Goal: Task Accomplishment & Management: Manage account settings

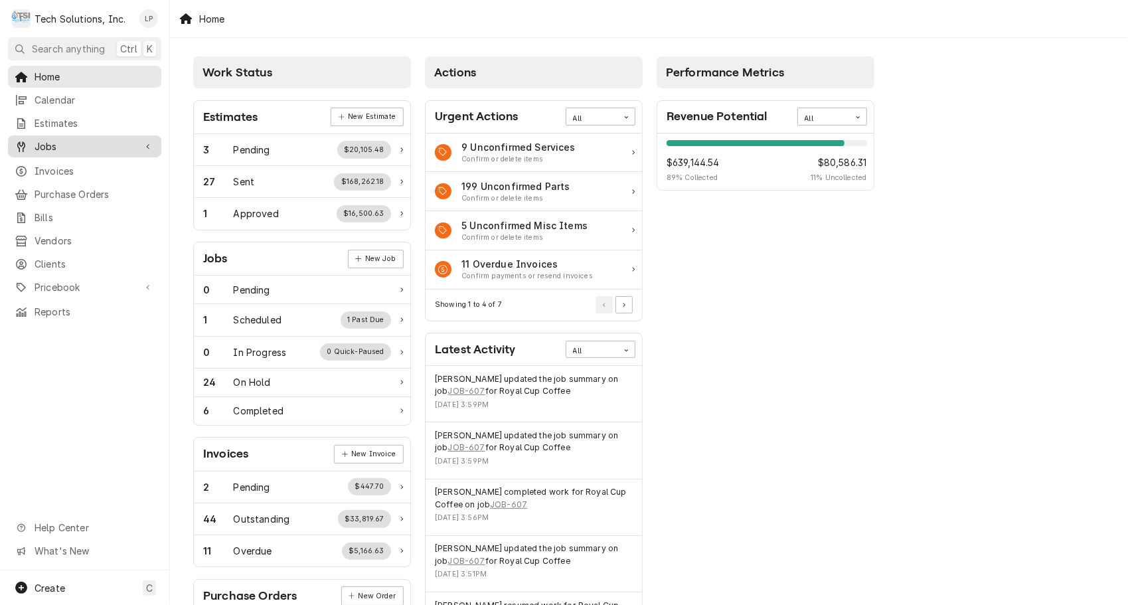
click at [50, 139] on span "Jobs" at bounding box center [85, 146] width 100 height 14
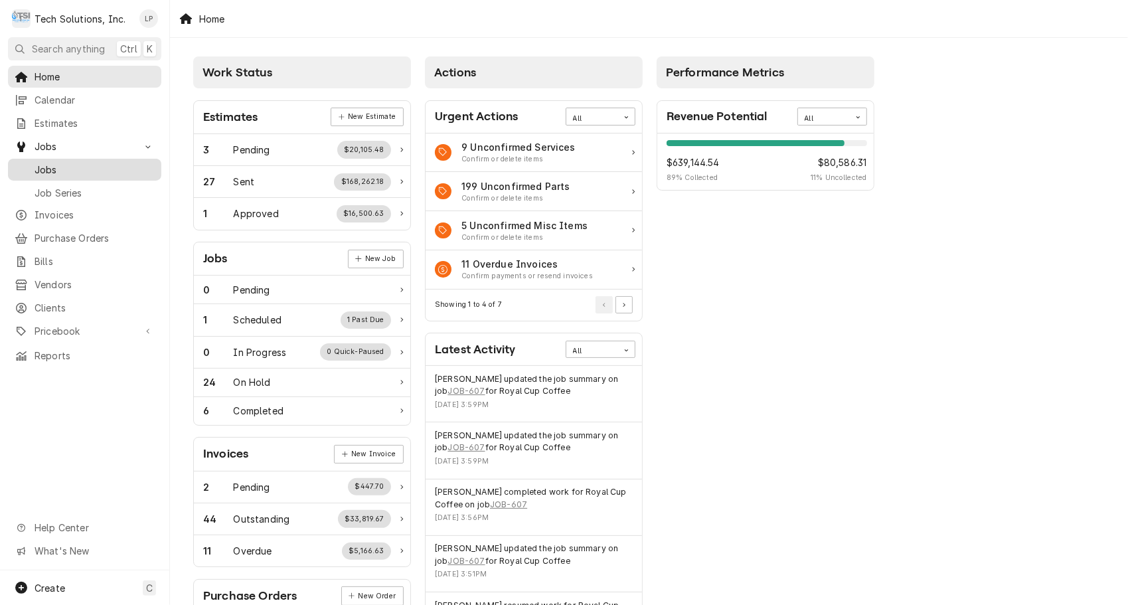
click at [51, 165] on span "Jobs" at bounding box center [95, 170] width 120 height 14
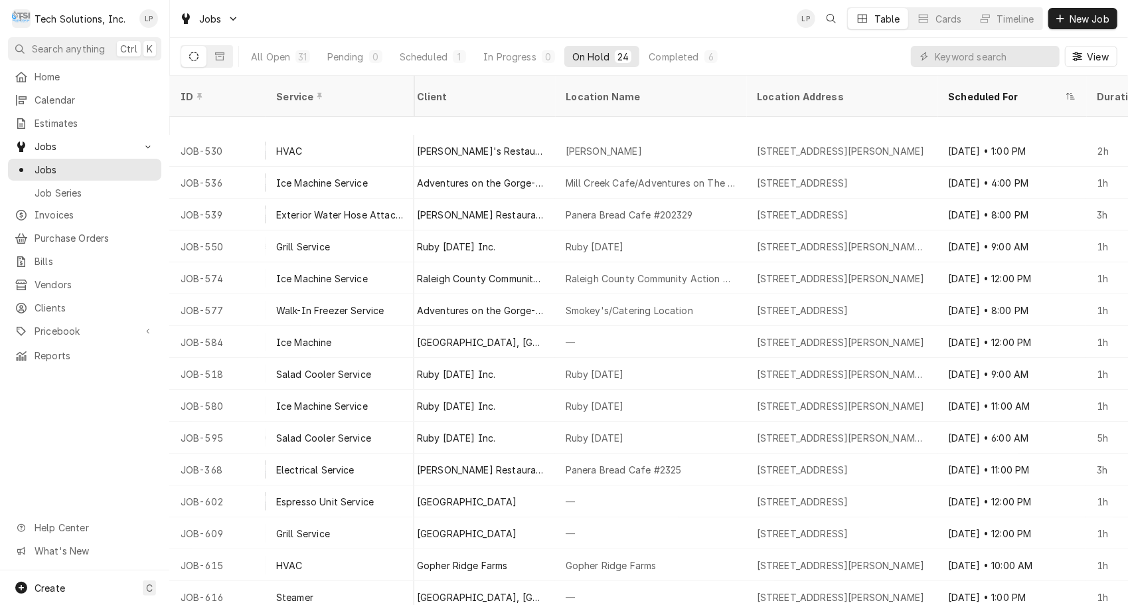
scroll to position [0, 656]
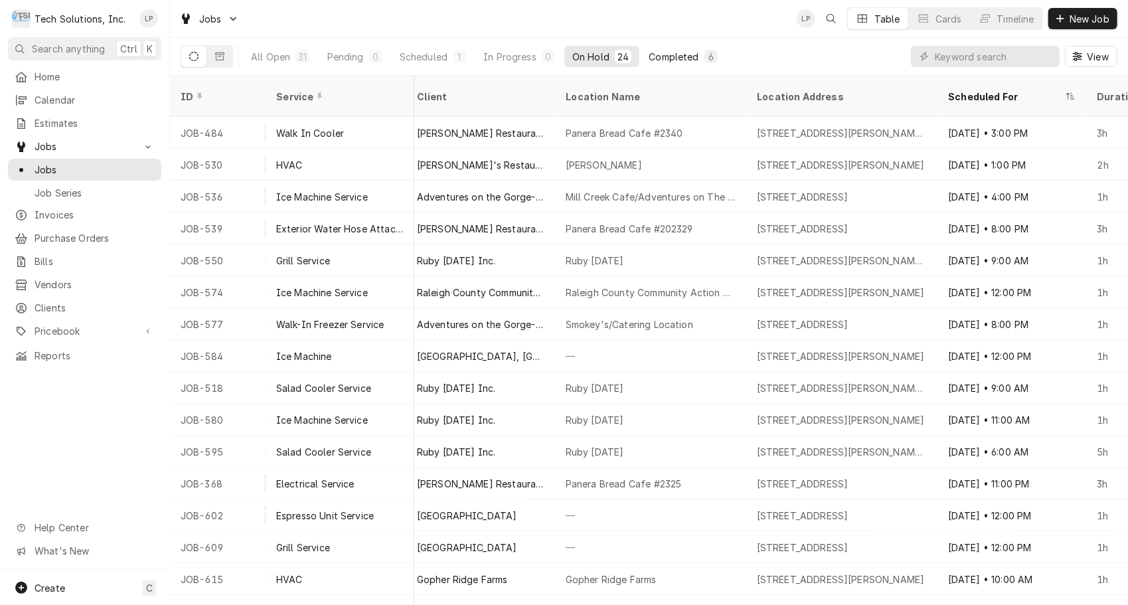
click at [684, 58] on div "Completed" at bounding box center [674, 57] width 50 height 14
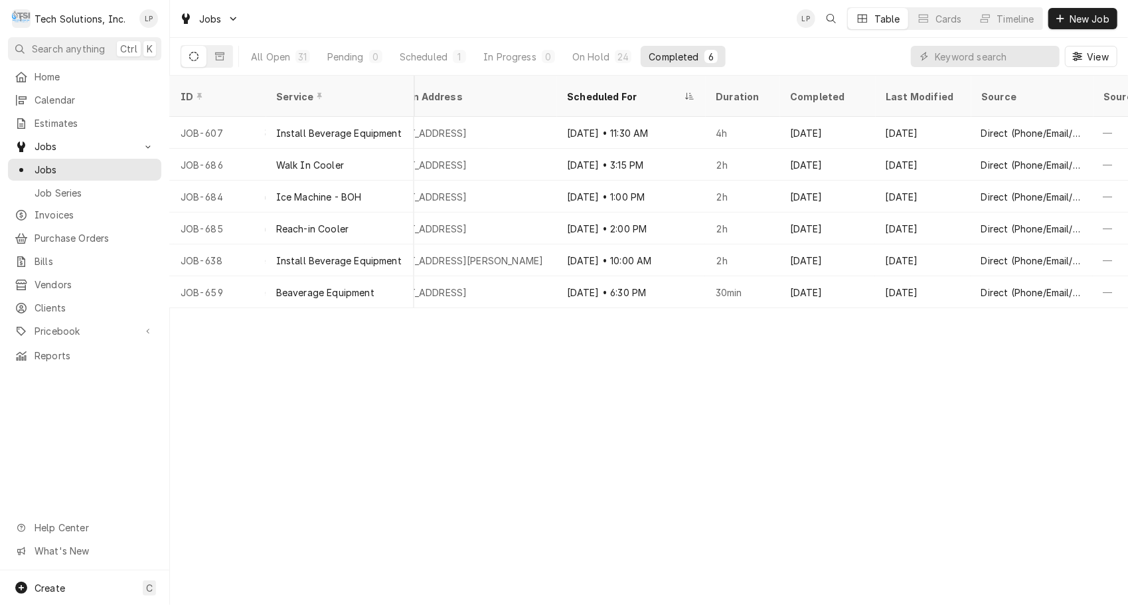
scroll to position [0, 1017]
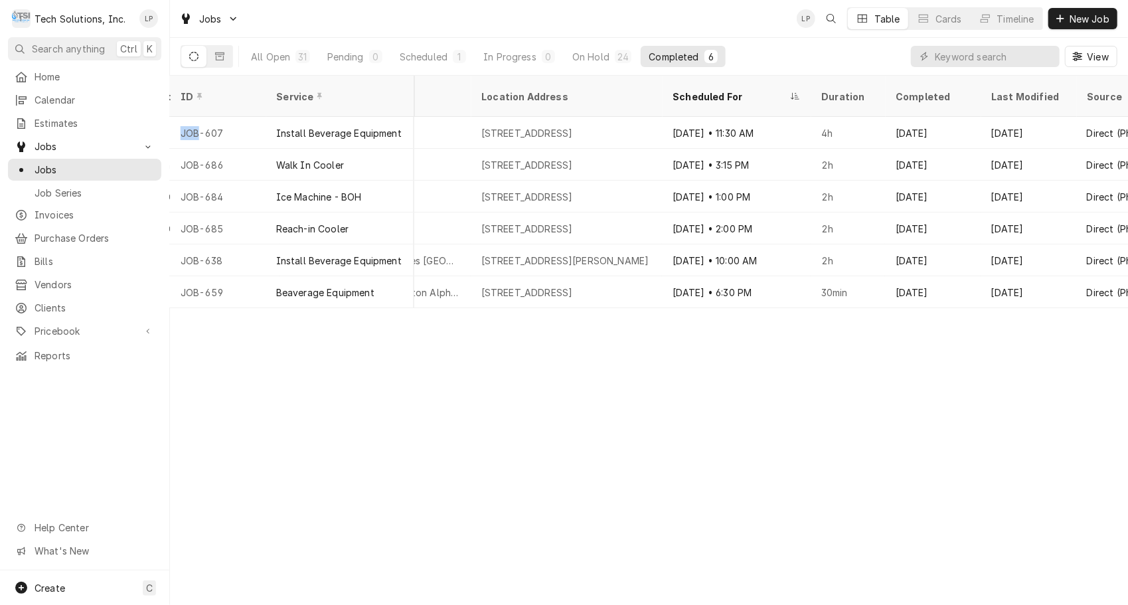
click at [177, 313] on div "ID Service Status Labels Job Type Priority Techs Date Received Client Location …" at bounding box center [649, 340] width 958 height 529
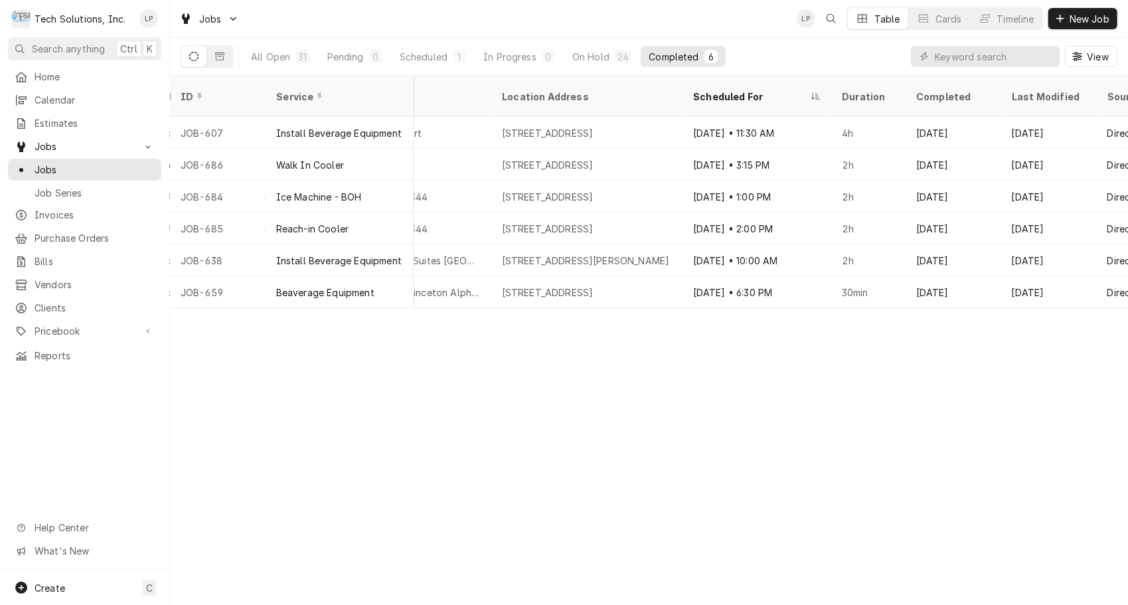
click at [177, 313] on div "ID Service Status Labels Job Type Priority Techs Date Received Client Location …" at bounding box center [649, 340] width 958 height 529
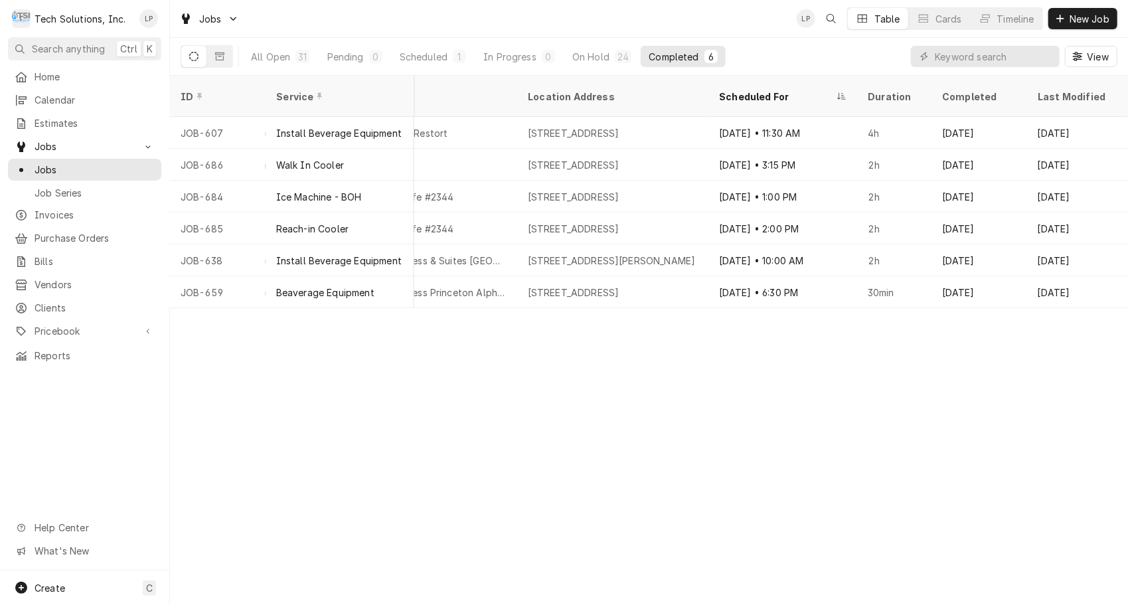
click at [177, 312] on div "ID Service Status Labels Job Type Priority Techs Date Received Client Location …" at bounding box center [649, 340] width 958 height 529
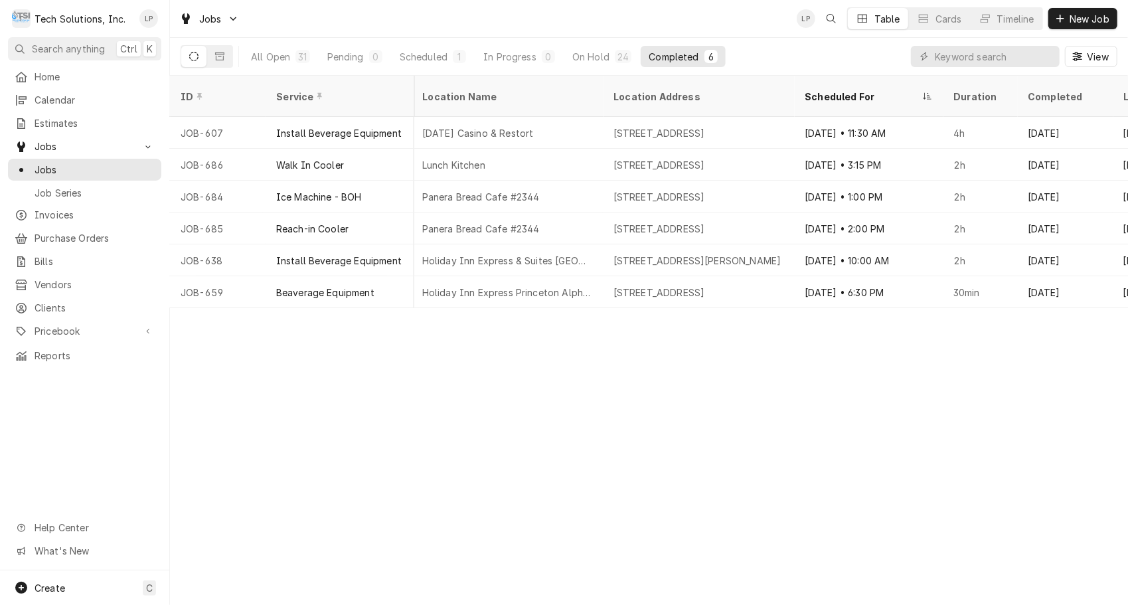
click at [175, 309] on div "ID Service Status Labels Job Type Priority Techs Date Received Client Location …" at bounding box center [649, 340] width 958 height 529
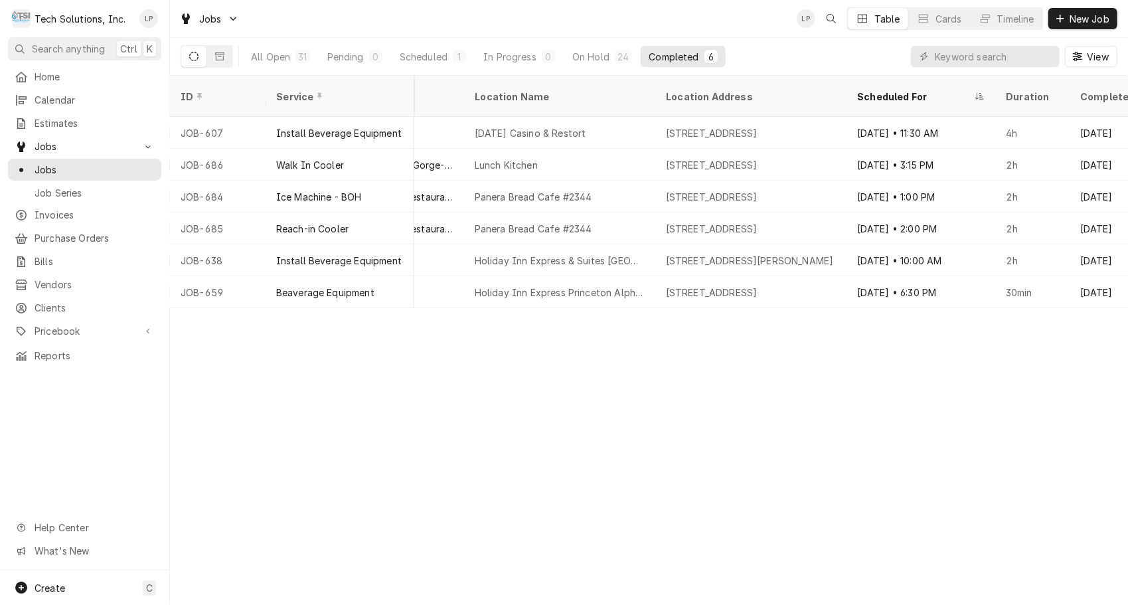
click at [174, 309] on div "ID Service Status Labels Job Type Priority Techs Date Received Client Location …" at bounding box center [649, 340] width 958 height 529
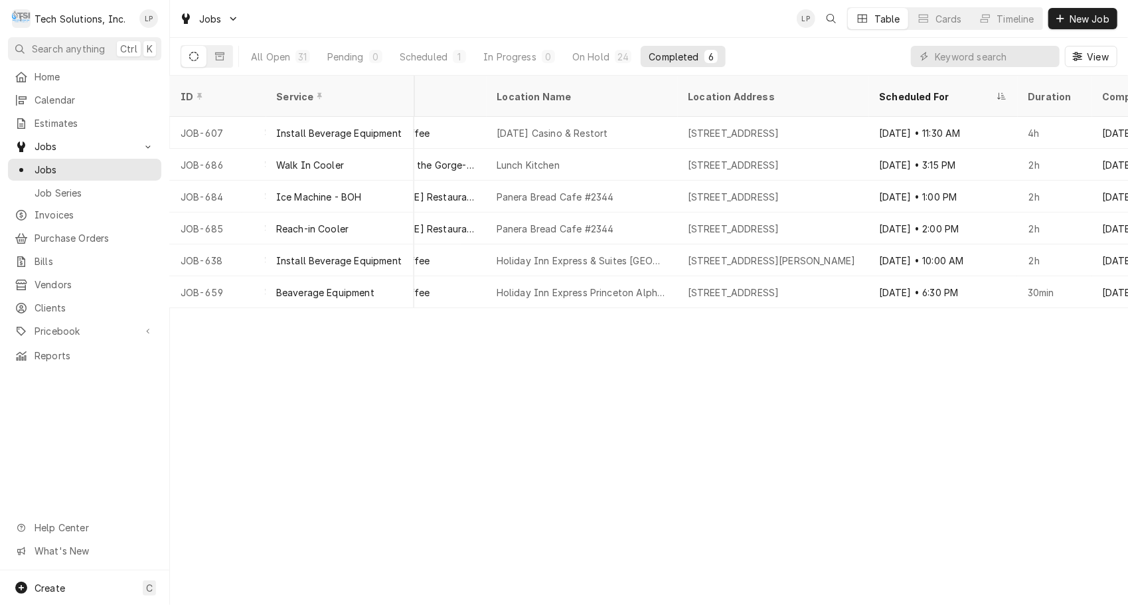
click at [173, 309] on div "ID Service Status Labels Job Type Priority Techs Date Received Client Location …" at bounding box center [649, 340] width 958 height 529
click at [171, 311] on div "ID Service Status Labels Job Type Priority Techs Date Received Client Location …" at bounding box center [649, 340] width 958 height 529
click at [169, 313] on nav "T Tech Solutions, Inc. LP Search anything Ctrl K Home Calendar Estimates Jobs J…" at bounding box center [85, 302] width 170 height 605
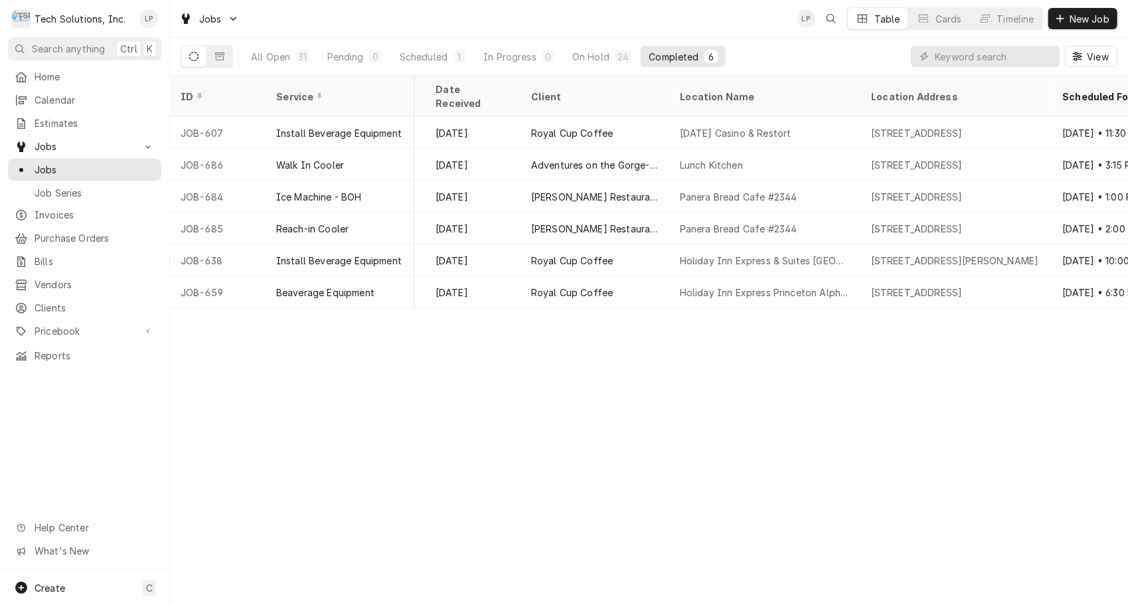
scroll to position [0, 539]
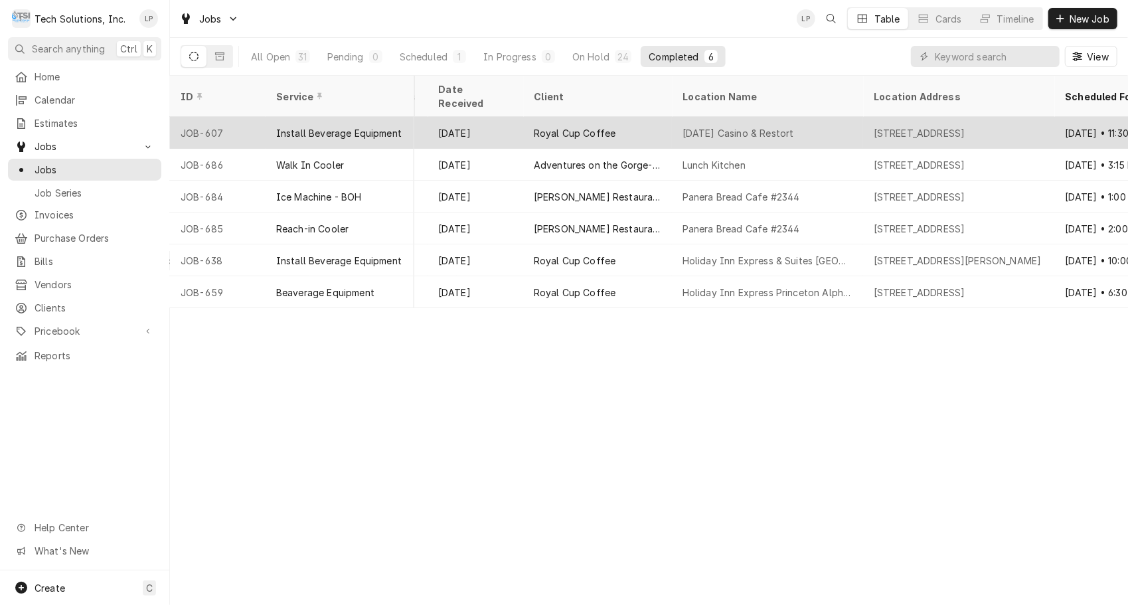
click at [641, 117] on div "Royal Cup Coffee" at bounding box center [597, 133] width 149 height 32
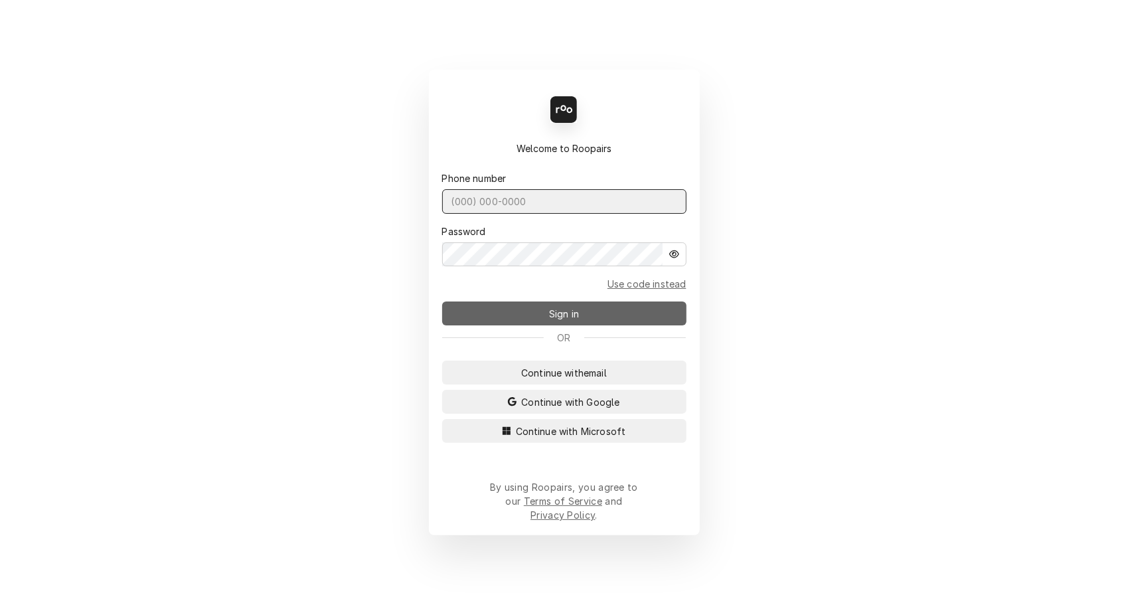
type input "(304) 573-2861"
click at [527, 315] on button "Sign in" at bounding box center [564, 313] width 244 height 24
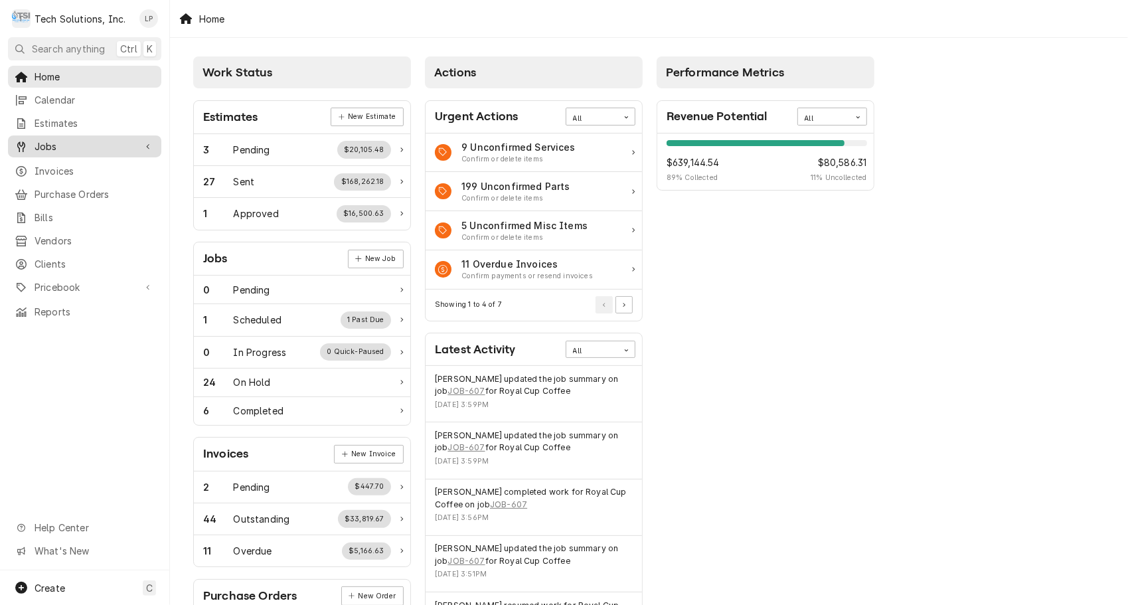
click at [56, 147] on span "Jobs" at bounding box center [85, 146] width 100 height 14
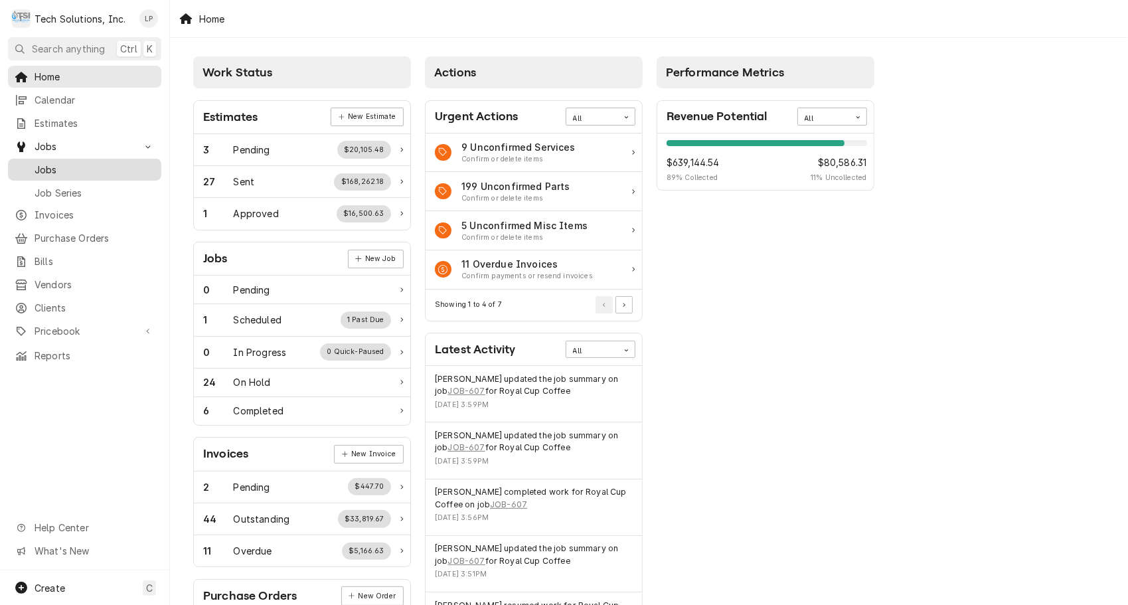
click at [56, 166] on span "Jobs" at bounding box center [95, 170] width 120 height 14
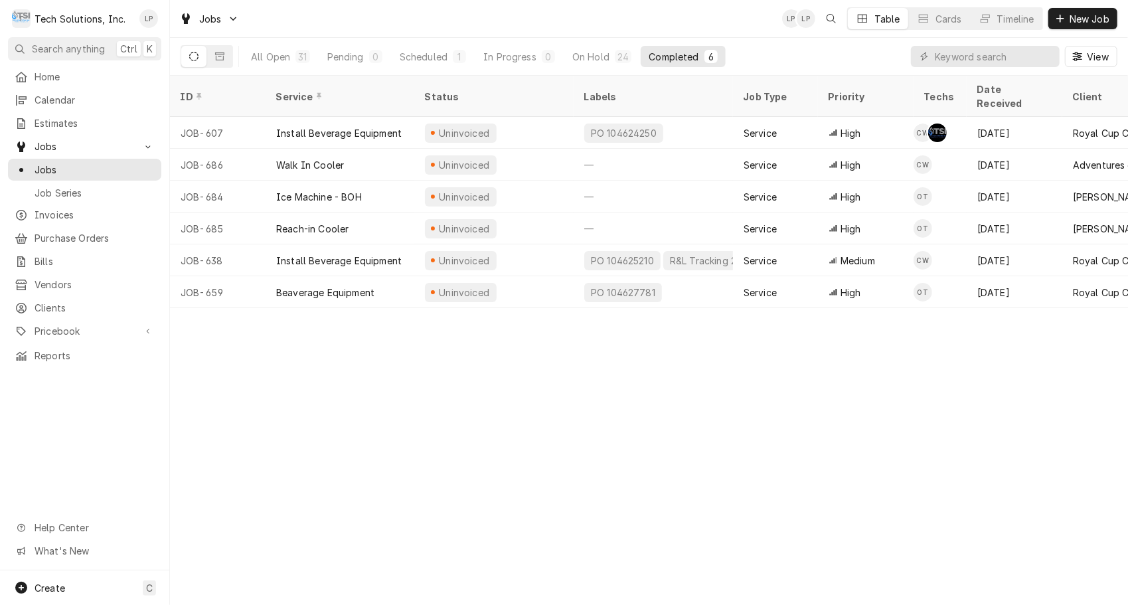
click at [662, 59] on div "Completed" at bounding box center [674, 57] width 50 height 14
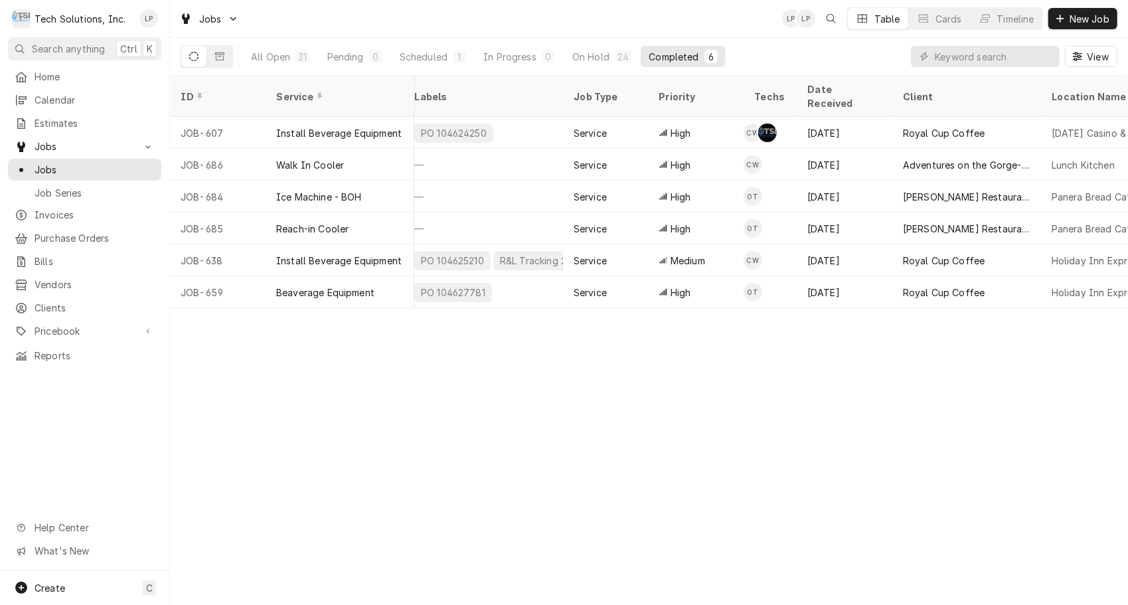
scroll to position [0, 171]
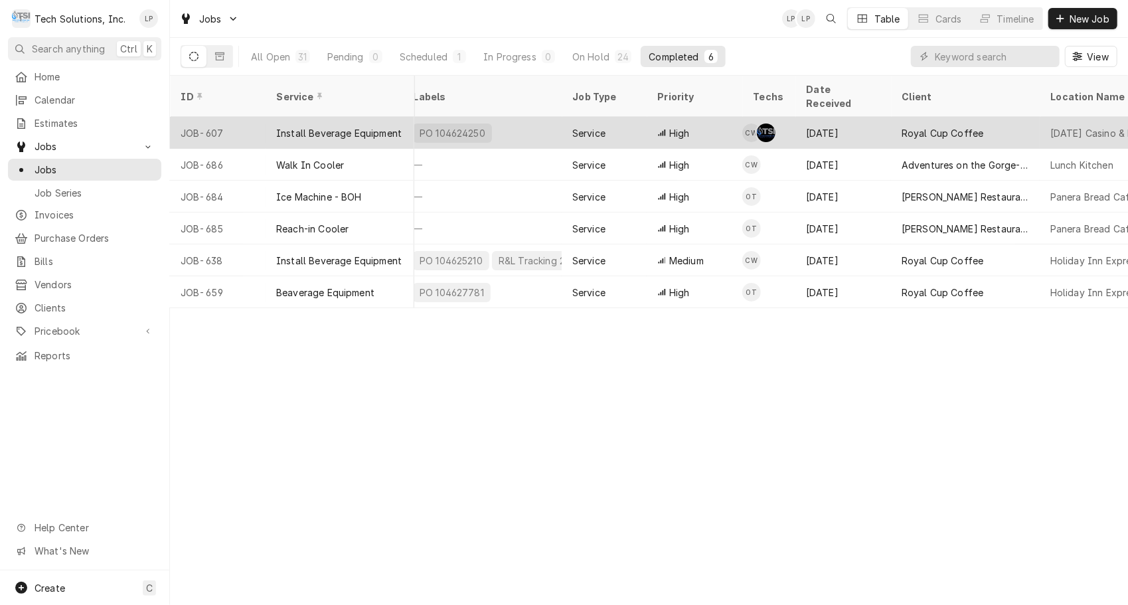
click at [524, 117] on div "PO 104624250" at bounding box center [481, 133] width 159 height 32
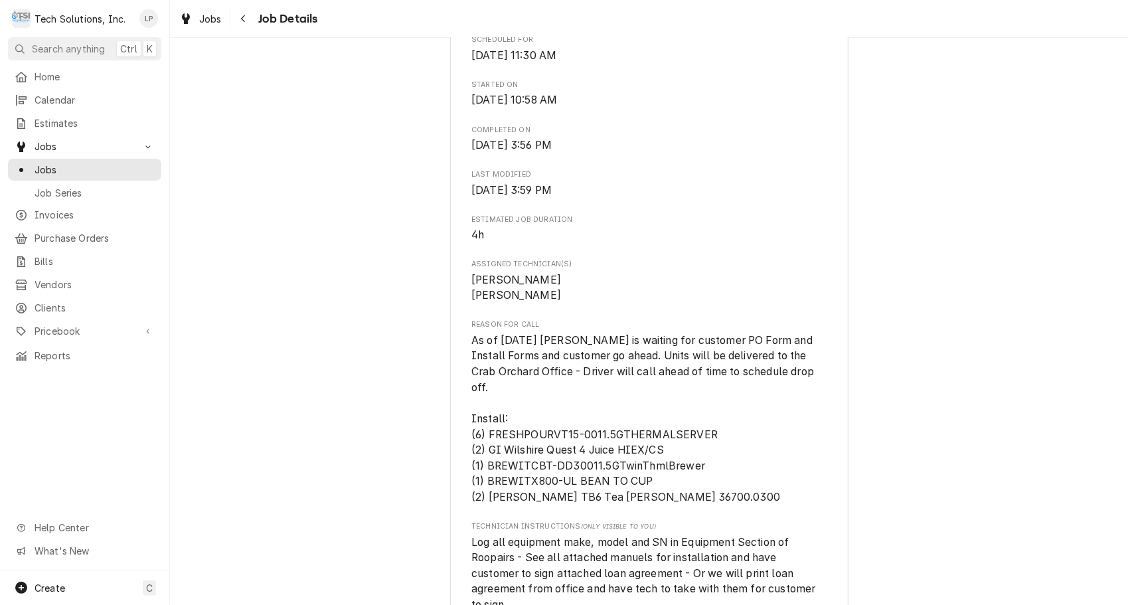
scroll to position [664, 0]
click at [874, 216] on div "Completed and Uninvoiced Royal Cup Coffee Mardi Gras Casino & Restort / 1 Greyh…" at bounding box center [649, 433] width 958 height 2091
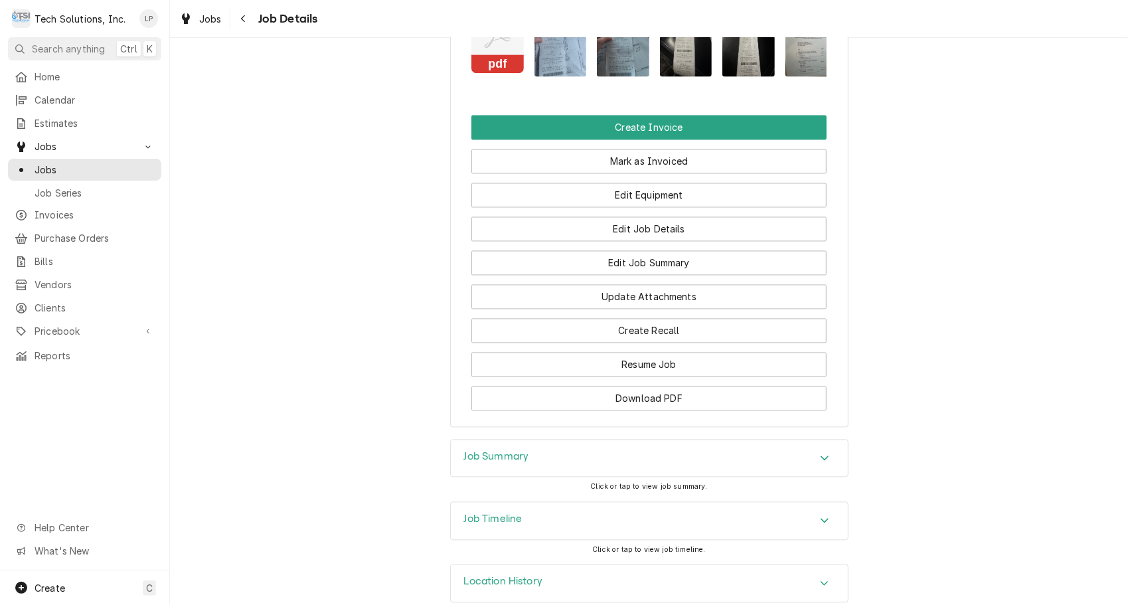
scroll to position [1715, 0]
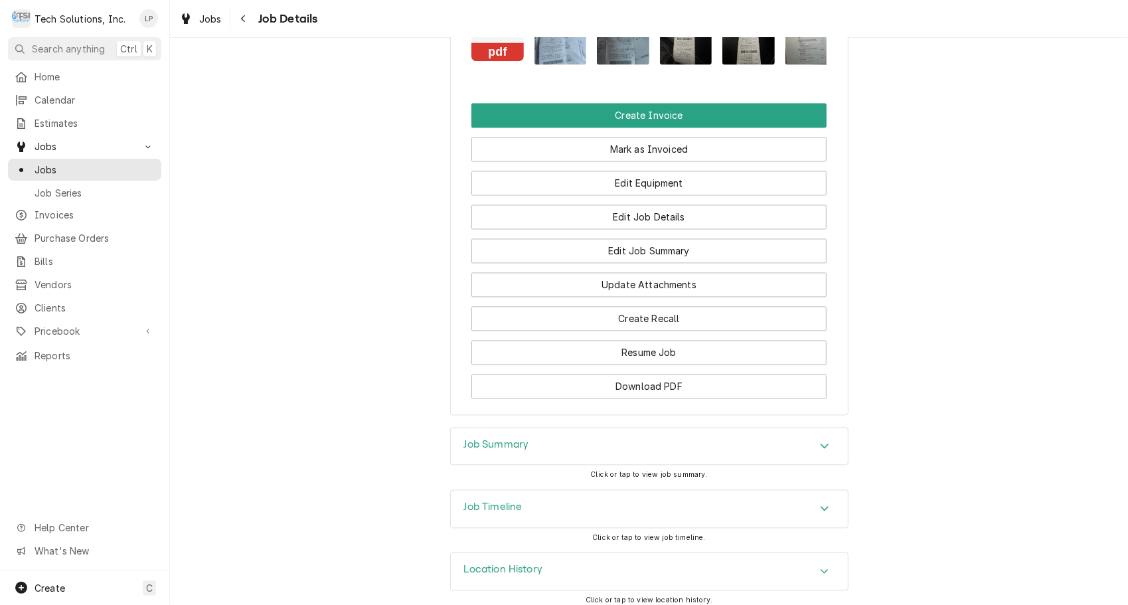
click at [821, 507] on icon "Accordion Header" at bounding box center [825, 509] width 8 height 5
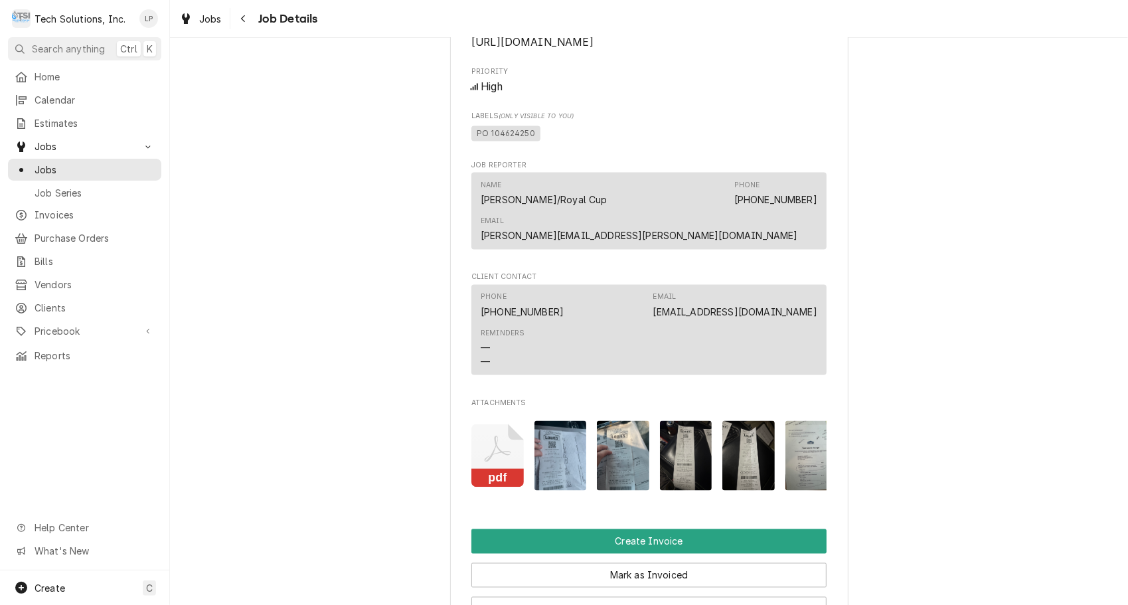
scroll to position [1289, 0]
drag, startPoint x: 472, startPoint y: 118, endPoint x: 526, endPoint y: 120, distance: 53.8
click at [526, 127] on span "PO 104624250" at bounding box center [505, 135] width 69 height 16
copy span "PO 104624250"
click at [734, 125] on span "PO 104624250" at bounding box center [648, 135] width 355 height 20
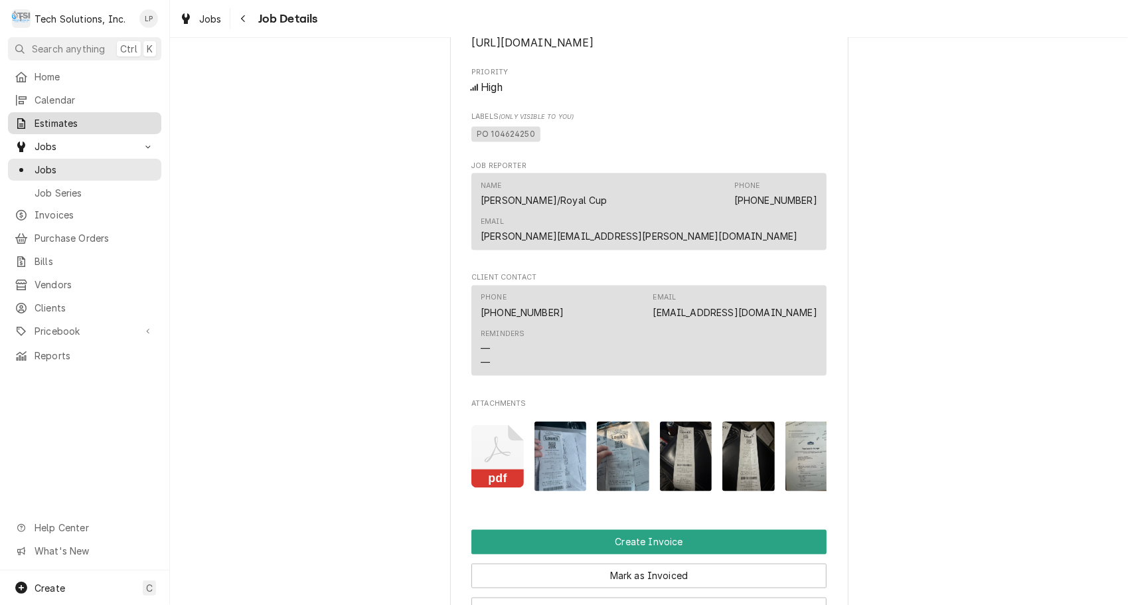
click at [48, 117] on span "Estimates" at bounding box center [95, 123] width 120 height 14
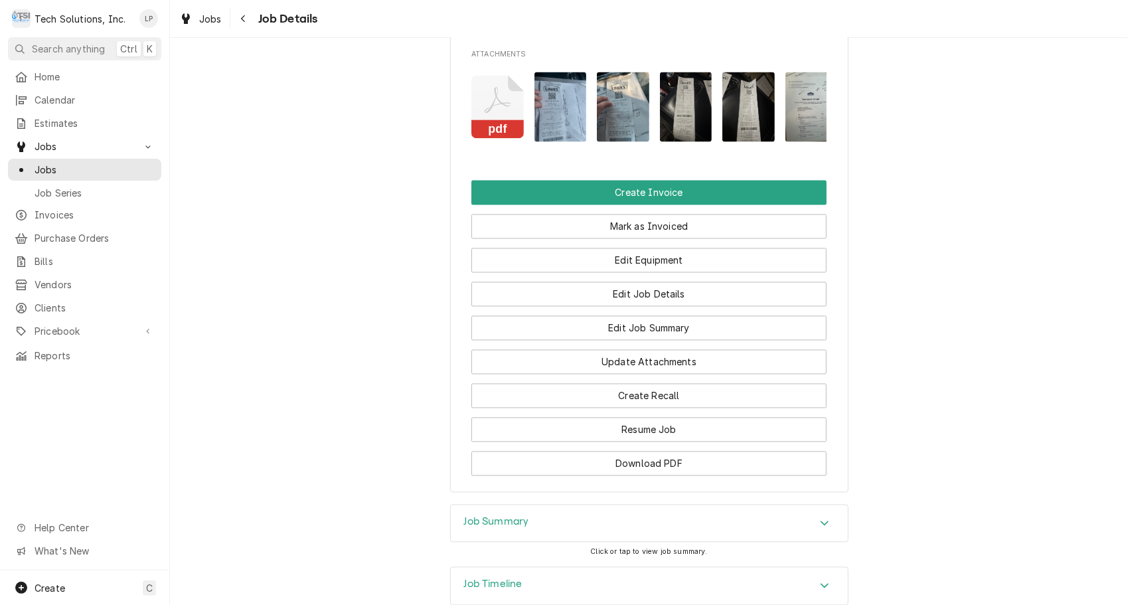
scroll to position [1715, 0]
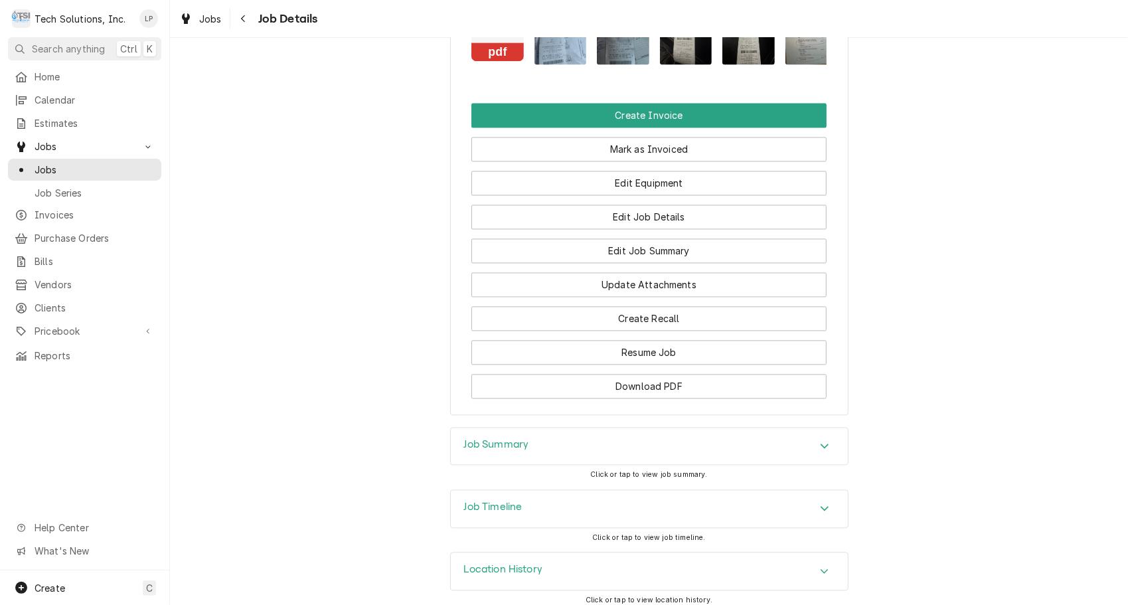
click at [821, 507] on icon "Accordion Header" at bounding box center [825, 509] width 8 height 5
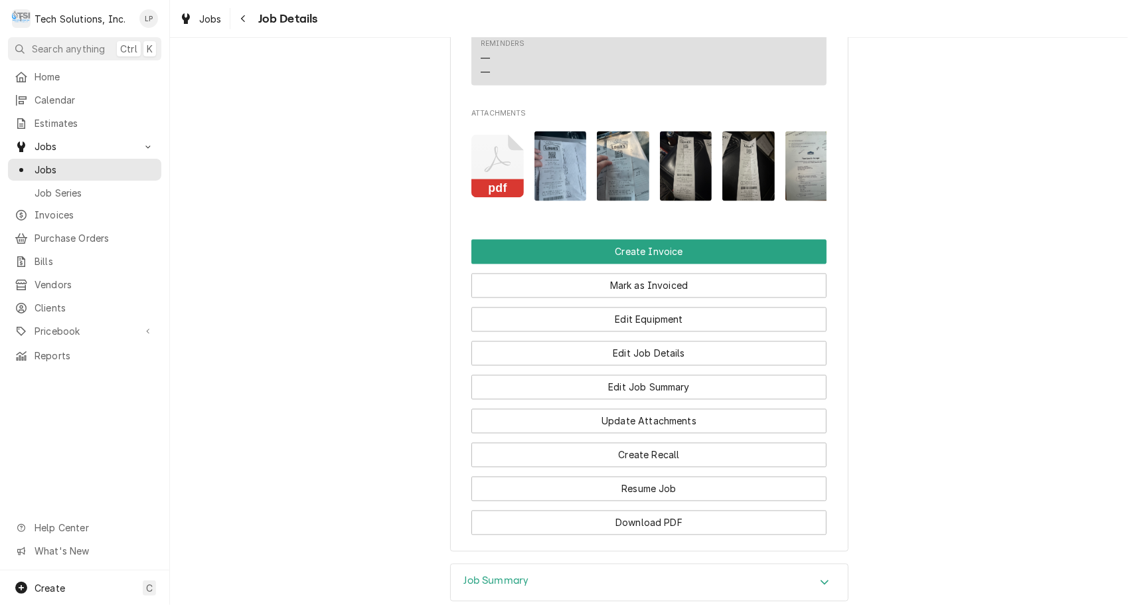
scroll to position [1577, 0]
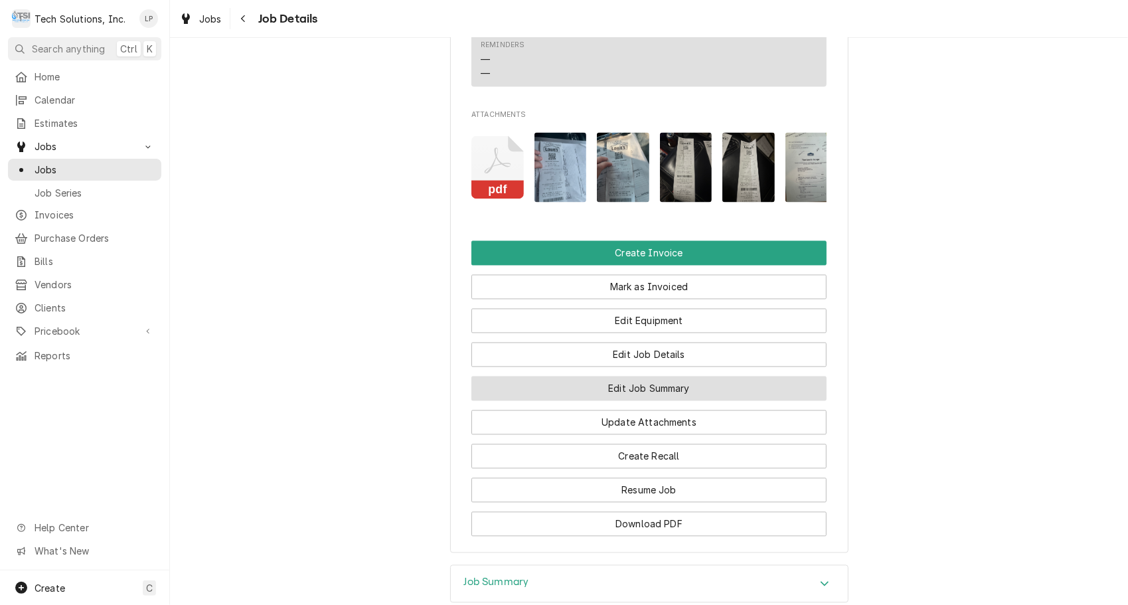
click at [722, 380] on button "Edit Job Summary" at bounding box center [648, 388] width 355 height 25
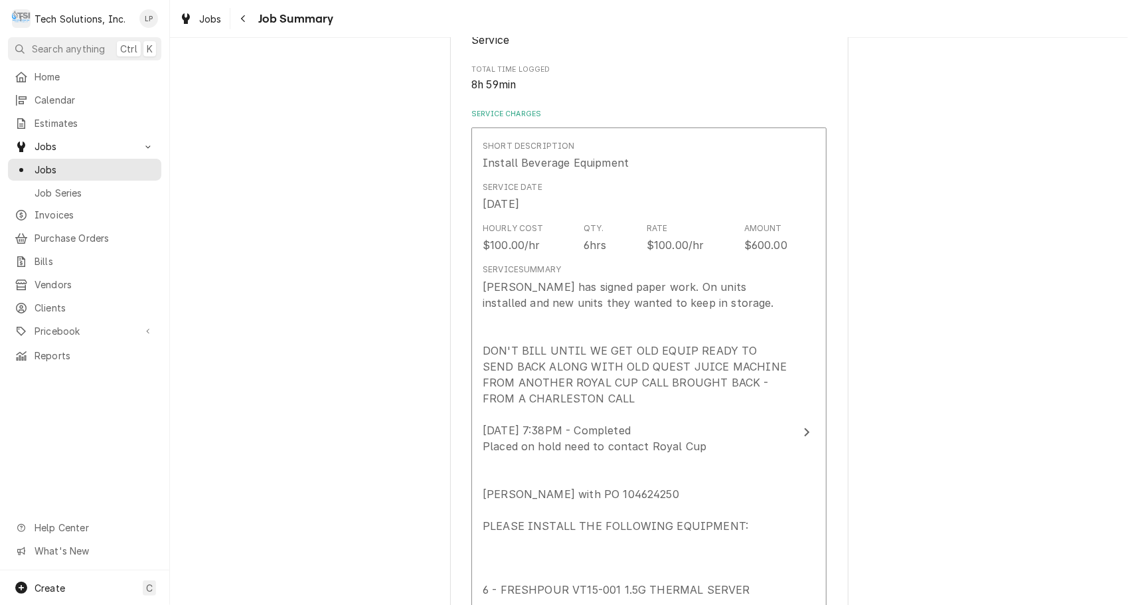
scroll to position [254, 0]
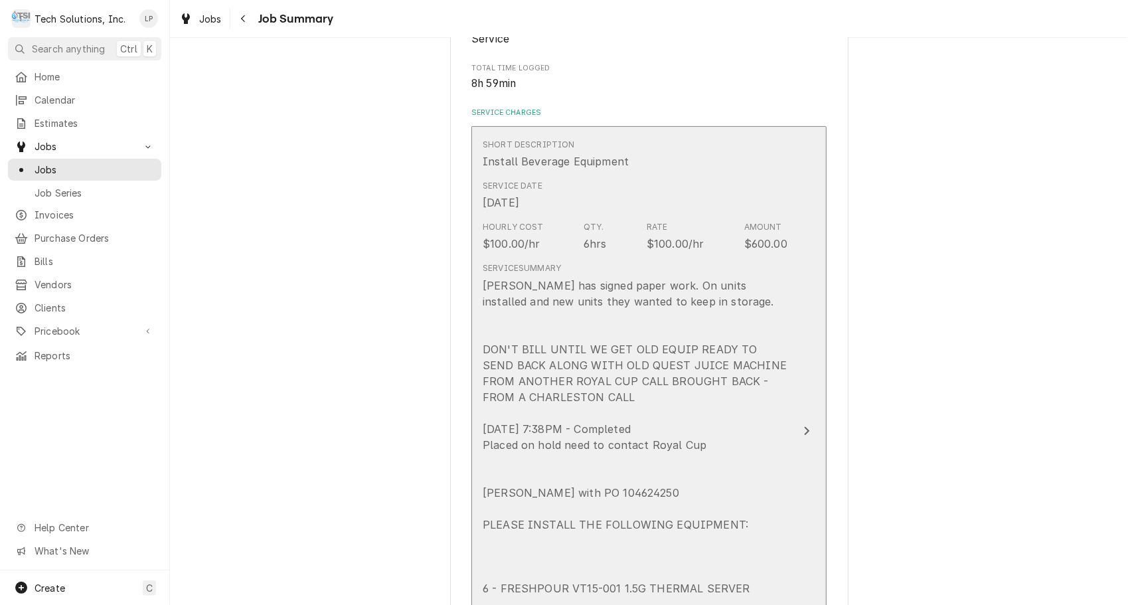
click at [483, 283] on div "Coleton has signed paper work. On units installed and new units they wanted to …" at bounding box center [635, 501] width 305 height 446
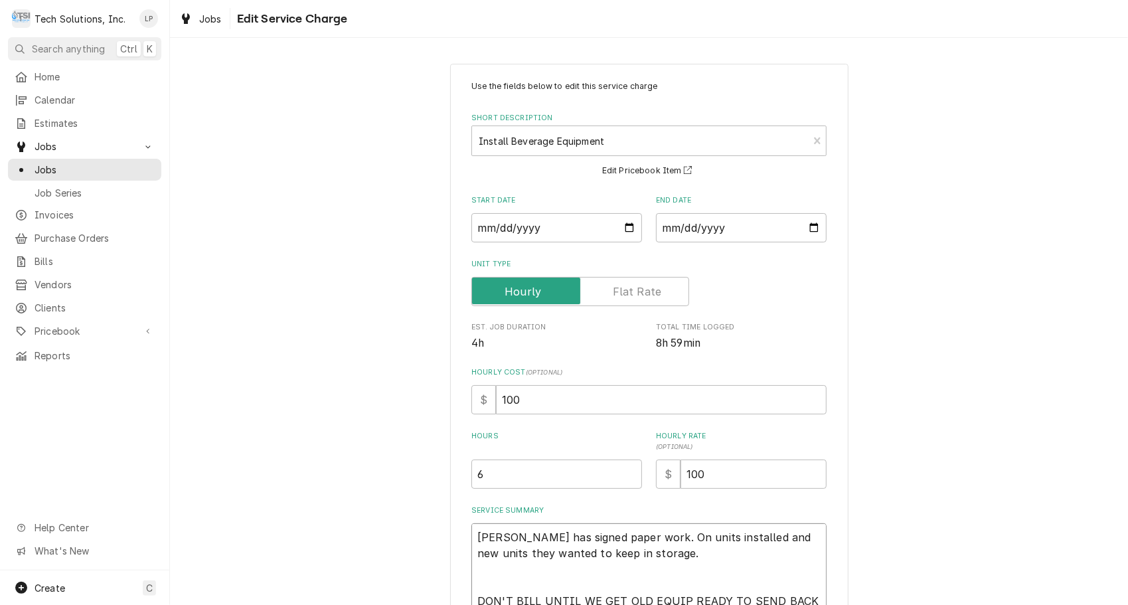
type textarea "x"
type textarea "Coleton has signed paper work. On units installed and new units they wanted to …"
type textarea "x"
type textarea "Coleton has signed paper work. On units installed and new units they wanted to …"
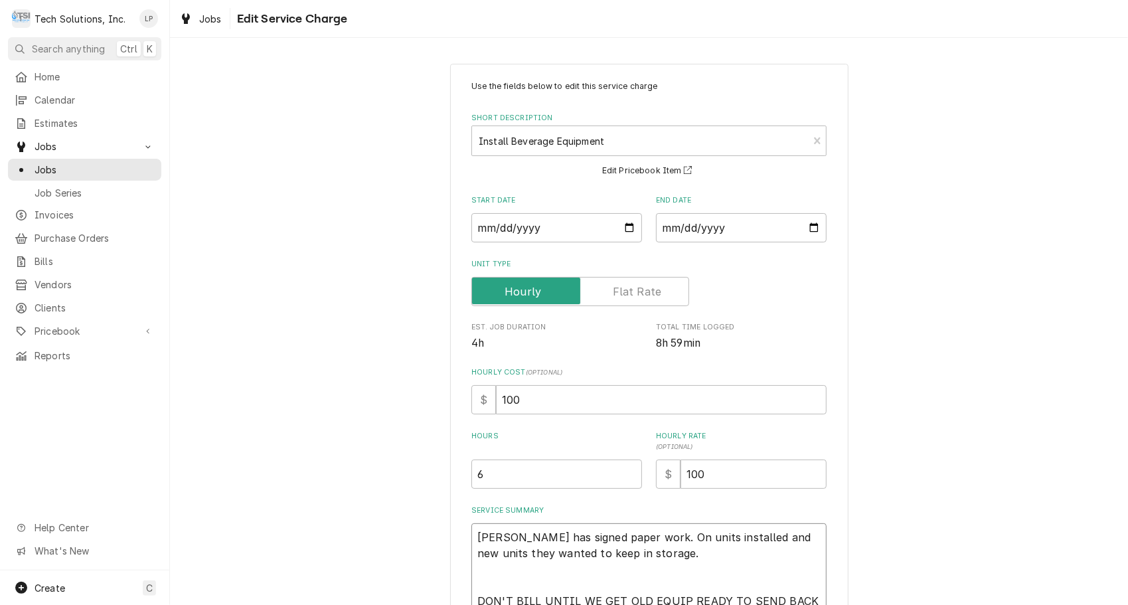
type textarea "x"
type textarea "NColeton has signed paper work. On units installed and new units they wanted to…"
type textarea "x"
type textarea "Coleton has signed paper work. On units installed and new units they wanted to …"
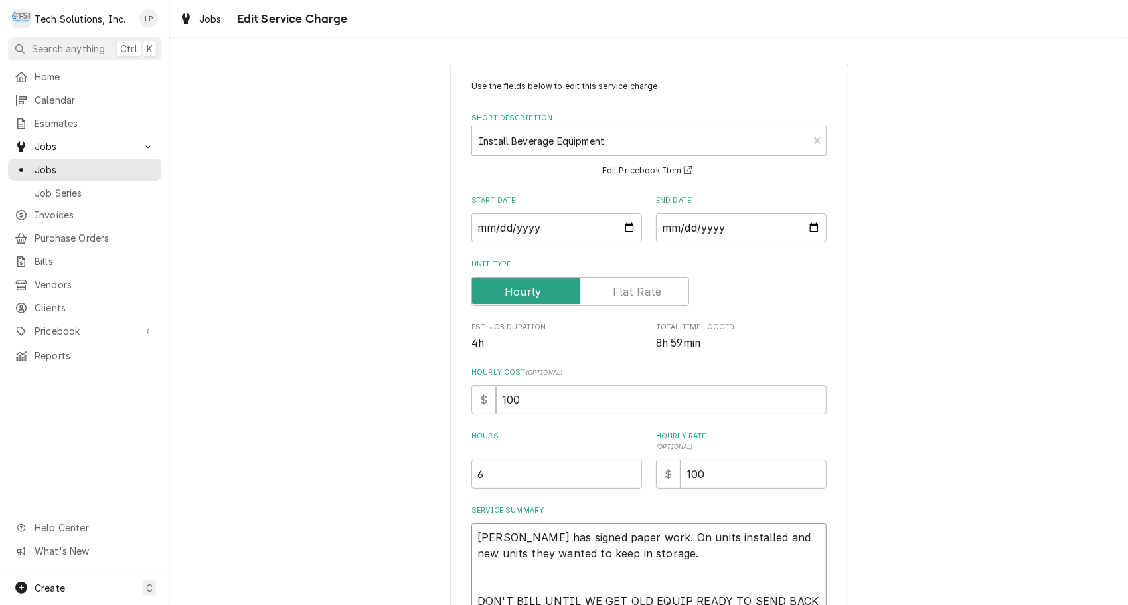
type textarea "x"
type textarea "N Coleton has signed paper work. On units installed and new units they wanted t…"
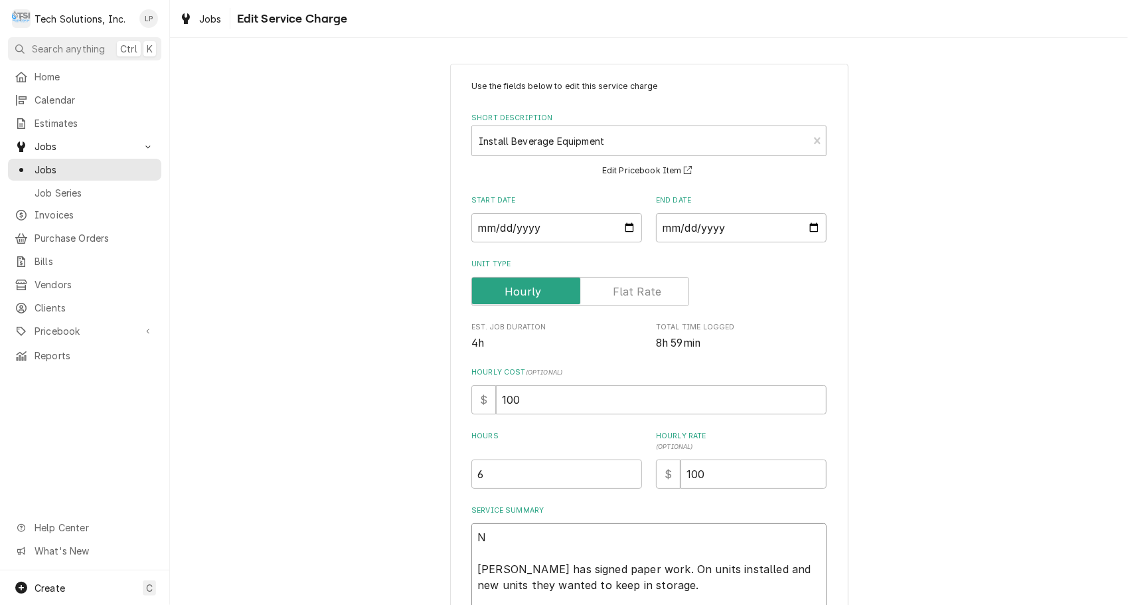
type textarea "x"
type textarea "NO Coleton has signed paper work. On units installed and new units they wanted …"
type textarea "x"
type textarea "NOT Coleton has signed paper work. On units installed and new units they wanted…"
type textarea "x"
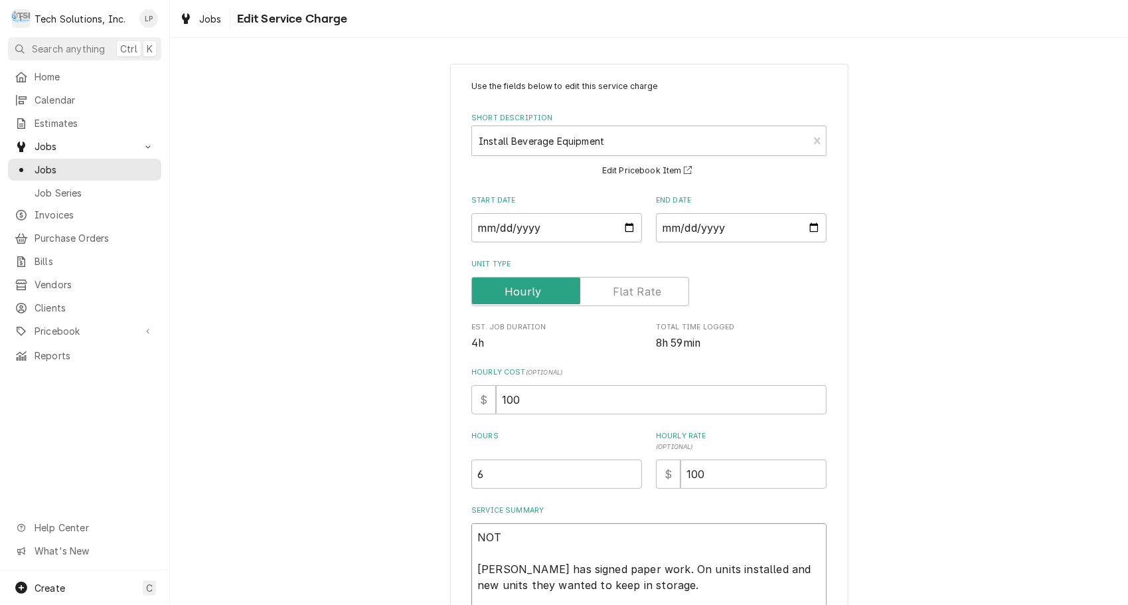
type textarea "NOTE Coleton has signed paper work. On units installed and new units they wante…"
type textarea "x"
type textarea "NOTE: Coleton has signed paper work. On units installed and new units they want…"
type textarea "x"
type textarea "NOTE Coleton has signed paper work. On units installed and new units they wante…"
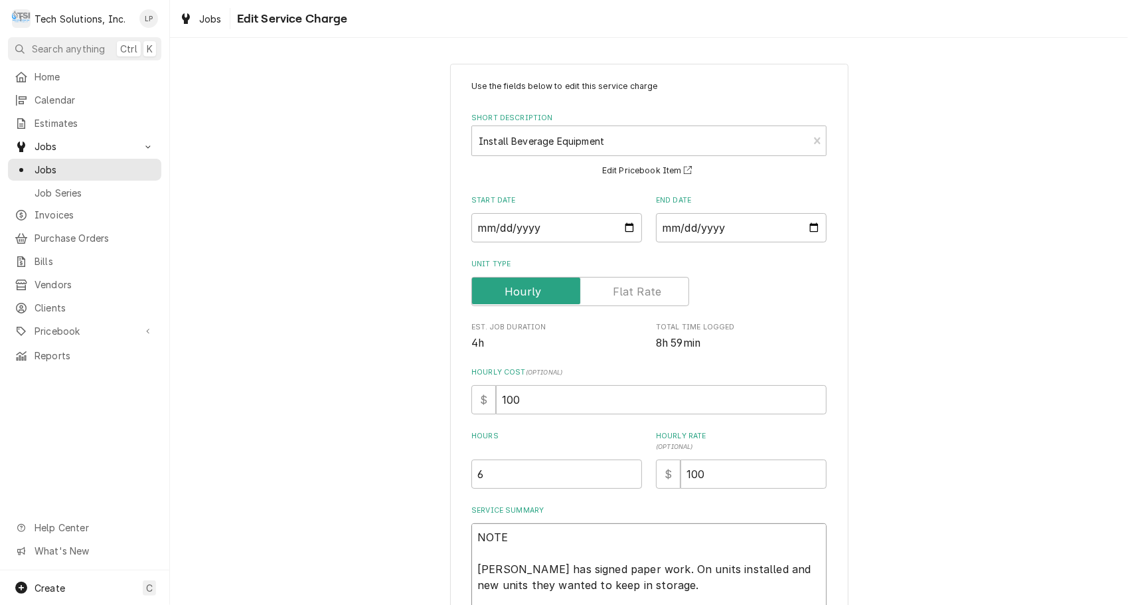
type textarea "x"
type textarea "NOTE Coleton has signed paper work. On units installed and new units they wante…"
type textarea "x"
type textarea "NOTE t Coleton has signed paper work. On units installed and new units they wan…"
type textarea "x"
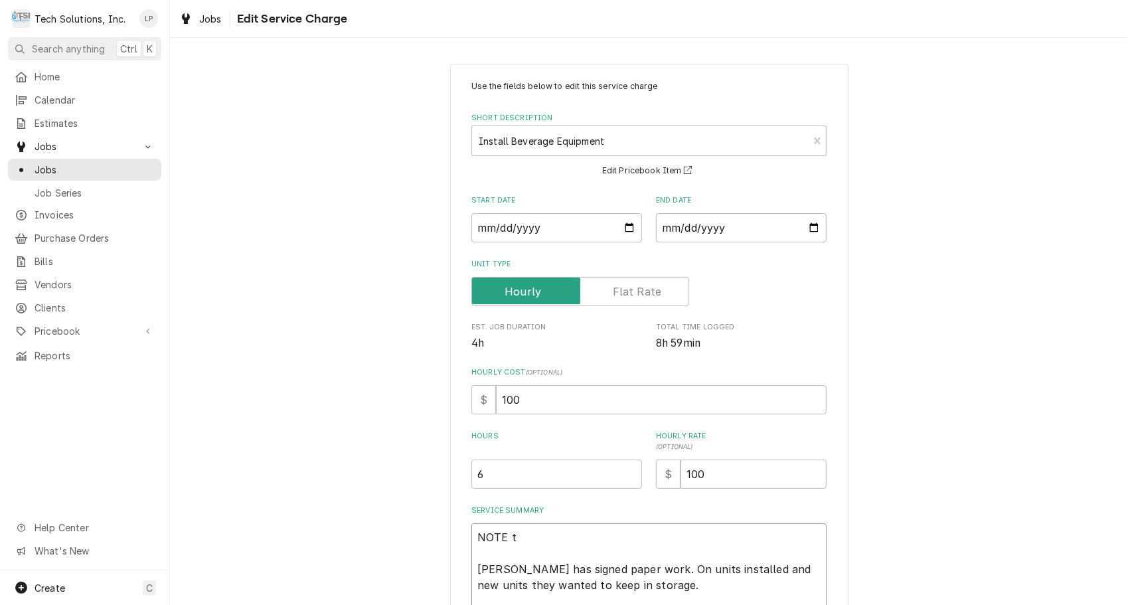
type textarea "NOTE to Coleton has signed paper work. On units installed and new units they wa…"
type textarea "x"
type textarea "NOTE to Coleton has signed paper work. On units installed and new units they wa…"
type textarea "x"
type textarea "NOTE to B Coleton has signed paper work. On units installed and new units they …"
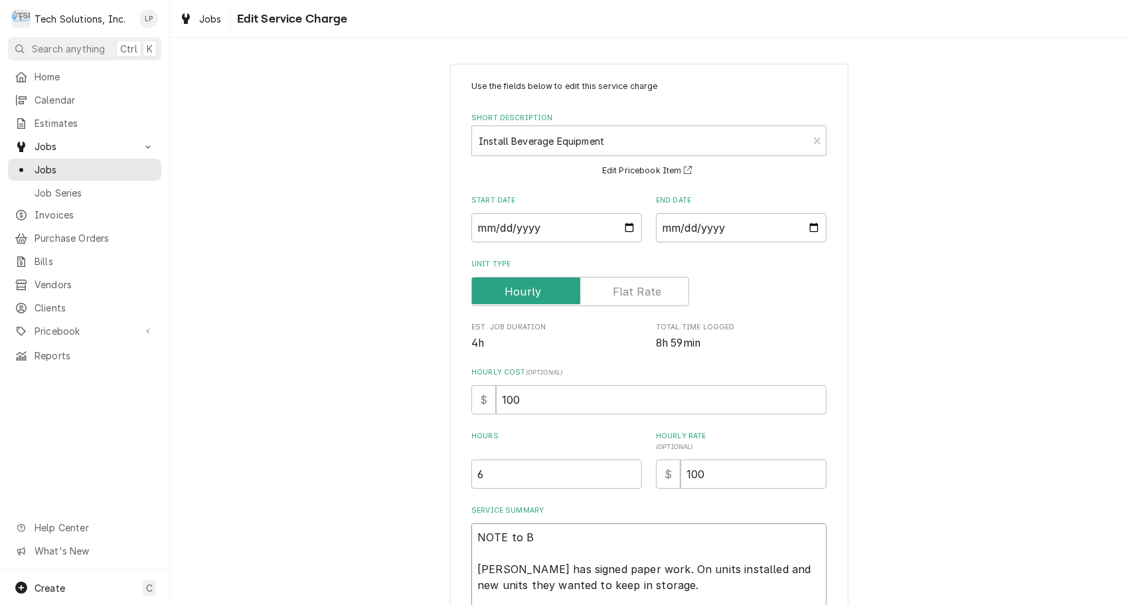
type textarea "x"
type textarea "NOTE to Bi Coleton has signed paper work. On units installed and new units they…"
type textarea "x"
type textarea "NOTE to Bil Coleton has signed paper work. On units installed and new units the…"
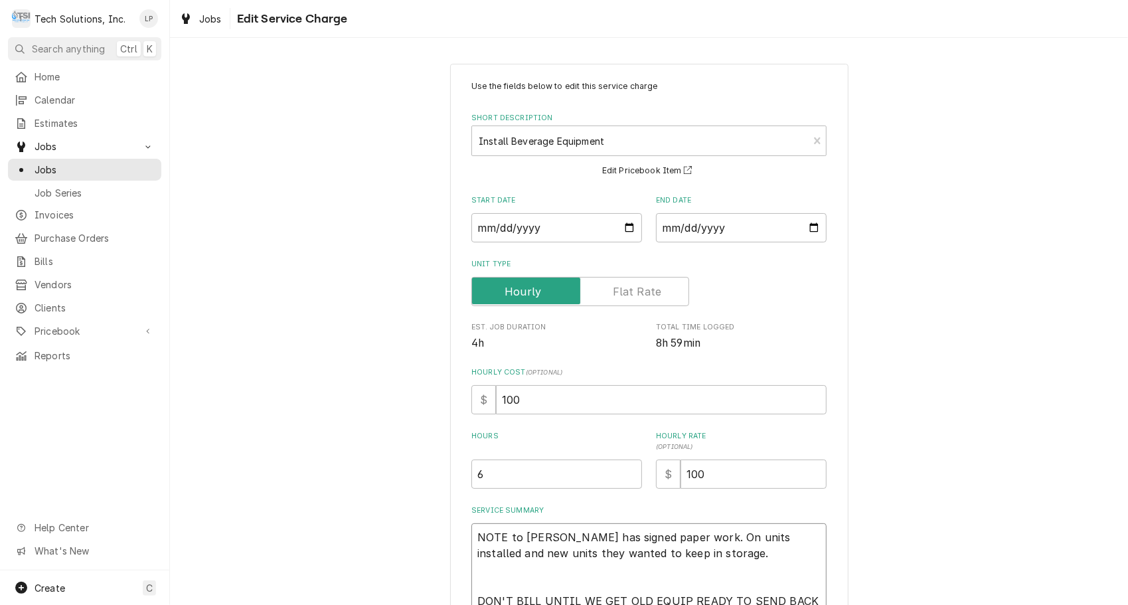
type textarea "x"
type textarea "NOTE to Bill Coleton has signed paper work. On units installed and new units th…"
type textarea "x"
type textarea "NOTE to Billi Coleton has signed paper work. On units installed and new units t…"
type textarea "x"
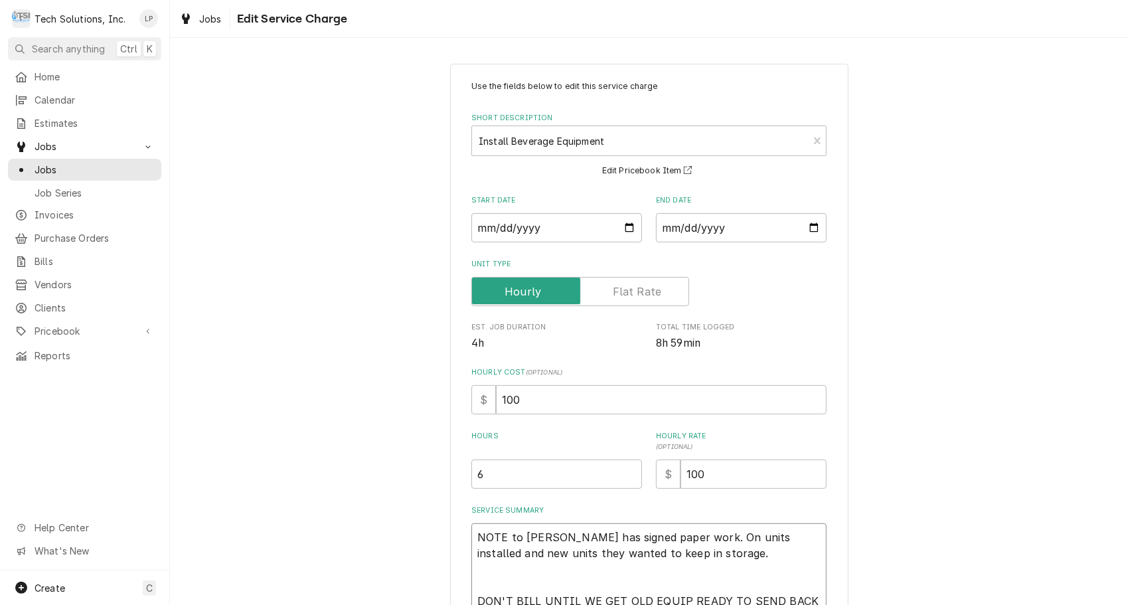
type textarea "NOTE to Billin Coleton has signed paper work. On units installed and new units …"
type textarea "x"
type textarea "NOTE to Billing Coleton has signed paper work. On units installed and new units…"
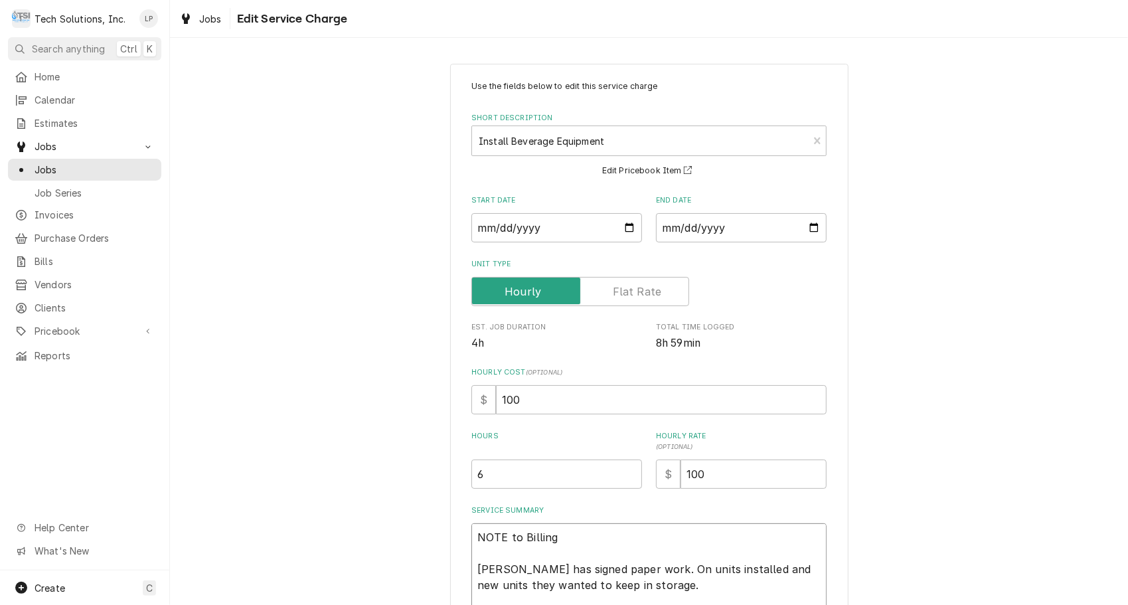
type textarea "x"
type textarea "NOTE to Billing Coleton has signed paper work. On units installed and new units…"
type textarea "x"
type textarea "NOTE to Billing Coleton has signed paper work. On units installed and new units…"
type textarea "x"
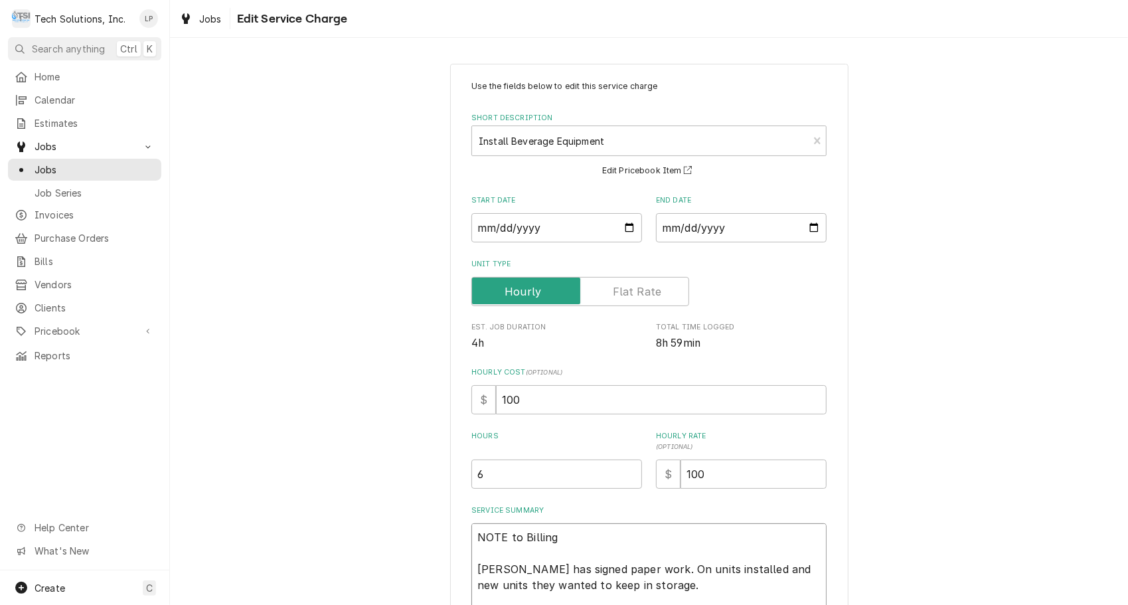
type textarea "NOTE to Billing: Coleton has signed paper work. On units installed and new unit…"
type textarea "x"
type textarea "NOTE to Billing: Coleton has signed paper work. On units installed and new unit…"
type textarea "x"
type textarea "NOTE to Billing: L Coleton has signed paper work. On units installed and new un…"
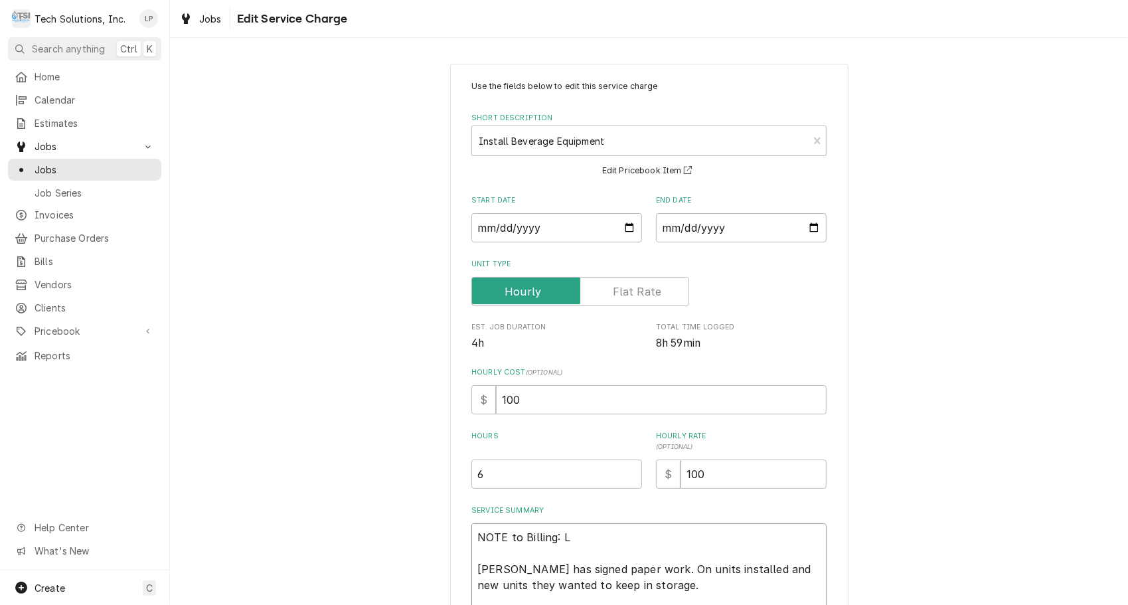
type textarea "x"
type textarea "NOTE to Billing: Li Coleton has signed paper work. On units installed and new u…"
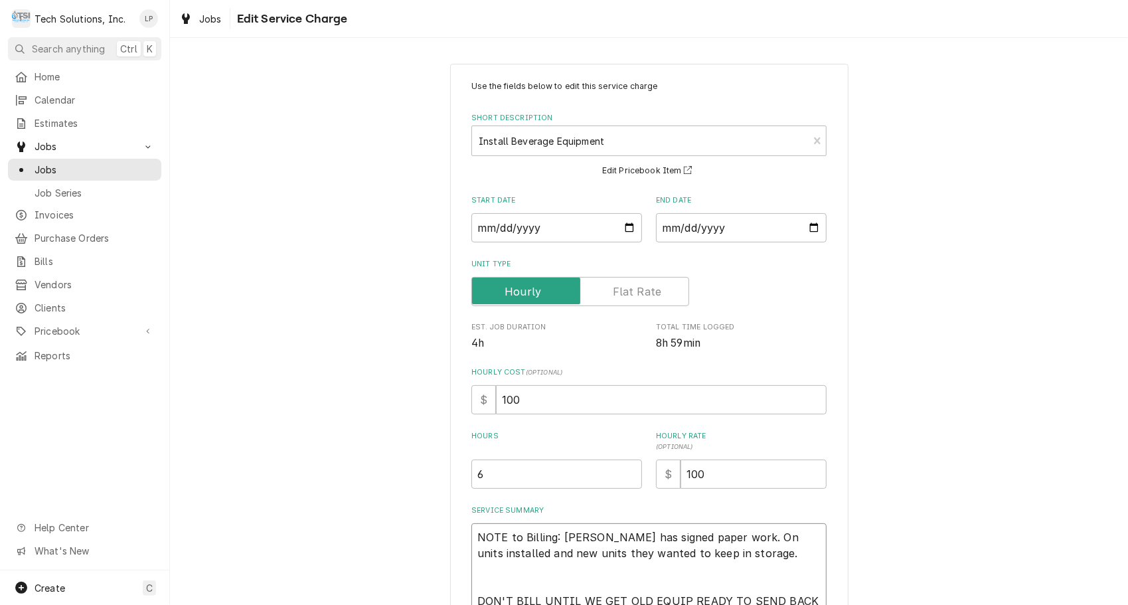
type textarea "x"
type textarea "NOTE to Billing: Lis Coleton has signed paper work. On units installed and new …"
type textarea "x"
type textarea "NOTE to Billing: Lisa Coleton has signed paper work. On units installed and new…"
type textarea "x"
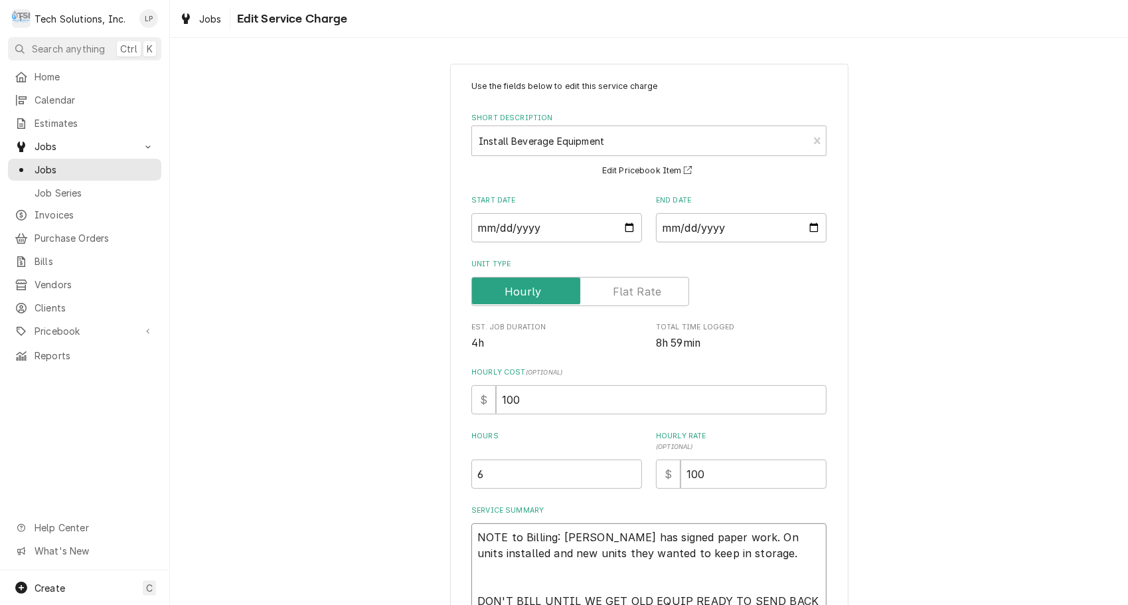
type textarea "NOTE to Billing: Lisa Coleton has signed paper work. On units installed and new…"
type textarea "x"
type textarea "NOTE to Billing: Lisa w Coleton has signed paper work. On units installed and n…"
type textarea "x"
type textarea "NOTE to Billing: Lisa wa Coleton has signed paper work. On units installed and …"
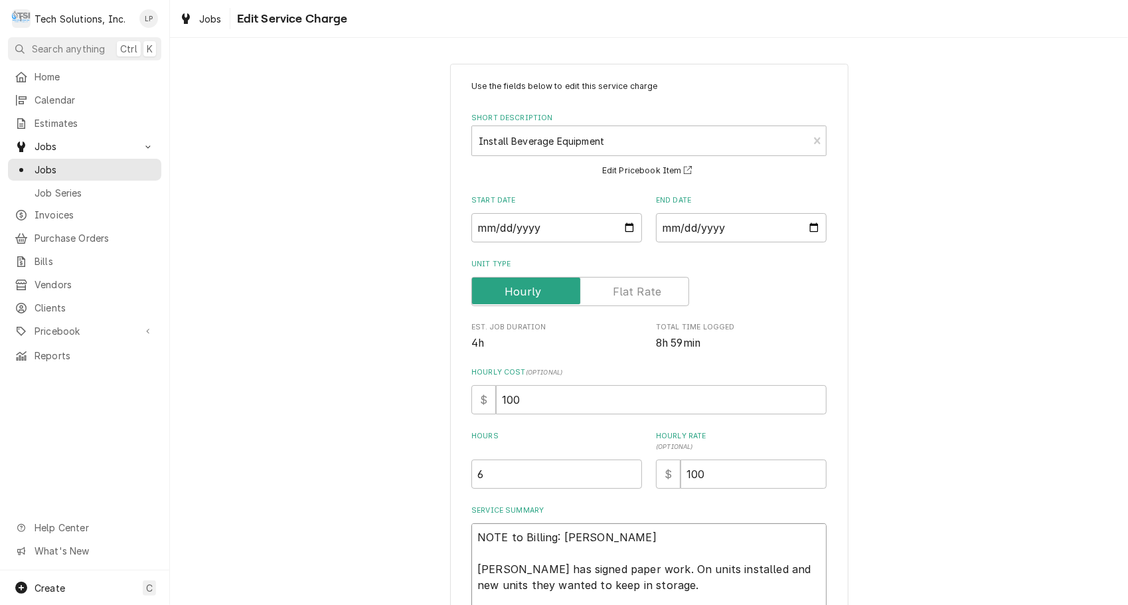
type textarea "x"
type textarea "NOTE to Billing: Lisa wai Coleton has signed paper work. On units installed and…"
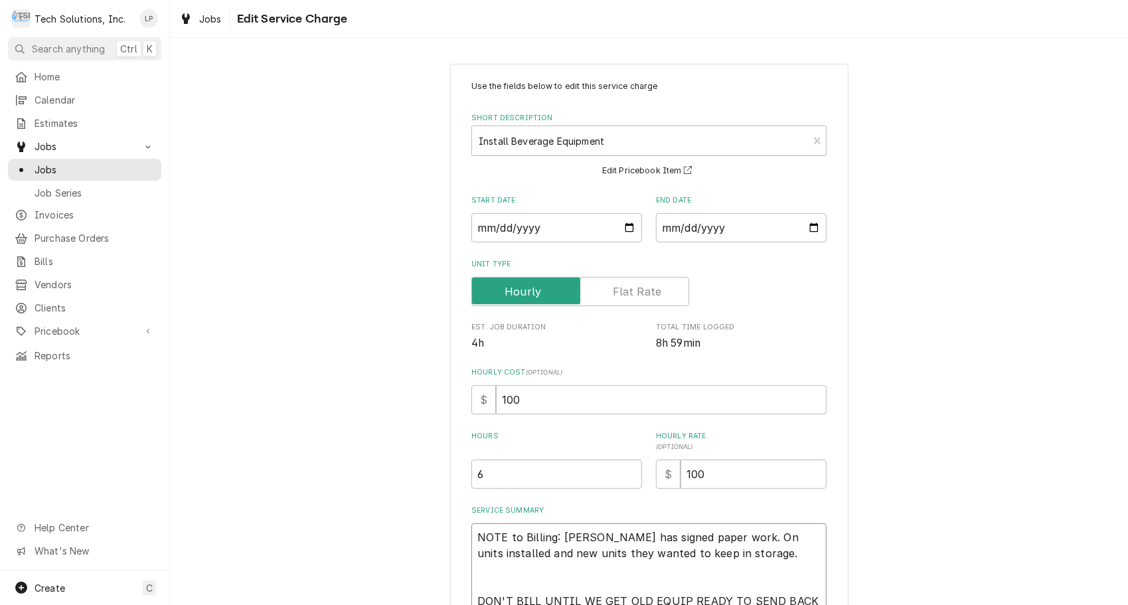
type textarea "x"
type textarea "NOTE to Billing: Lisa wait Coleton has signed paper work. On units installed an…"
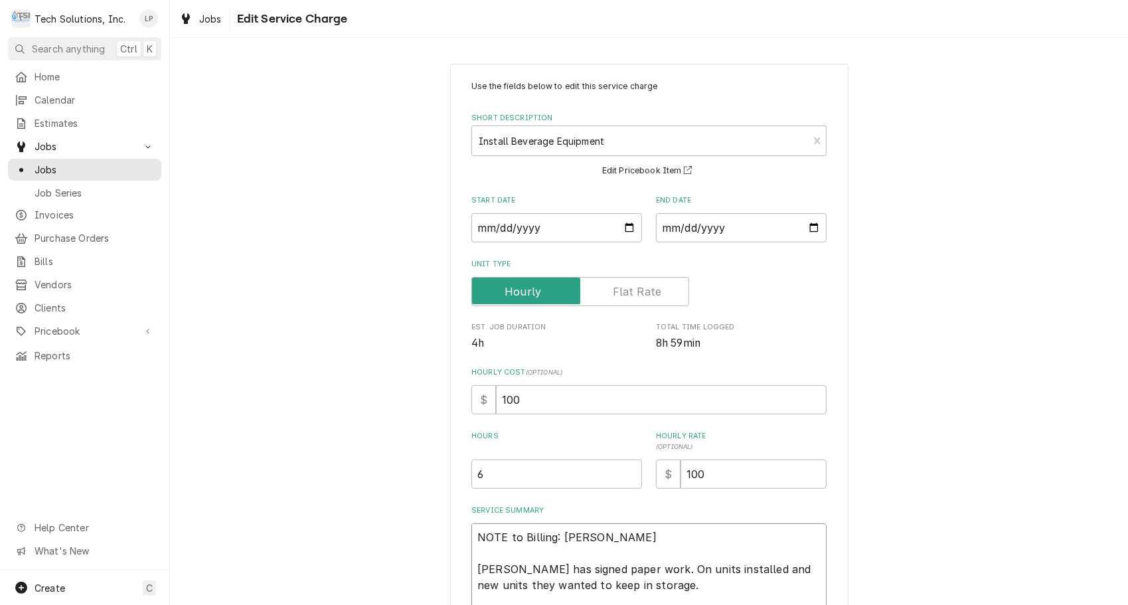
type textarea "x"
type textarea "NOTE to Billing: Lisa waitn Coleton has signed paper work. On units installed a…"
type textarea "x"
type textarea "NOTE to Billing: Lisa wait Coleton has signed paper work. On units installed an…"
type textarea "x"
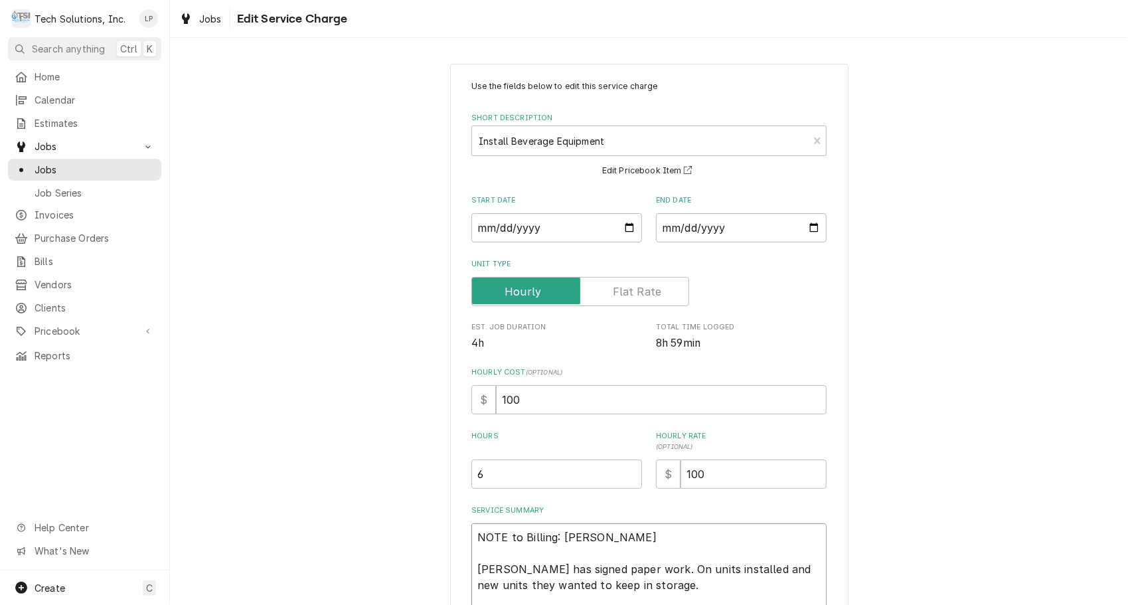
type textarea "NOTE to Billing: Lisa waiti Coleton has signed paper work. On units installed a…"
type textarea "x"
type textarea "NOTE to Billing: Lisa waitin Coleton has signed paper work. On units installed …"
type textarea "x"
type textarea "NOTE to Billing: Lisa waiting Coleton has signed paper work. On units installed…"
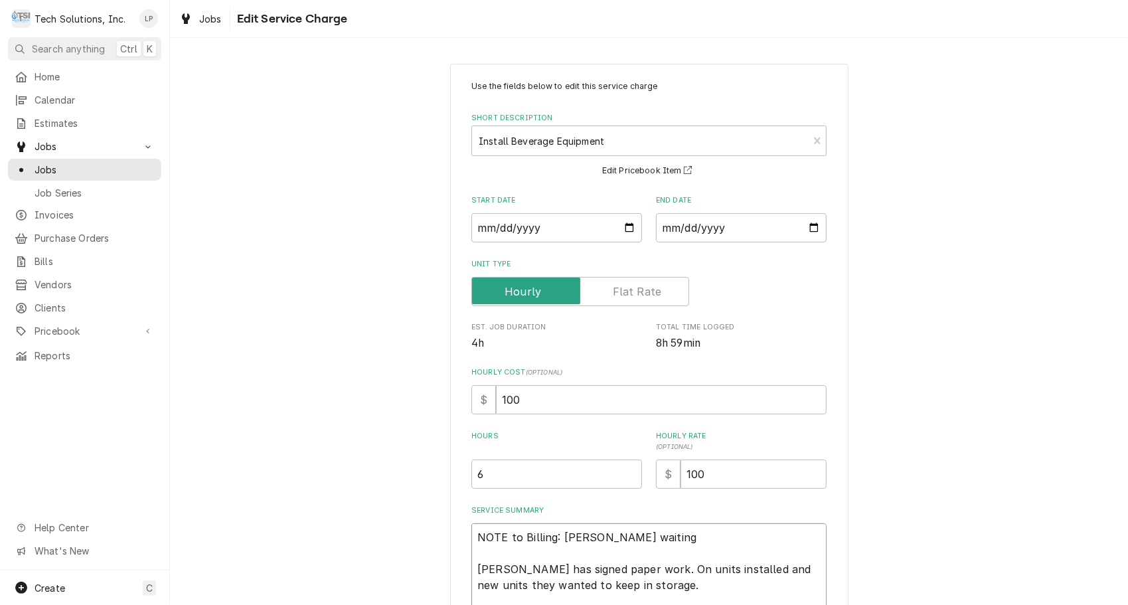
type textarea "x"
type textarea "NOTE to Billing: Lisa waiting Coleton has signed paper work. On units installed…"
type textarea "x"
type textarea "NOTE to Billing: Lisa waiting o Coleton has signed paper work. On units install…"
type textarea "x"
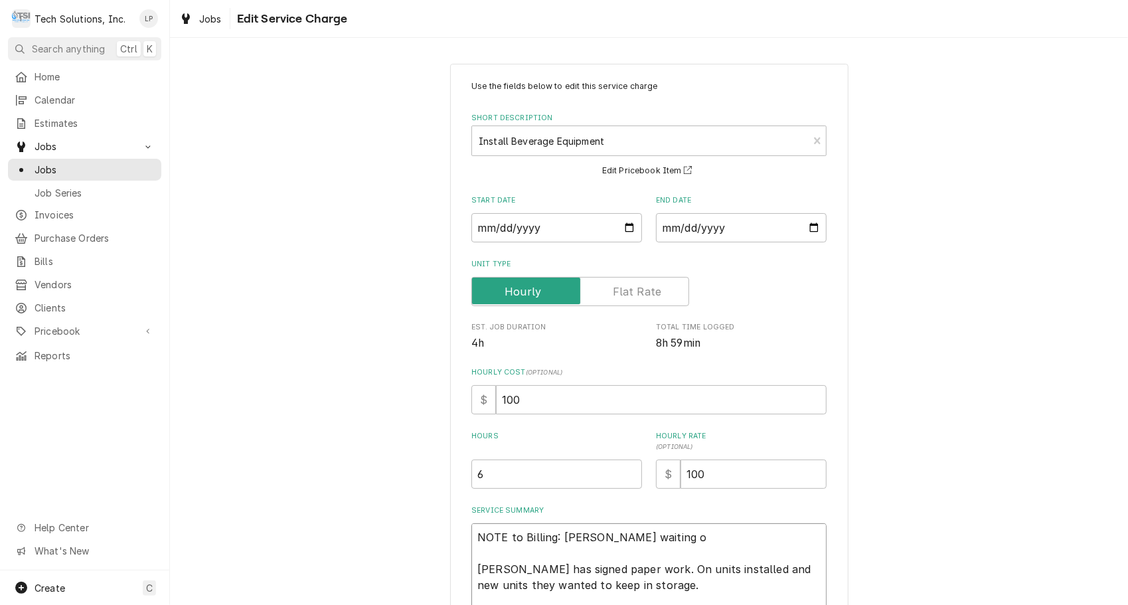
type textarea "NOTE to Billing: Lisa waiting on Coleton has signed paper work. On units instal…"
type textarea "x"
type textarea "NOTE to Billing: Lisa waiting on Coleton has signed paper work. On units instal…"
type textarea "x"
type textarea "NOTE to Billing: Lisa waiting on m Coleton has signed paper work. On units inst…"
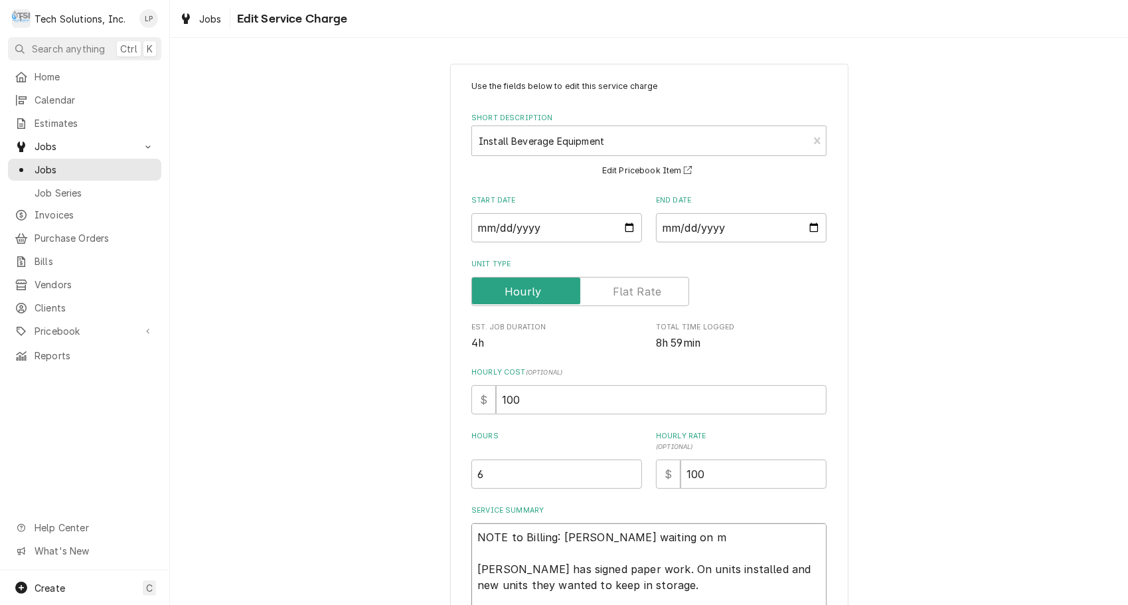
type textarea "x"
type textarea "NOTE to Billing: Lisa waiting on mo Coleton has signed paper work. On units ins…"
type textarea "x"
type textarea "NOTE to Billing: Lisa waiting on mod Coleton has signed paper work. On units in…"
type textarea "x"
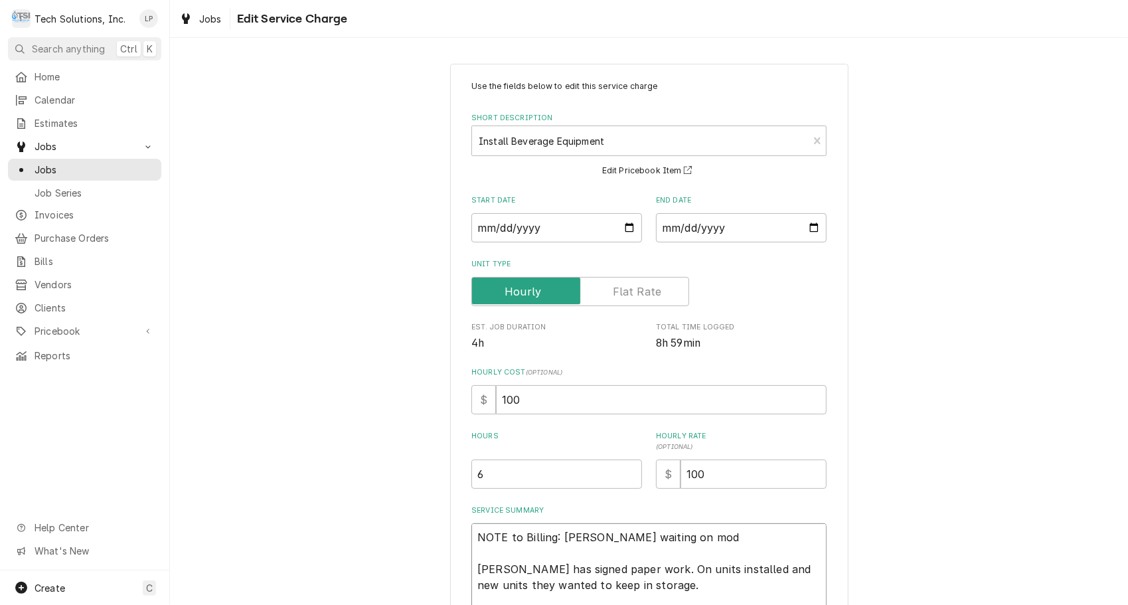
type textarea "NOTE to Billing: Lisa waiting on mode Coleton has signed paper work. On units i…"
type textarea "x"
type textarea "NOTE to Billing: Lisa waiting on model Coleton has signed paper work. On units …"
type textarea "x"
type textarea "NOTE to Billing: Lisa waiting on model Coleton has signed paper work. On units …"
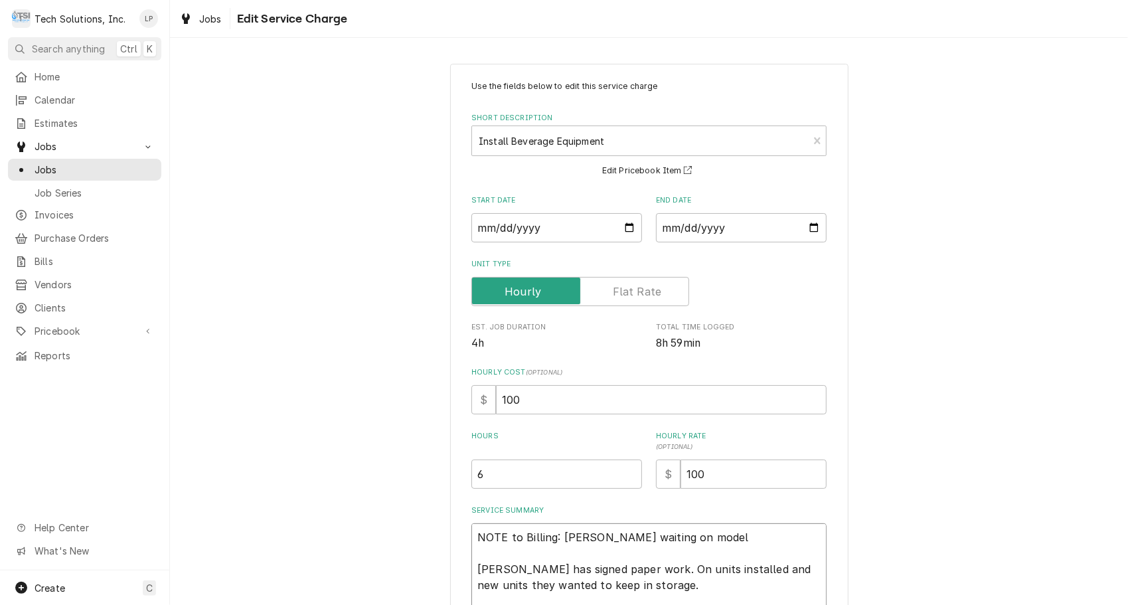
type textarea "x"
type textarea "NOTE to Billing: Lisa waiting on model a Coleton has signed paper work. On unit…"
type textarea "x"
type textarea "NOTE to Billing: Lisa waiting on model and Coleton has signed paper work. On un…"
type textarea "x"
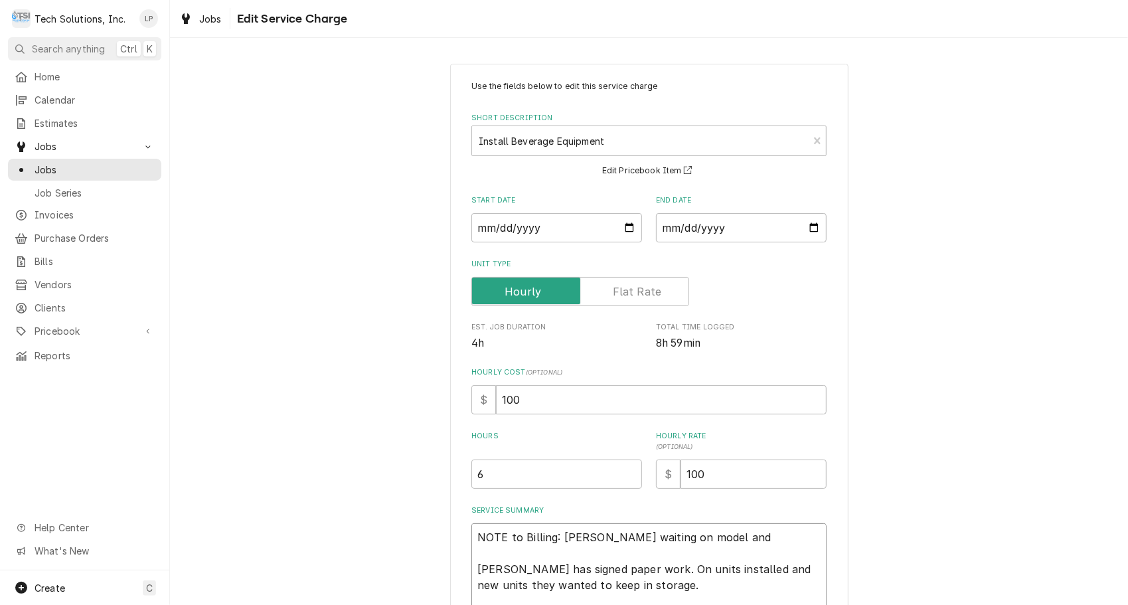
type textarea "NOTE to Billing: Lisa waiting on model and Coleton has signed paper work. On un…"
type textarea "x"
type textarea "NOTE to Billing: Lisa waiting on model and s Coleton has signed paper work. On …"
type textarea "x"
type textarea "NOTE to Billing: Lisa waiting on model and sn Coleton has signed paper work. On…"
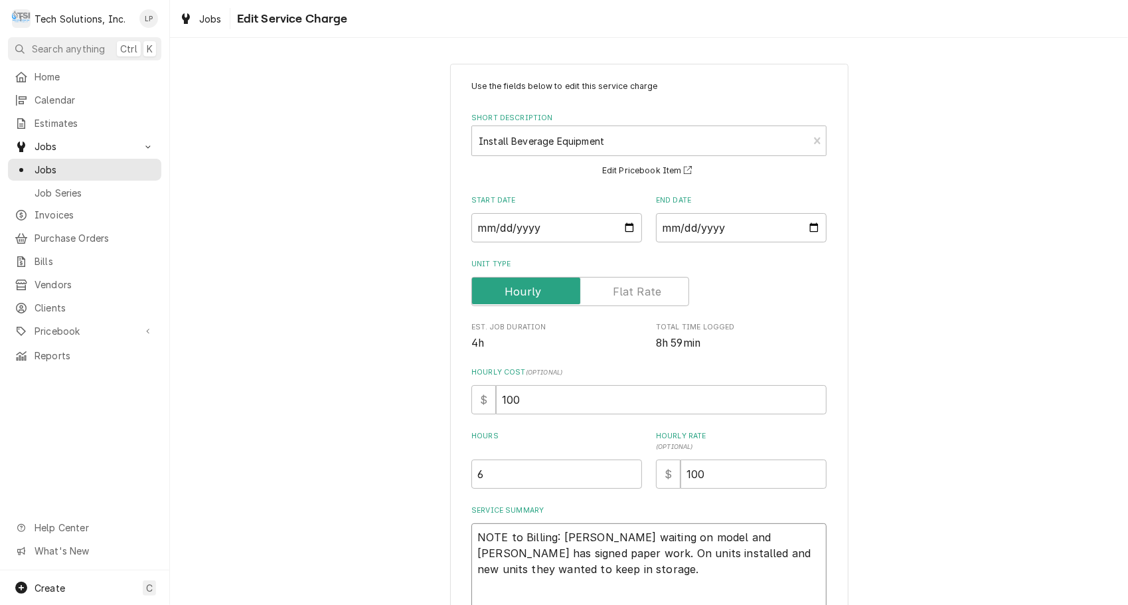
type textarea "x"
type textarea "NOTE to Billing: Lisa waiting on model and sn' Coleton has signed paper work. O…"
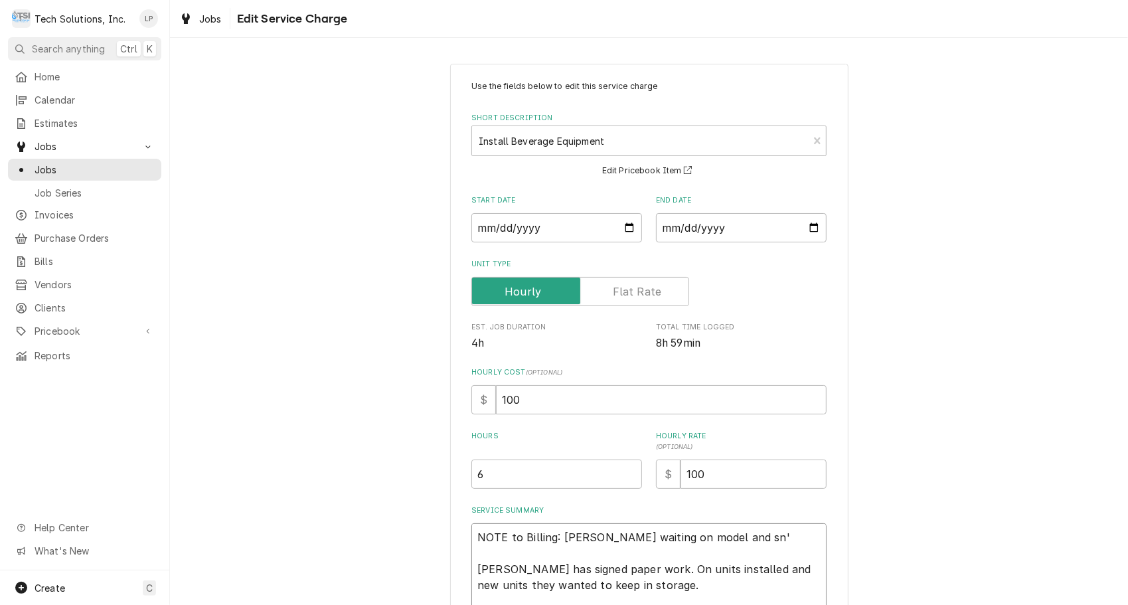
type textarea "x"
type textarea "NOTE to Billing: Lisa waiting on model and sn's Coleton has signed paper work. …"
type textarea "x"
type textarea "NOTE to Billing: Lisa waiting on model and sn's Coleton has signed paper work. …"
type textarea "x"
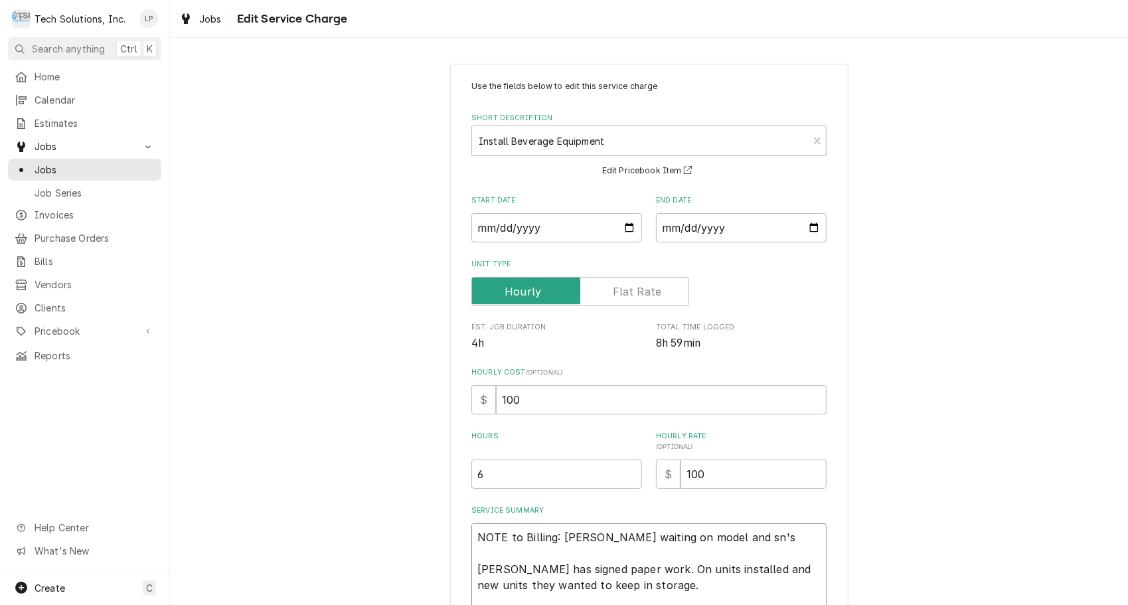
type textarea "NOTE to Billing: Lisa waiting on model and sn's o Coleton has signed paper work…"
type textarea "x"
type textarea "NOTE to Billing: Lisa waiting on model and sn's of Coleton has signed paper wor…"
type textarea "x"
type textarea "NOTE to Billing: Lisa waiting on model and sn's of Coleton has signed paper wor…"
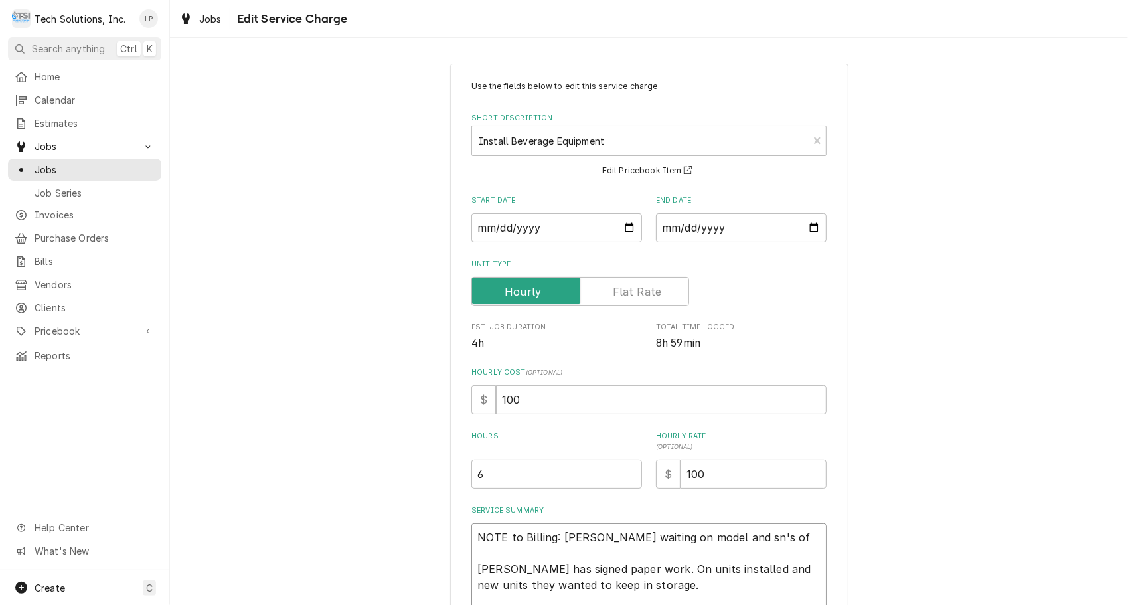
type textarea "x"
type textarea "NOTE to Billing: Lisa waiting on model and sn's of u Coleton has signed paper w…"
type textarea "x"
type textarea "NOTE to Billing: Lisa waiting on model and sn's of ui Coleton has signed paper …"
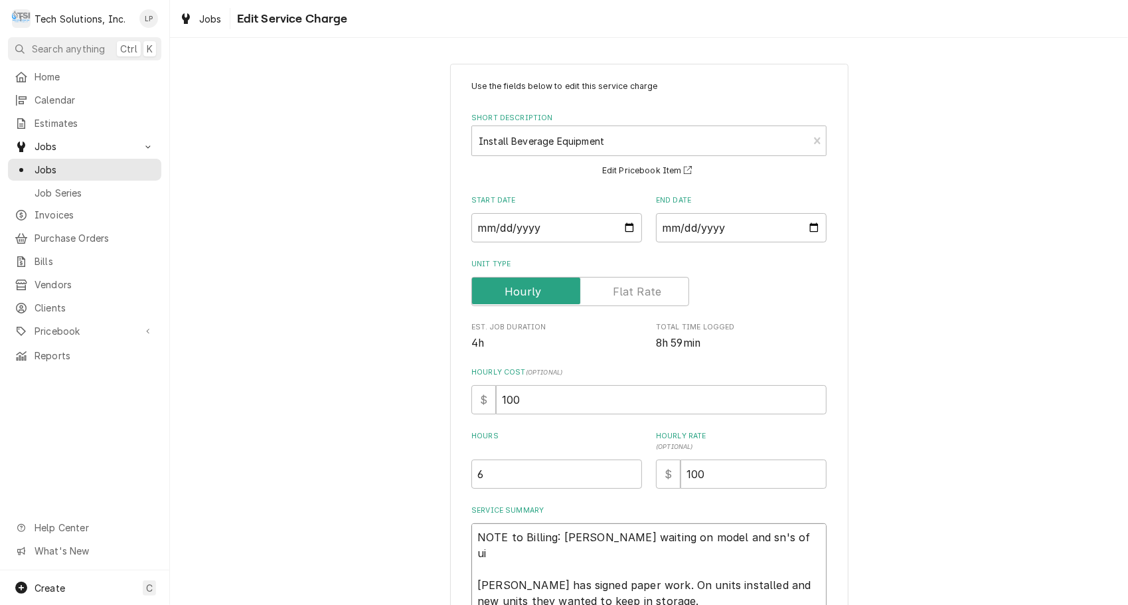
type textarea "x"
type textarea "NOTE to Billing: Lisa waiting on model and sn's of u Coleton has signed paper w…"
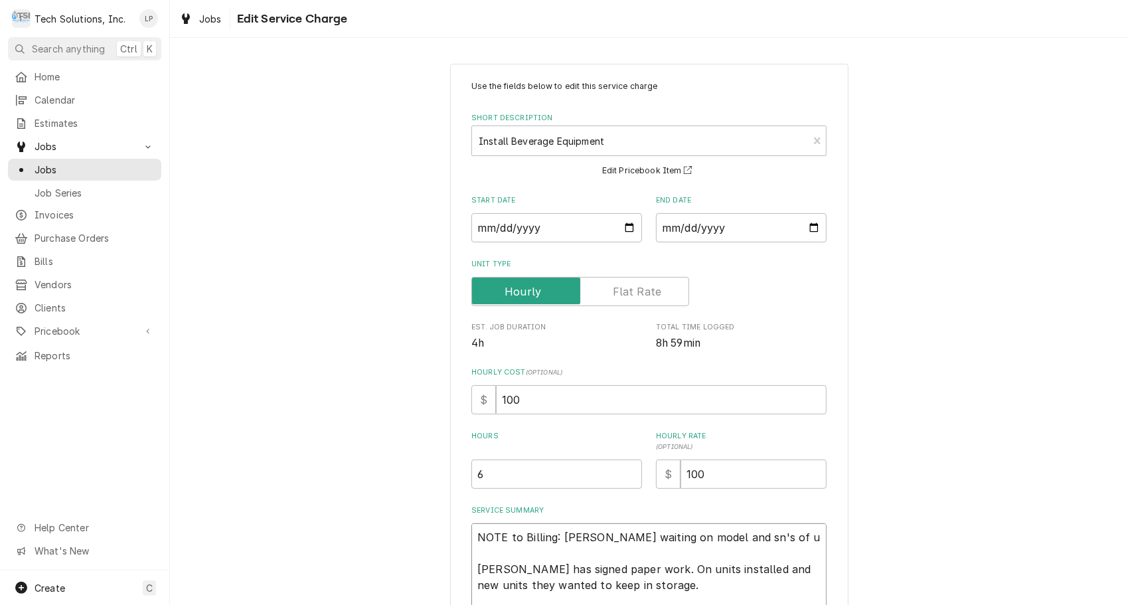
type textarea "x"
type textarea "NOTE to Billing: Lisa waiting on model and sn's of un Coleton has signed paper …"
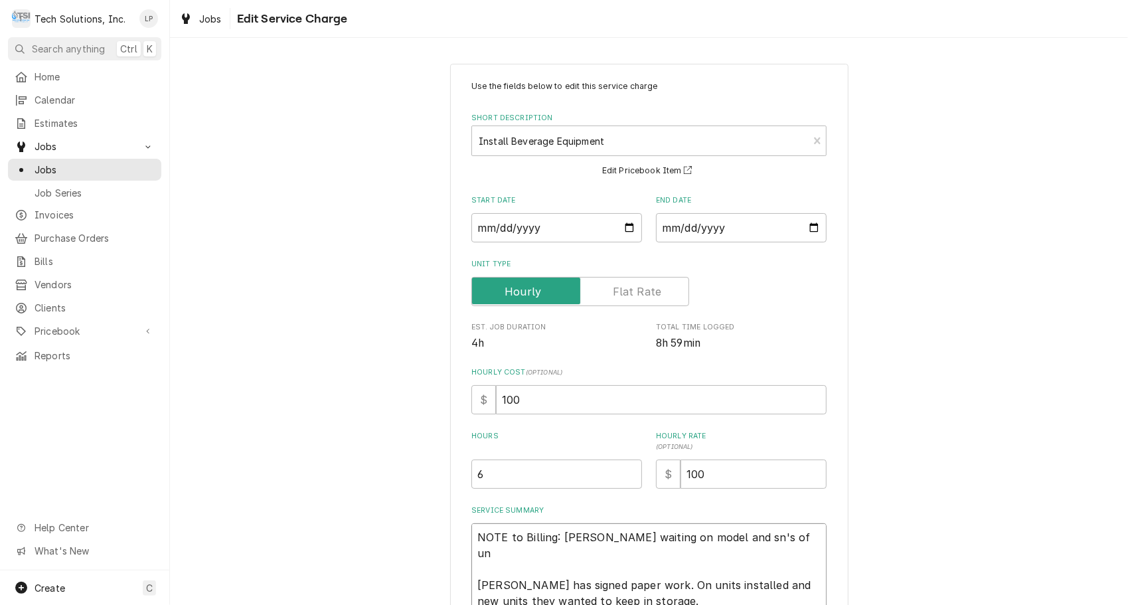
type textarea "x"
type textarea "NOTE to Billing: Lisa waiting on model and sn's of uni Coleton has signed paper…"
type textarea "x"
type textarea "NOTE to Billing: Lisa waiting on model and sn's of unit Coleton has signed pape…"
type textarea "x"
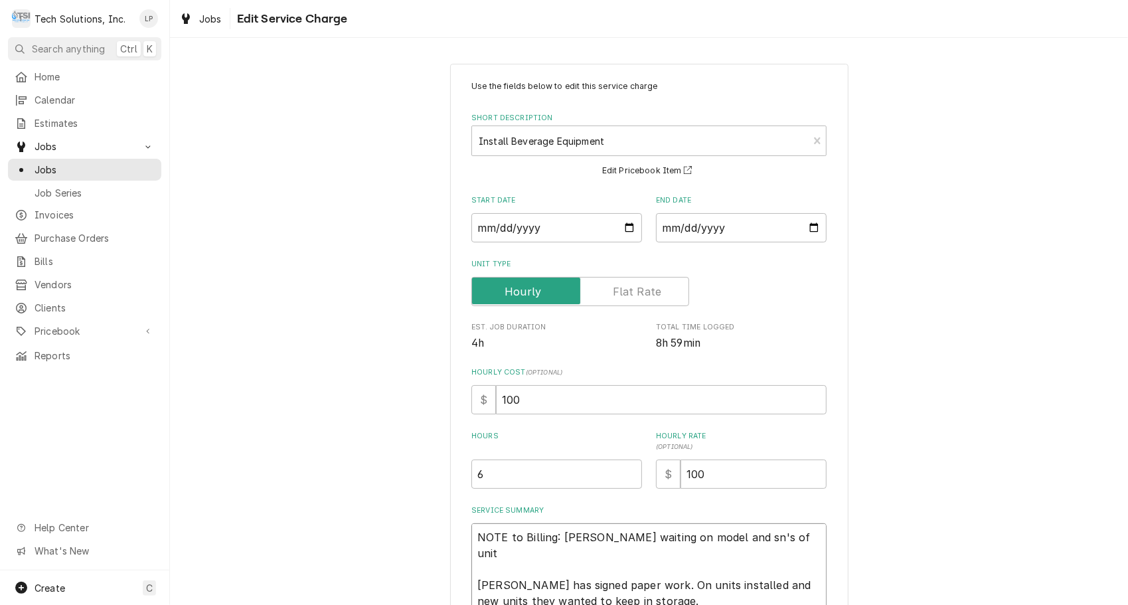
type textarea "NOTE to Billing: Lisa waiting on model and sn's of units Coleton has signed pap…"
type textarea "x"
type textarea "NOTE to Billing: Lisa waiting on model and sn's of units Coleton has signed pap…"
type textarea "x"
type textarea "NOTE to Billing: Lisa waiting on model and sn's of units i Coleton has signed p…"
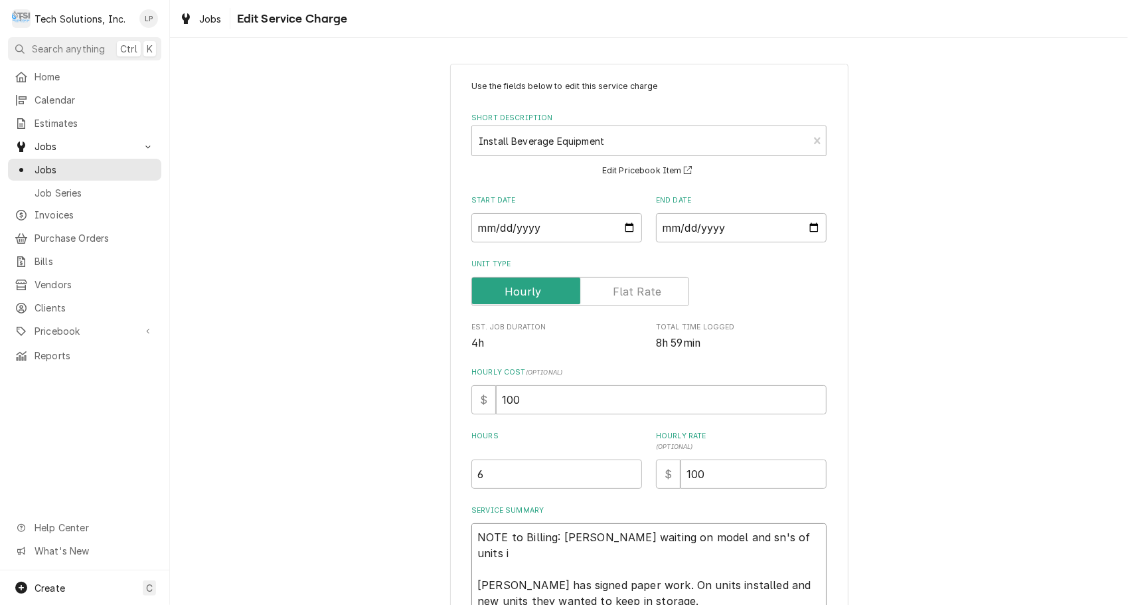
type textarea "x"
type textarea "NOTE to Billing: Lisa waiting on model and sn's of units in Coleton has signed …"
type textarea "x"
type textarea "NOTE to Billing: Lisa waiting on model and sn's of units ins Coleton has signed…"
type textarea "x"
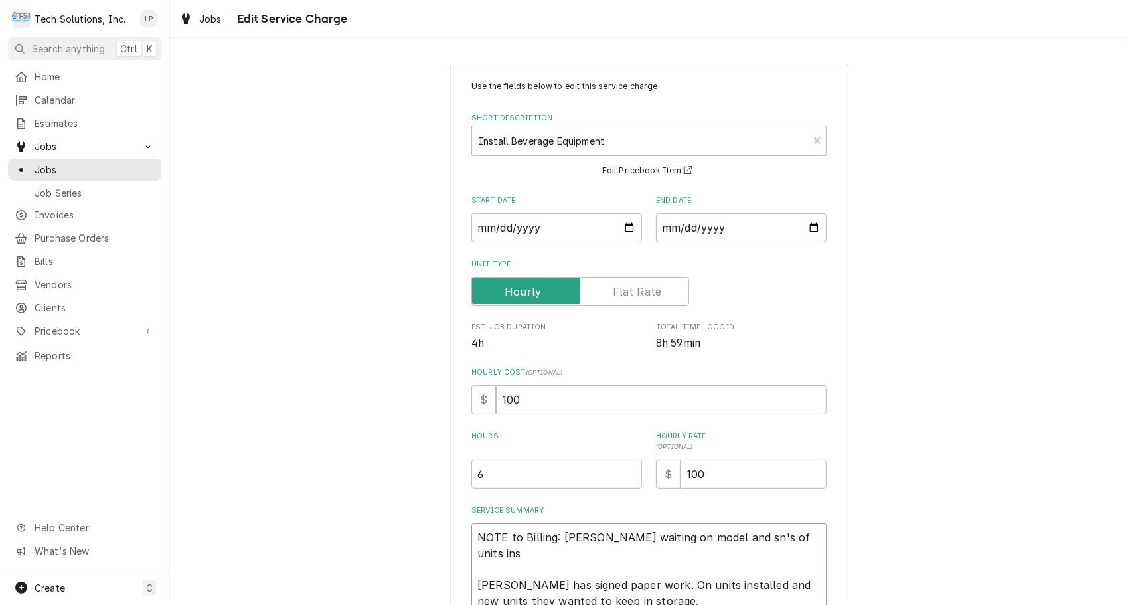
type textarea "NOTE to Billing: Lisa waiting on model and sn's of units inst Coleton has signe…"
type textarea "x"
type textarea "NOTE to Billing: Lisa waiting on model and sn's of units instal Coleton has sig…"
type textarea "x"
type textarea "NOTE to Billing: Lisa waiting on model and sn's of units install Coleton has si…"
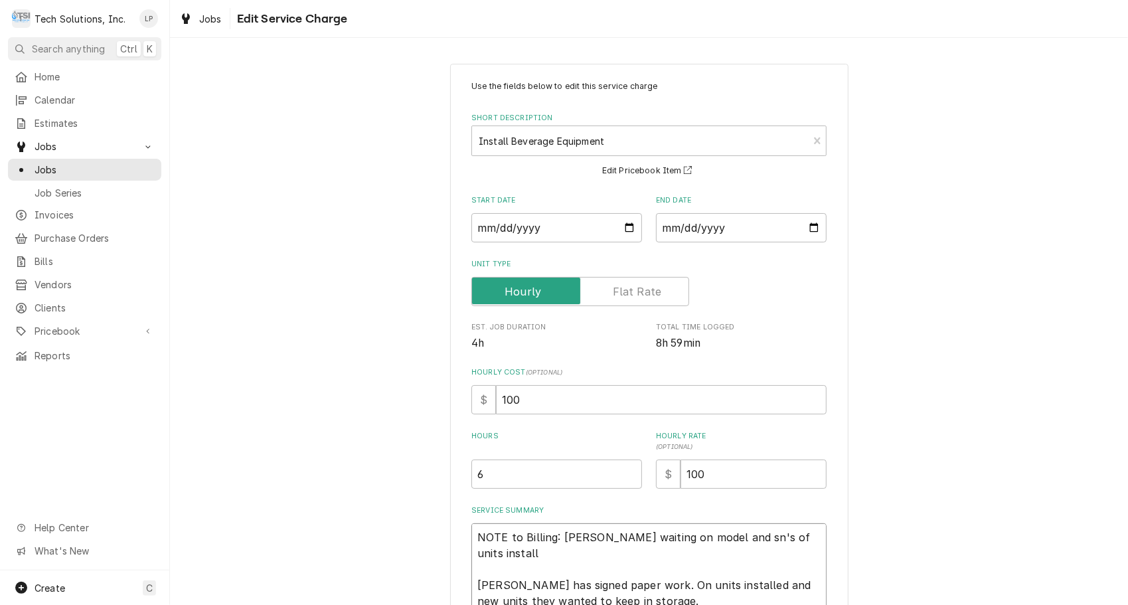
type textarea "x"
type textarea "NOTE to Billing: Lisa waiting on model and sn's of units installe Coleton has s…"
type textarea "x"
type textarea "NOTE to Billing: Lisa waiting on model and sn's of units installed Coleton has …"
type textarea "x"
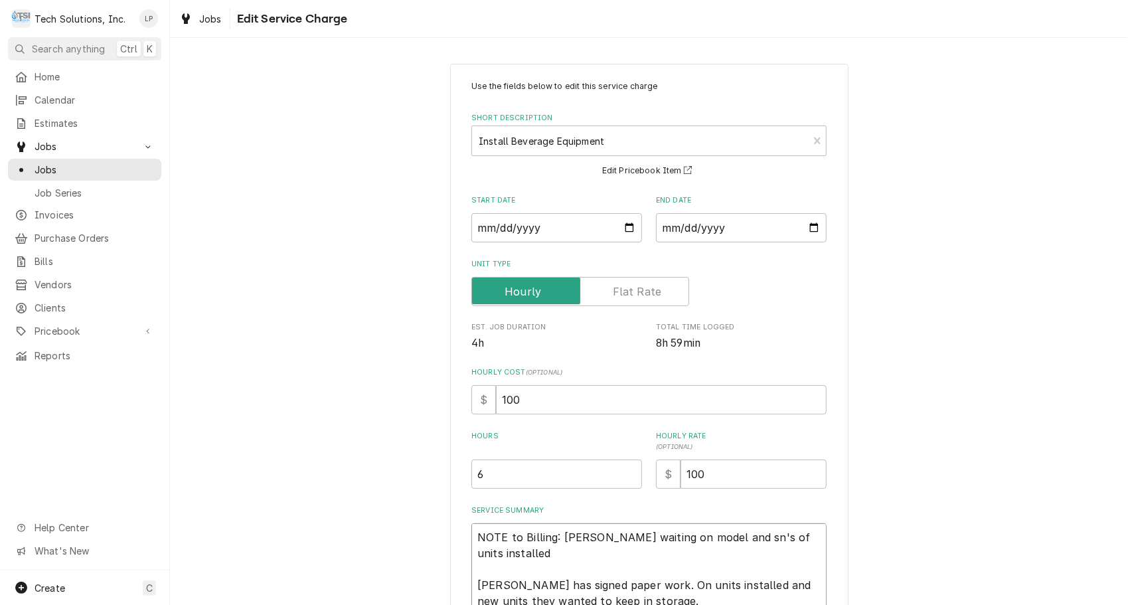
type textarea "NOTE to Billing: Lisa waiting on model and sn's of units installed Coleton has …"
type textarea "x"
type textarea "NOTE to Billing: Lisa waiting on model and sn's of units installed a Coleton ha…"
type textarea "x"
type textarea "NOTE to Billing: Lisa waiting on model and sn's of units installed an Coleton h…"
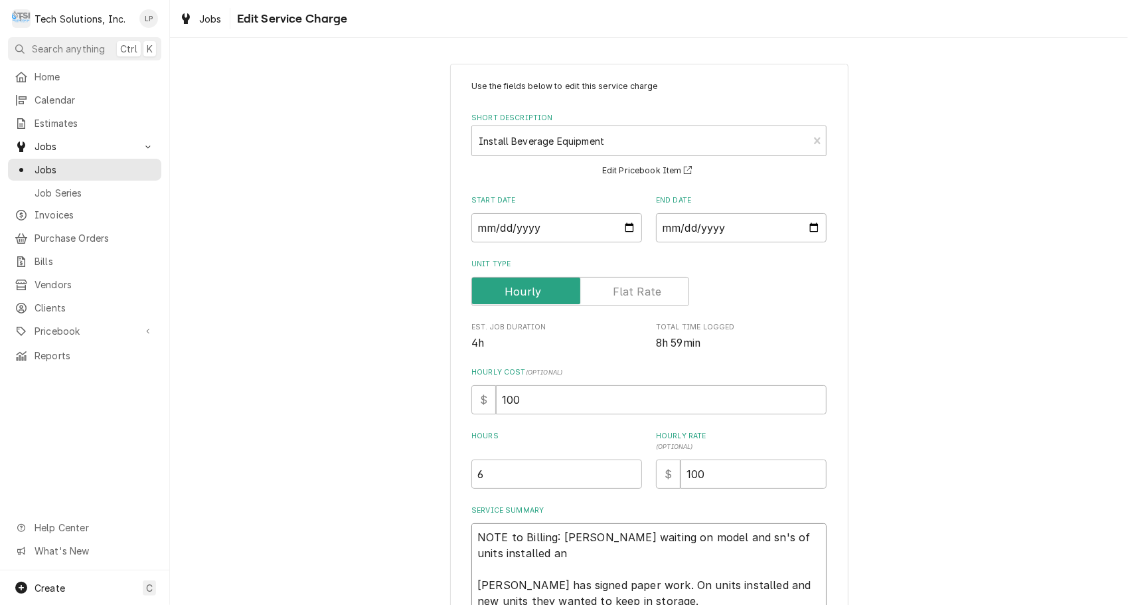
type textarea "x"
type textarea "NOTE to Billing: Lisa waiting on model and sn's of units installed and Coleton …"
type textarea "x"
type textarea "NOTE to Billing: Lisa waiting on model and sn's of units installed and Coleton …"
type textarea "x"
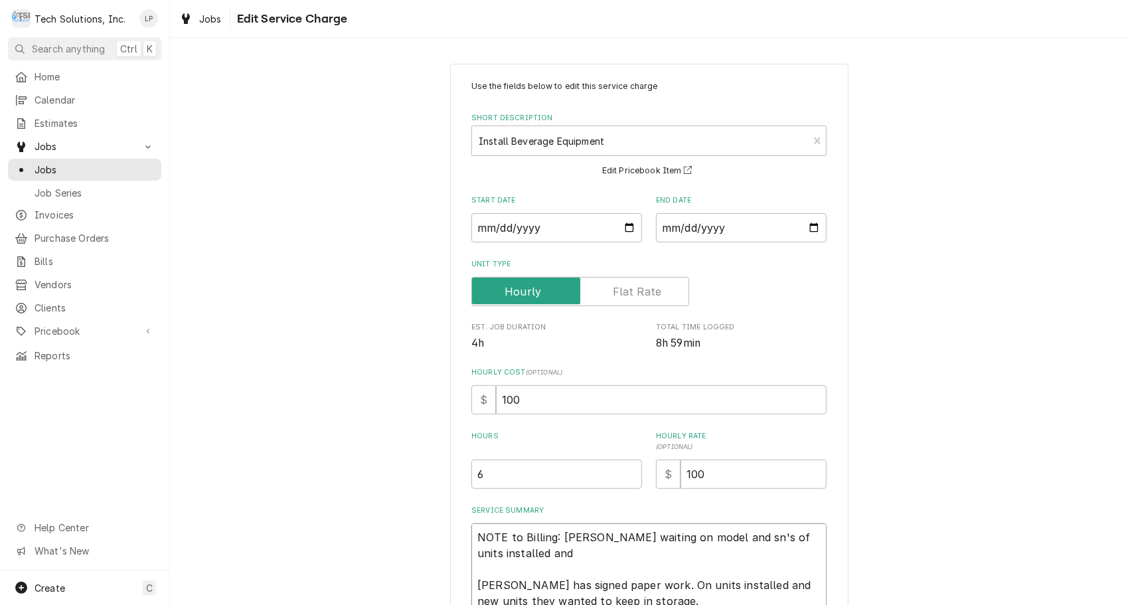
type textarea "NOTE to Billing: Lisa waiting on model and sn's of units installed and u Coleto…"
type textarea "x"
type textarea "NOTE to Billing: Lisa waiting on model and sn's of units installed and un Colet…"
type textarea "x"
type textarea "NOTE to Billing: Lisa waiting on model and sn's of units installed and uni Cole…"
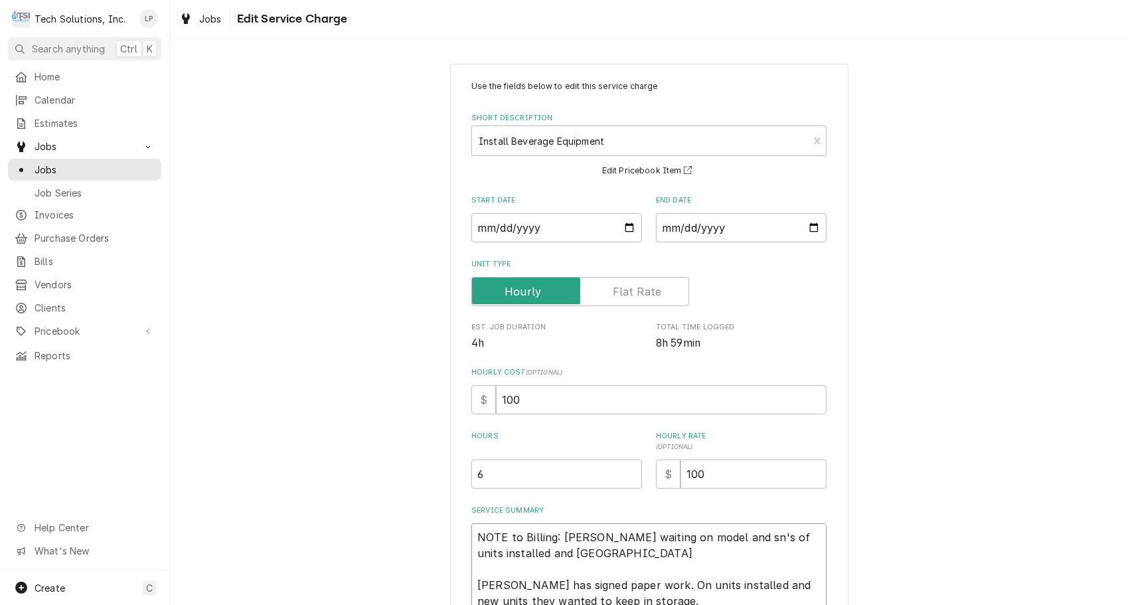
type textarea "x"
type textarea "NOTE to Billing: Lisa waiting on model and sn's of units installed and unit Col…"
type textarea "x"
type textarea "NOTE to Billing: Lisa waiting on model and sn's of units installed and units Co…"
type textarea "x"
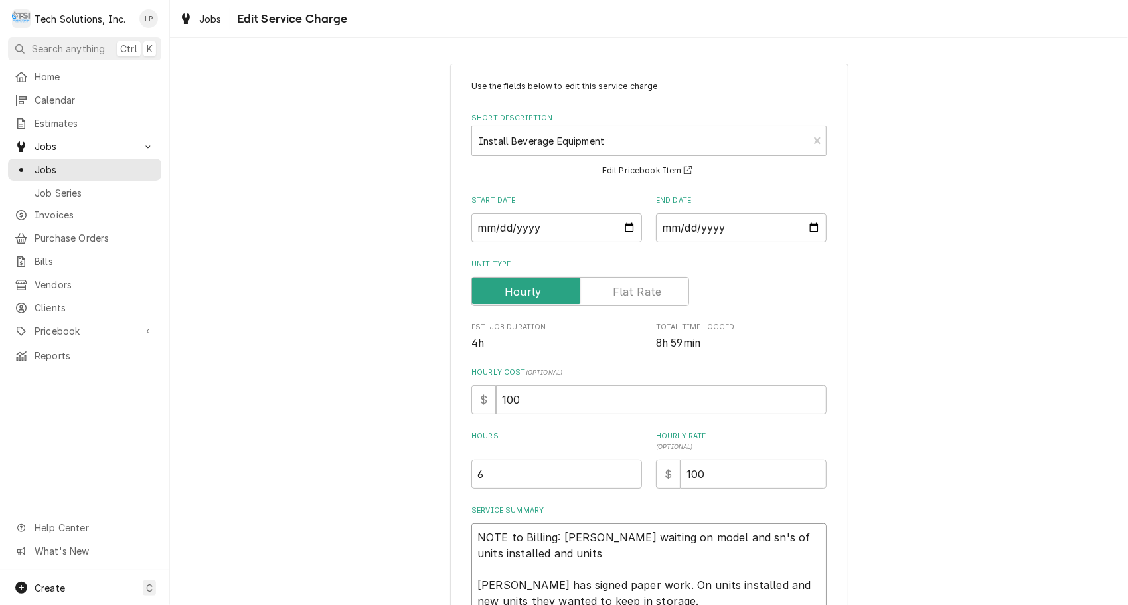
type textarea "NOTE to Billing: Lisa waiting on model and sn's of units installed and unit Col…"
type textarea "x"
type textarea "NOTE to Billing: Lisa waiting on model and sn's of units installed and uni Cole…"
type textarea "x"
type textarea "NOTE to Billing: Lisa waiting on model and sn's of units installed and un Colet…"
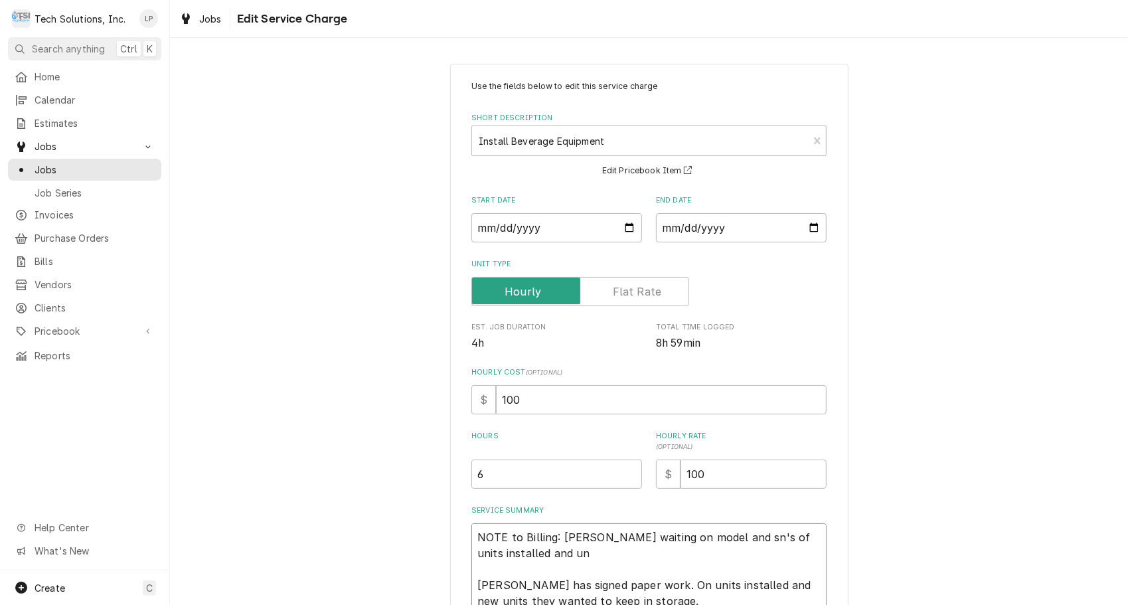
type textarea "x"
type textarea "NOTE to Billing: Lisa waiting on model and sn's of units installed and u Coleto…"
type textarea "x"
type textarea "NOTE to Billing: Lisa waiting on model and sn's of units installed and Coleton …"
type textarea "x"
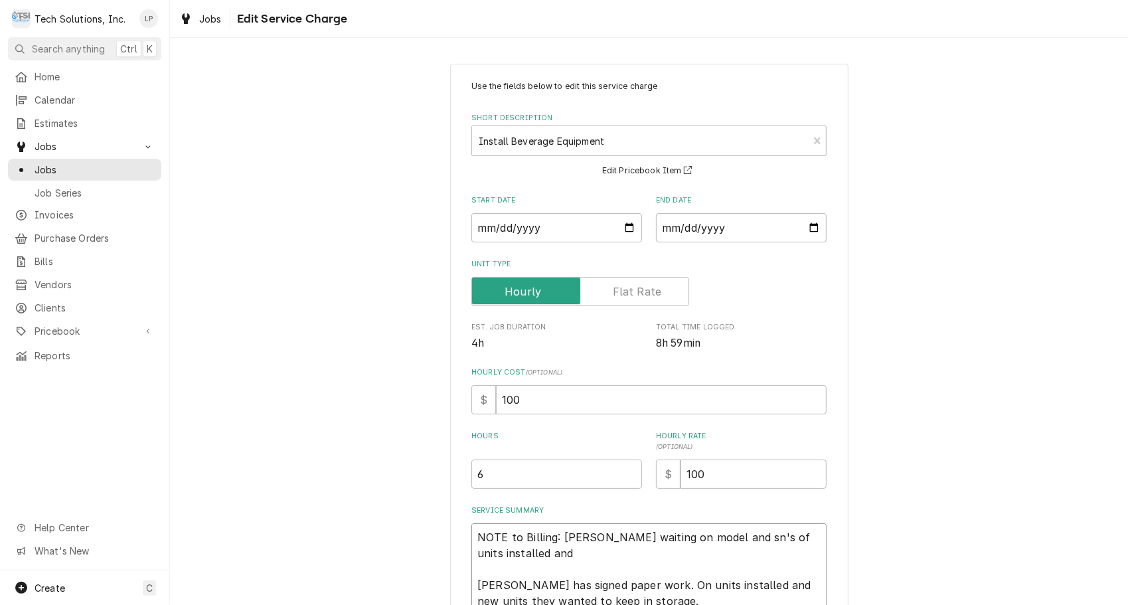
type textarea "NOTE to Billing: Lisa waiting on model and sn's of units installed and Coleton …"
type textarea "x"
type textarea "NOTE to Billing: Lisa waiting on model and sn's of units installed an Coleton h…"
type textarea "x"
type textarea "NOTE to Billing: Lisa waiting on model and sn's of units installed a Coleton ha…"
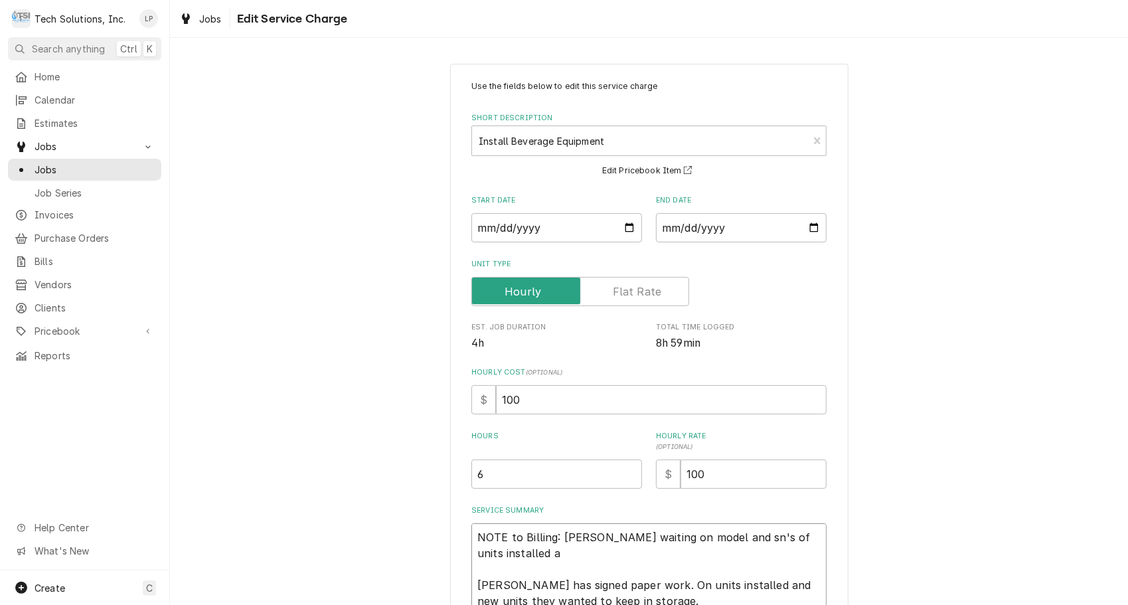
type textarea "x"
type textarea "NOTE to Billing: Lisa waiting on model and sn's of units installed Coleton has …"
type textarea "x"
type textarea "NOTE to Billing: Lisa waiting on model and sn's of units installed Coleton has …"
type textarea "x"
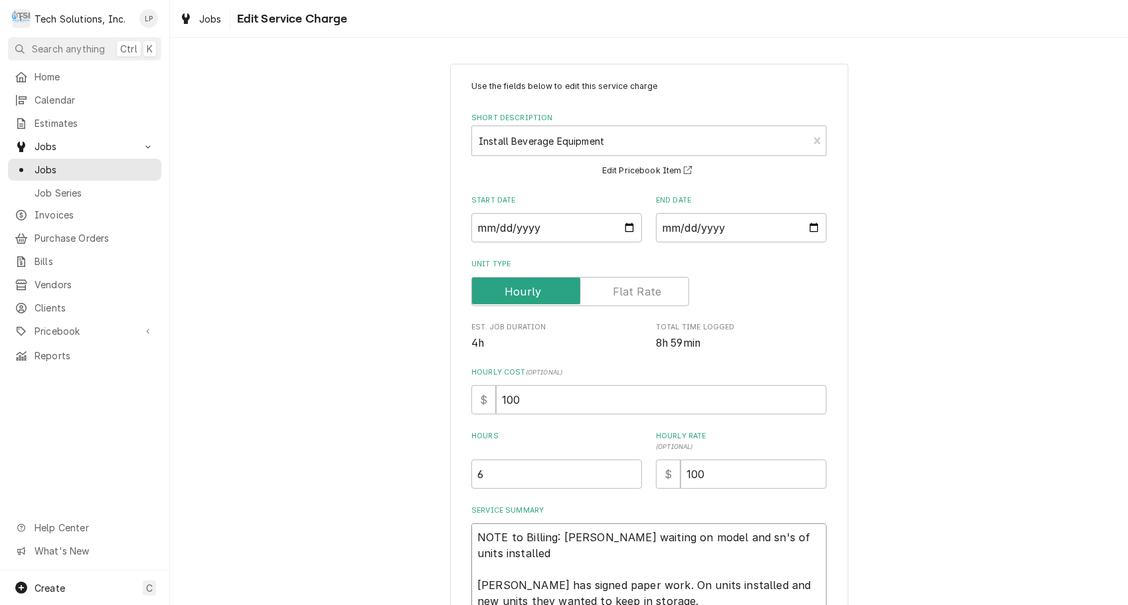
type textarea "NOTE to Billing: Lisa waiting on model and sn's of units installed, Coleton has…"
type textarea "x"
type textarea "NOTE to Billing: Lisa waiting on model and sn's of units installed, Coleton has…"
type textarea "x"
type textarea "NOTE to Billing: Lisa waiting on model and sn's of units installed, n Coleton h…"
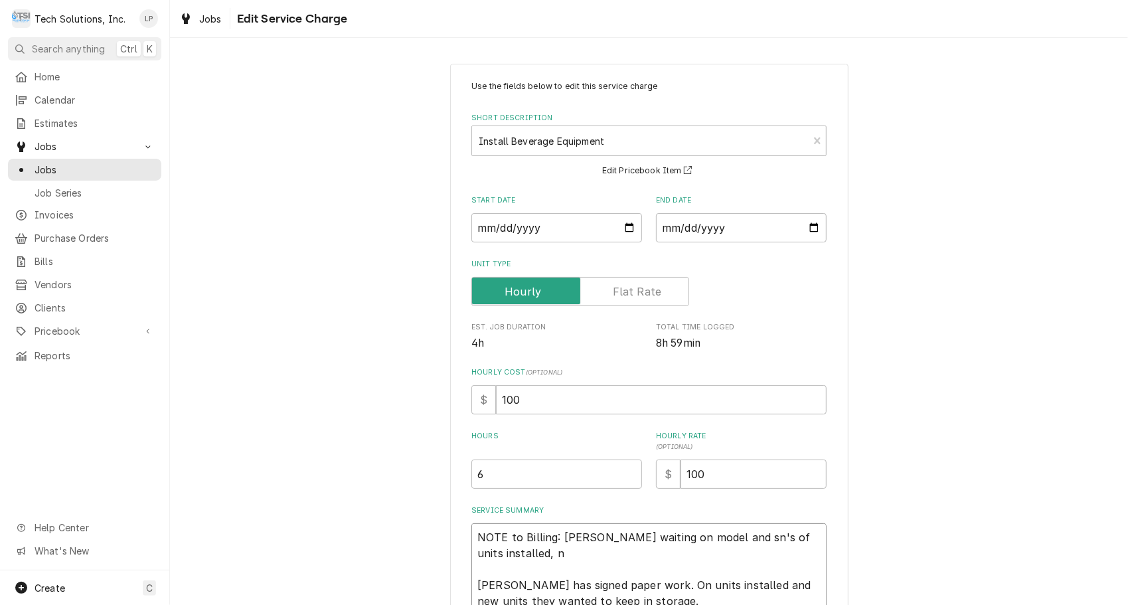
type textarea "x"
type textarea "NOTE to Billing: Lisa waiting on model and sn's of units installed, ne Coleton …"
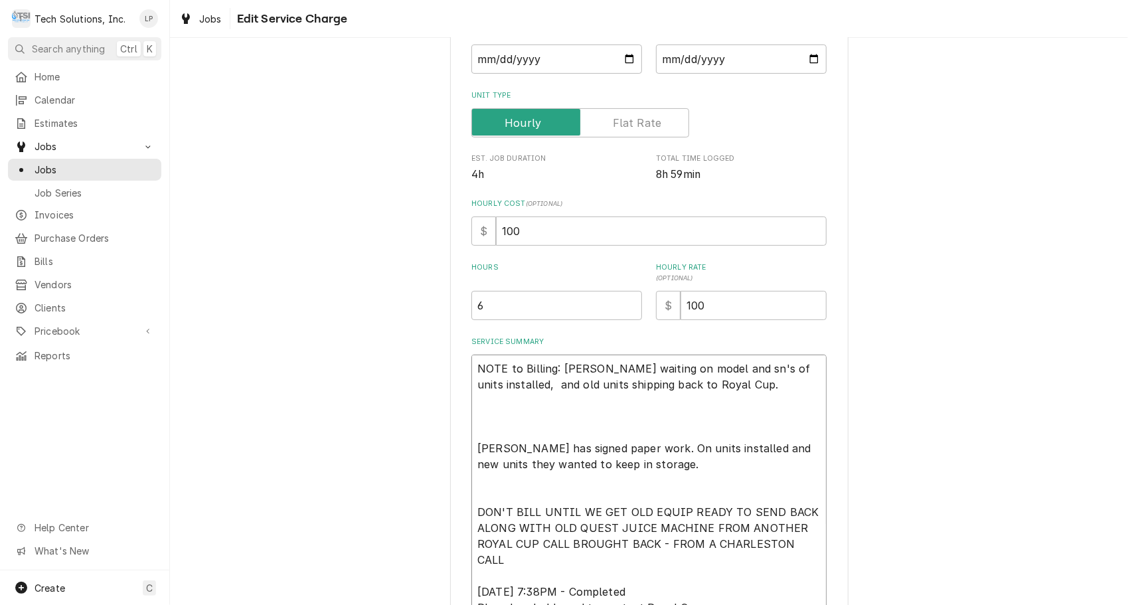
scroll to position [181, 0]
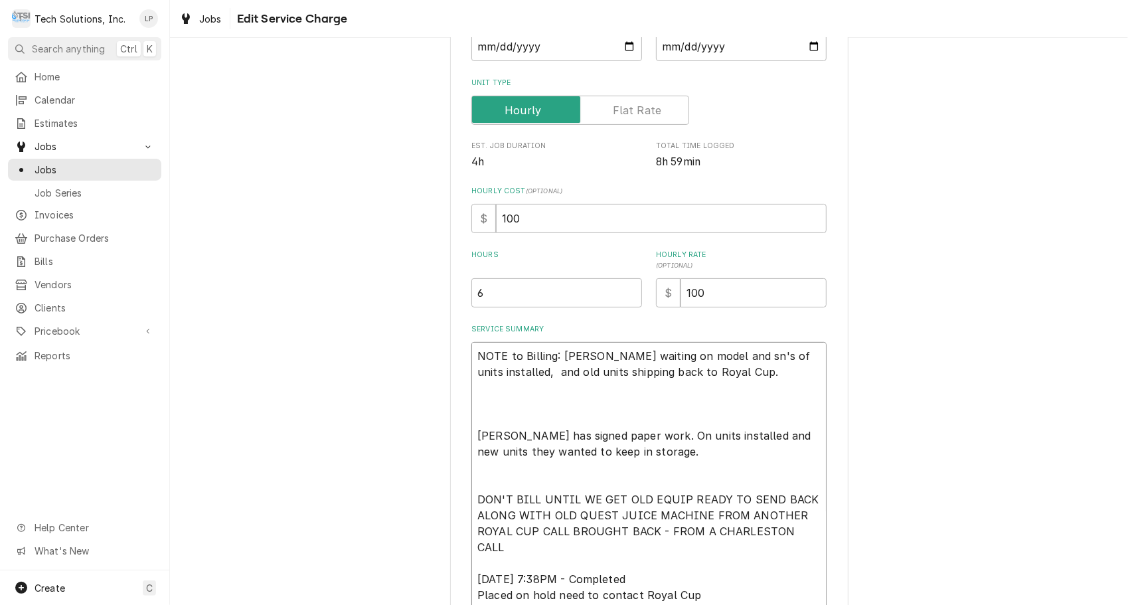
paste textarea "This install was completed on 9/17/25. All went good some units were installed …"
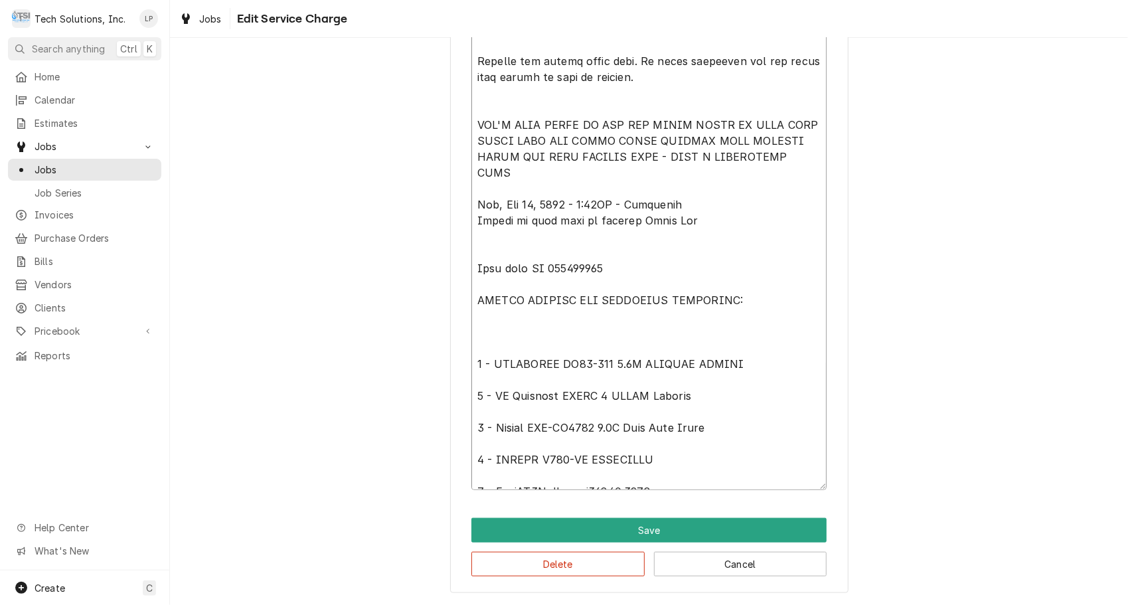
scroll to position [16, 0]
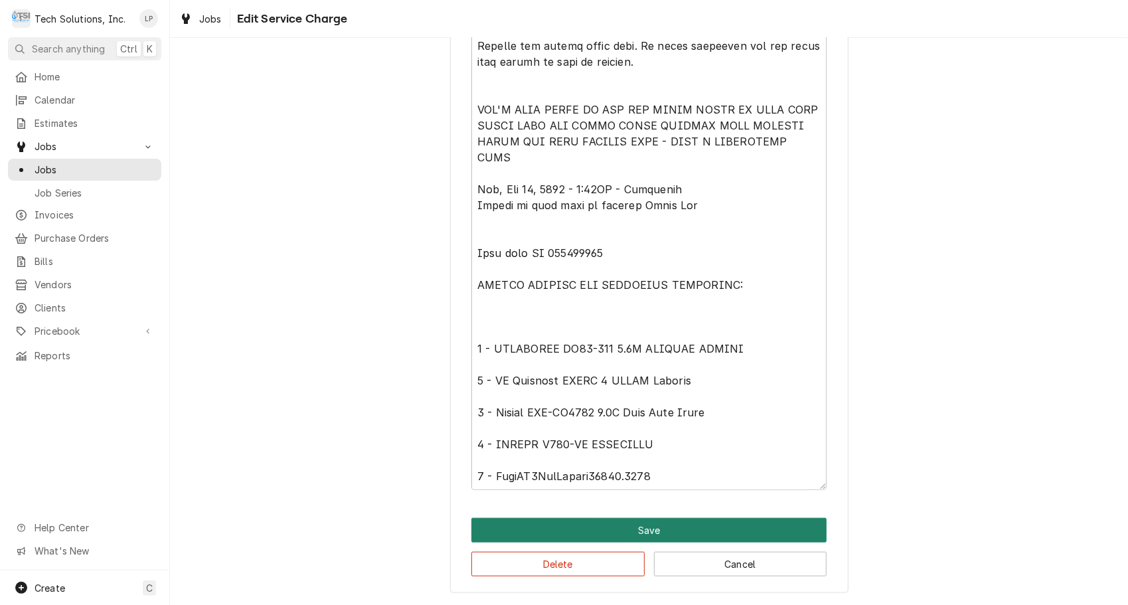
click at [649, 536] on button "Save" at bounding box center [648, 530] width 355 height 25
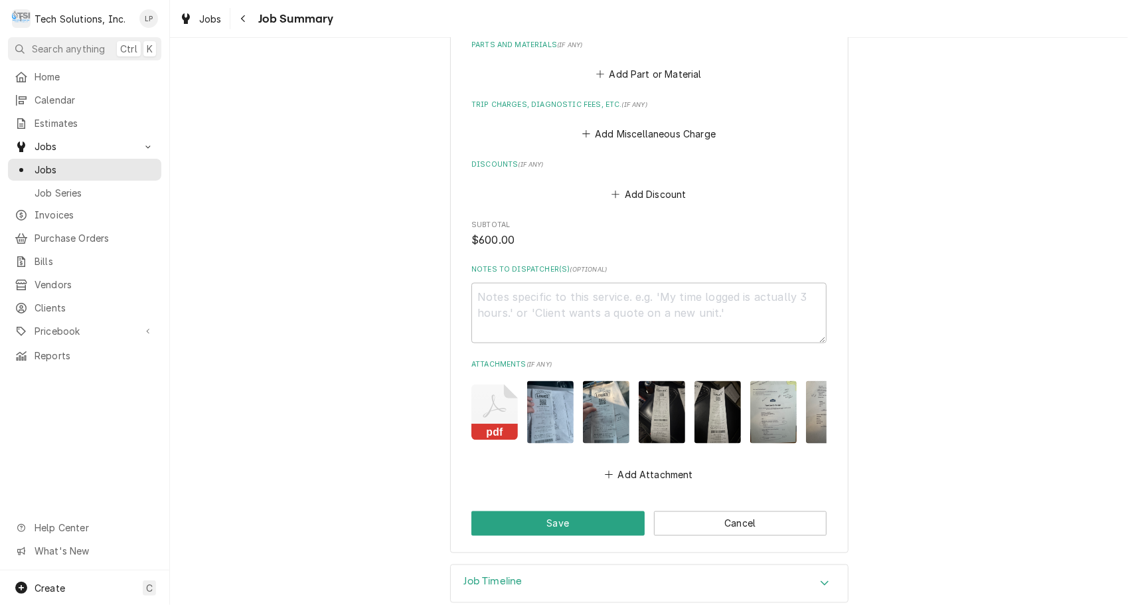
scroll to position [1215, 0]
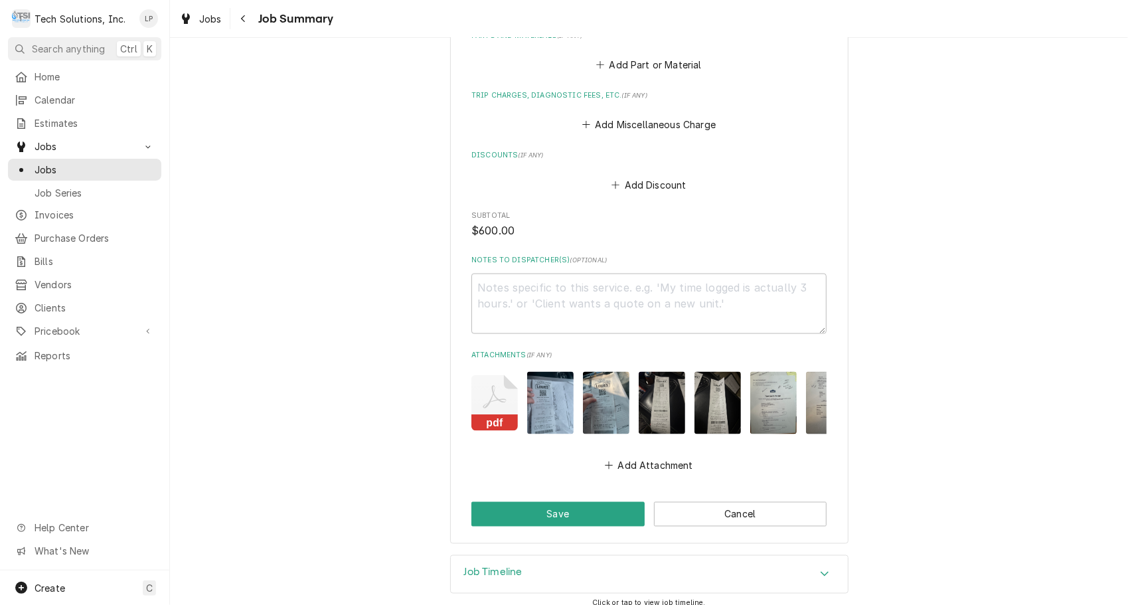
click at [497, 379] on icon "Attachments" at bounding box center [494, 403] width 46 height 56
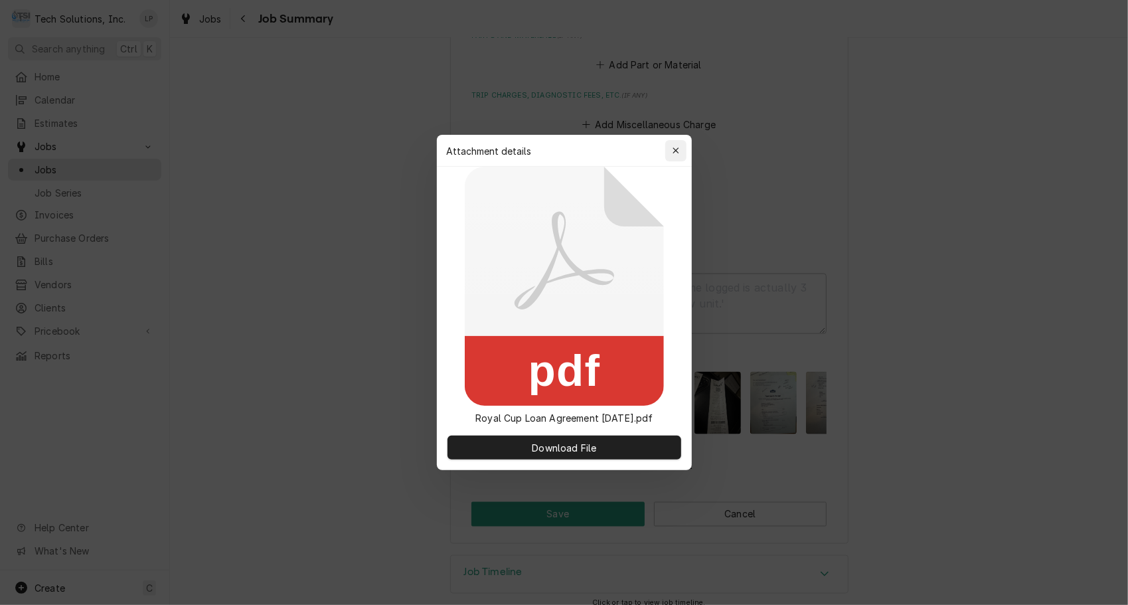
click at [676, 153] on icon "button" at bounding box center [675, 150] width 7 height 9
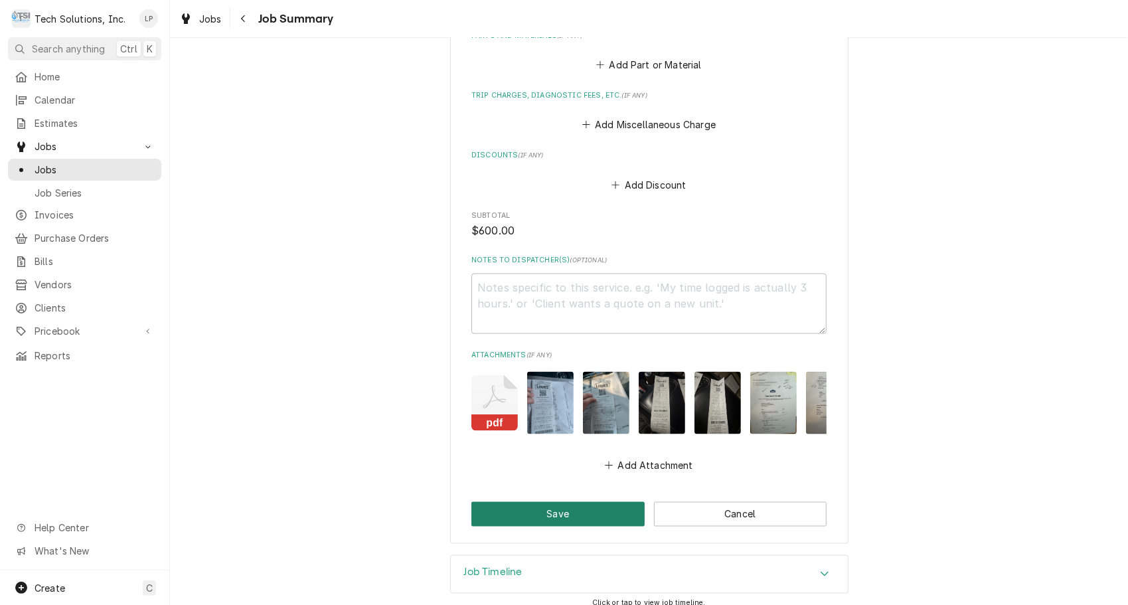
click at [570, 502] on button "Save" at bounding box center [557, 514] width 173 height 25
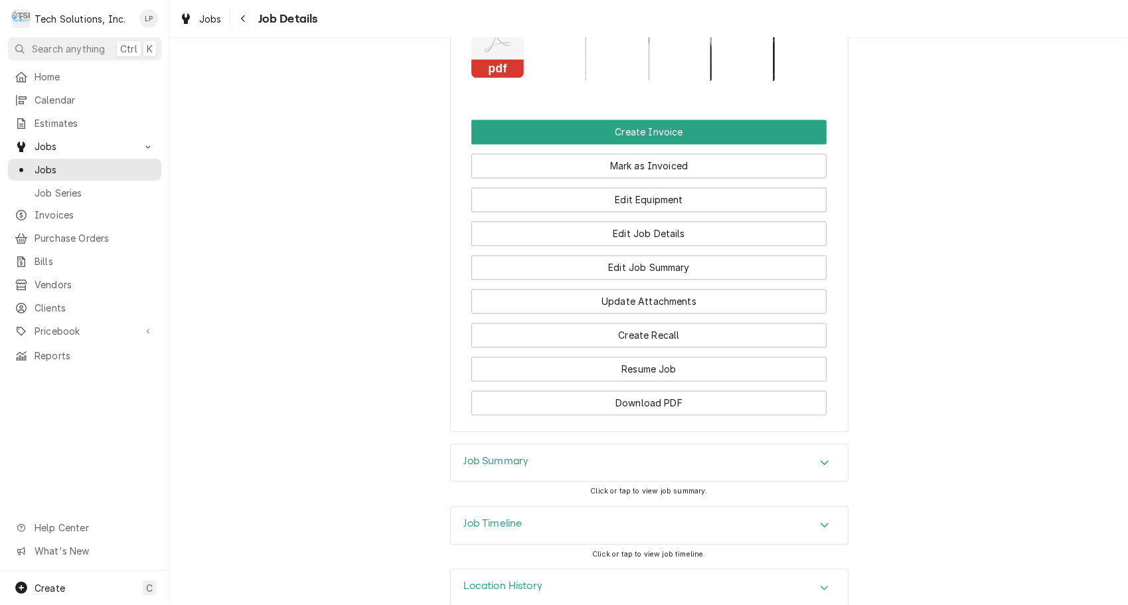
scroll to position [1715, 0]
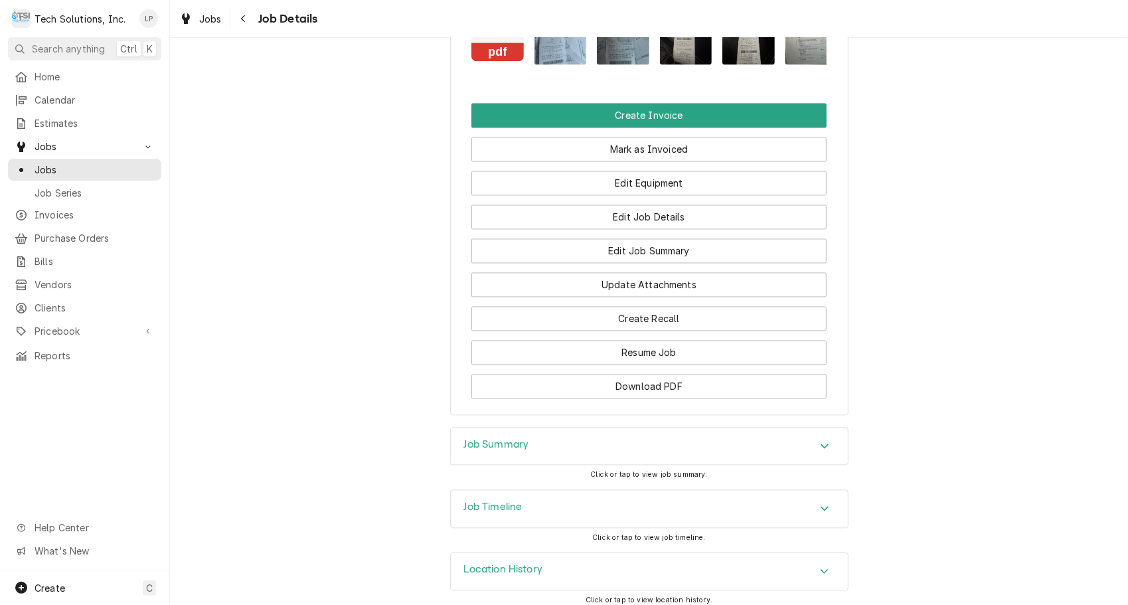
click at [487, 501] on h3 "Job Timeline" at bounding box center [493, 507] width 58 height 13
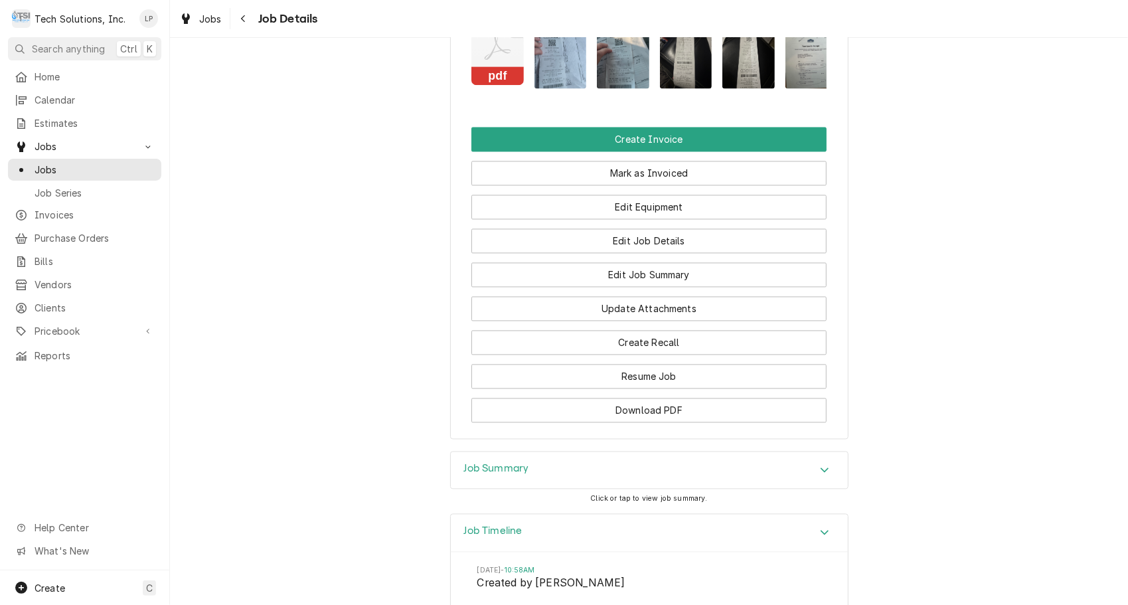
scroll to position [1679, 0]
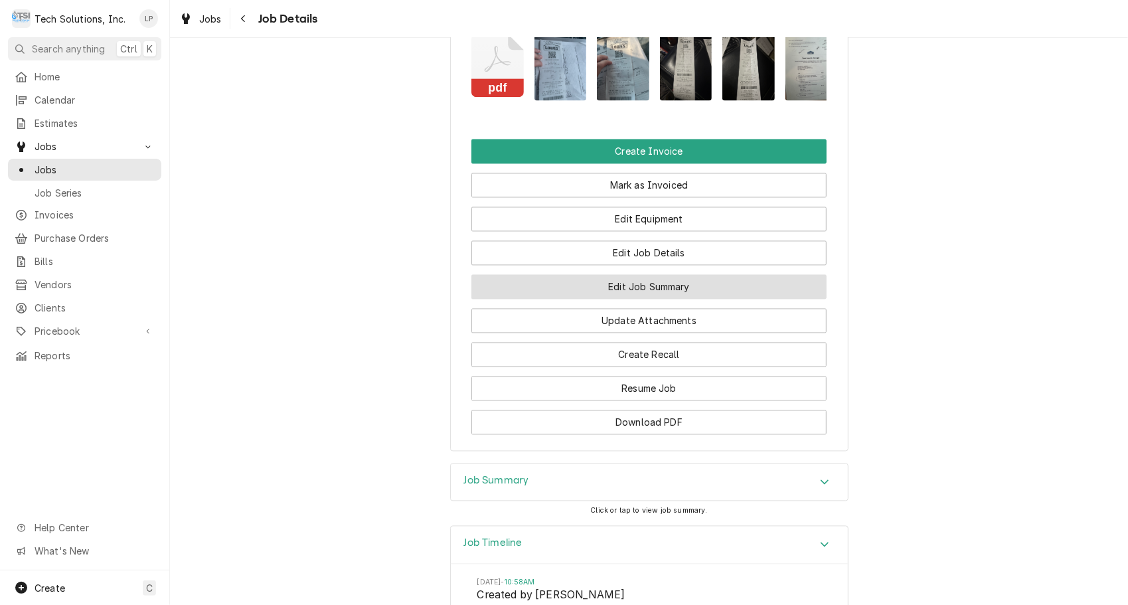
click at [698, 280] on button "Edit Job Summary" at bounding box center [648, 287] width 355 height 25
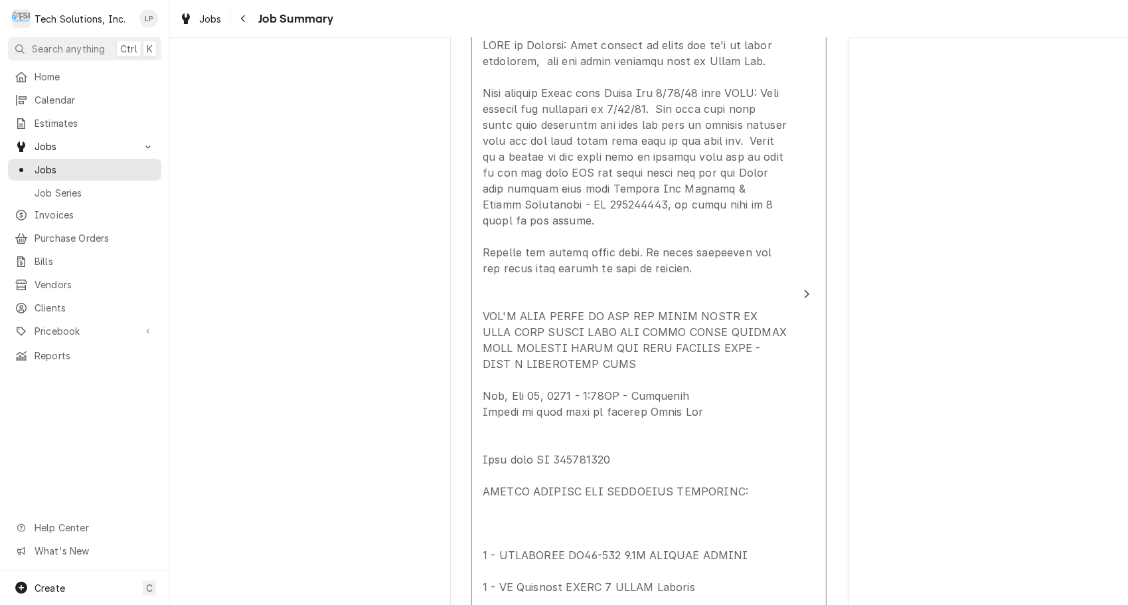
scroll to position [507, 0]
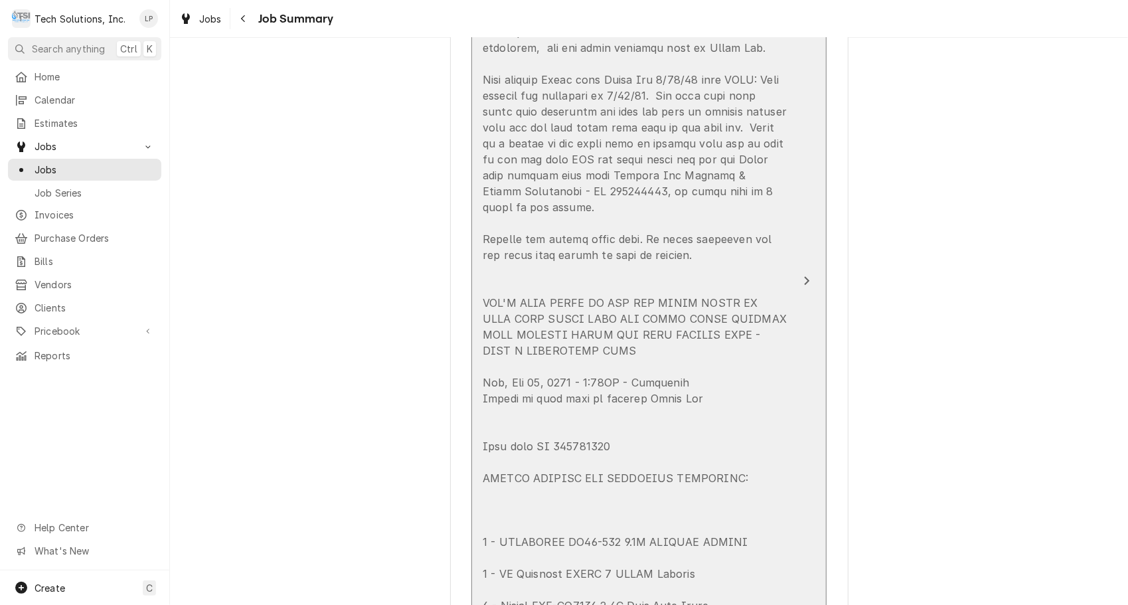
click at [803, 276] on icon "Update Line Item" at bounding box center [806, 281] width 7 height 11
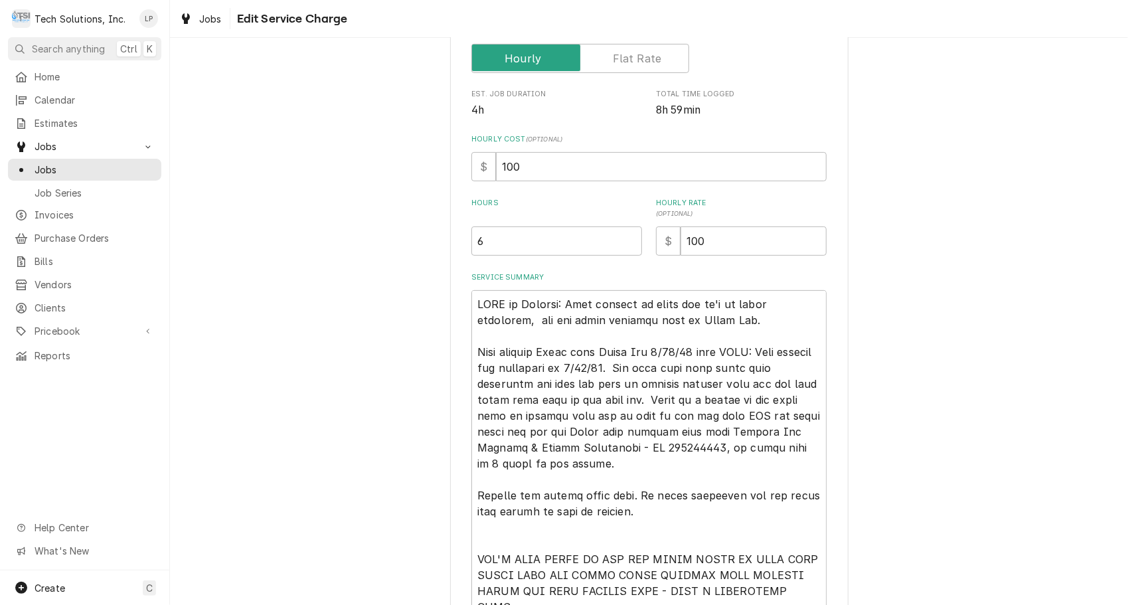
scroll to position [234, 0]
type textarea "x"
type input "6.5"
click at [624, 238] on input "6.5" at bounding box center [556, 239] width 171 height 29
type textarea "x"
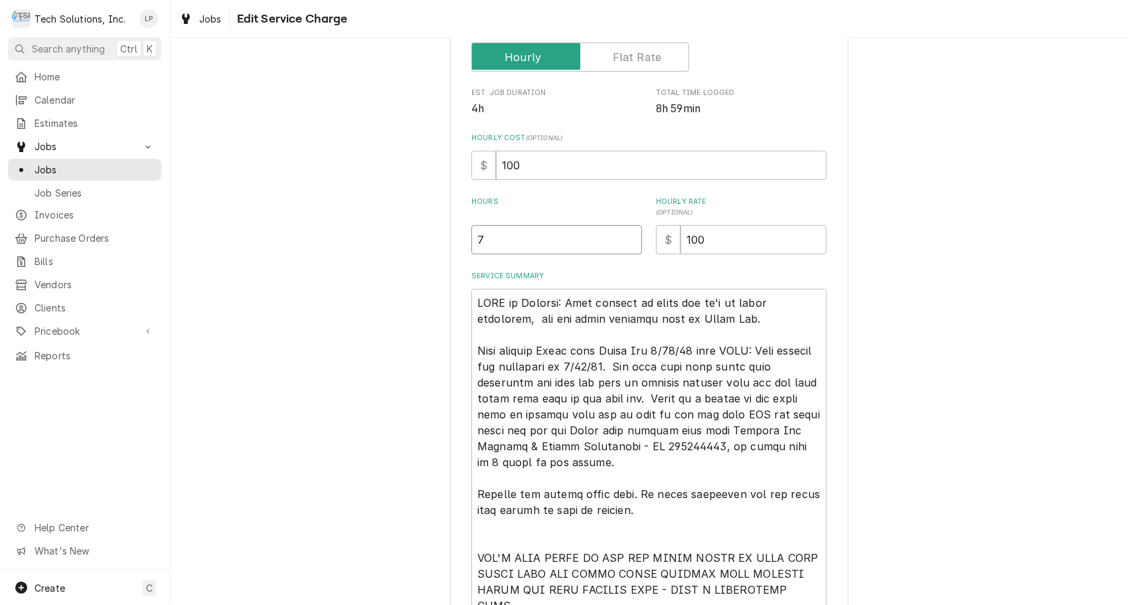
type input "7"
click at [624, 238] on input "7" at bounding box center [556, 239] width 171 height 29
type textarea "x"
type input "7.5"
click at [624, 238] on input "7.5" at bounding box center [556, 239] width 171 height 29
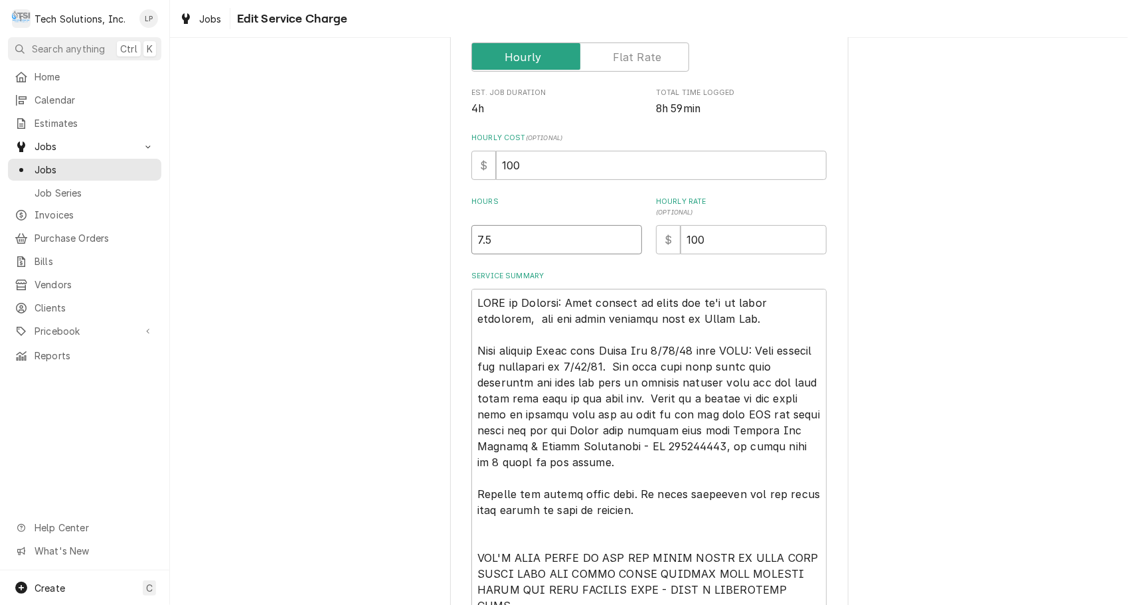
type textarea "x"
type input "8"
click at [624, 238] on input "8" at bounding box center [556, 239] width 171 height 29
type textarea "x"
type input "8.5"
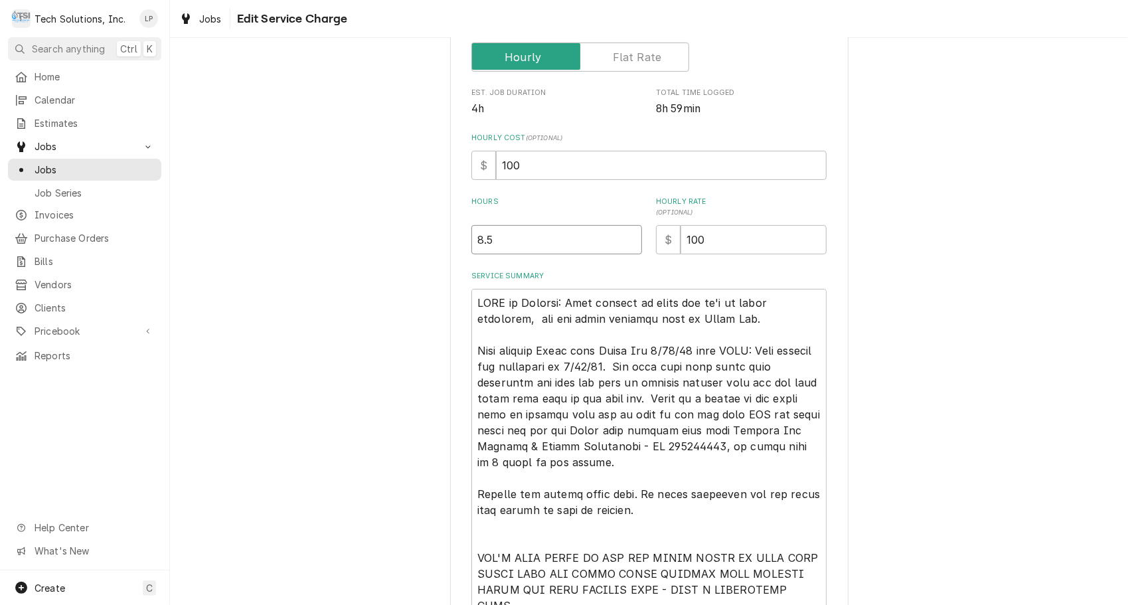
click at [624, 238] on input "8.5" at bounding box center [556, 239] width 171 height 29
type textarea "x"
type input "9"
click at [624, 238] on input "9" at bounding box center [556, 239] width 171 height 29
type textarea "x"
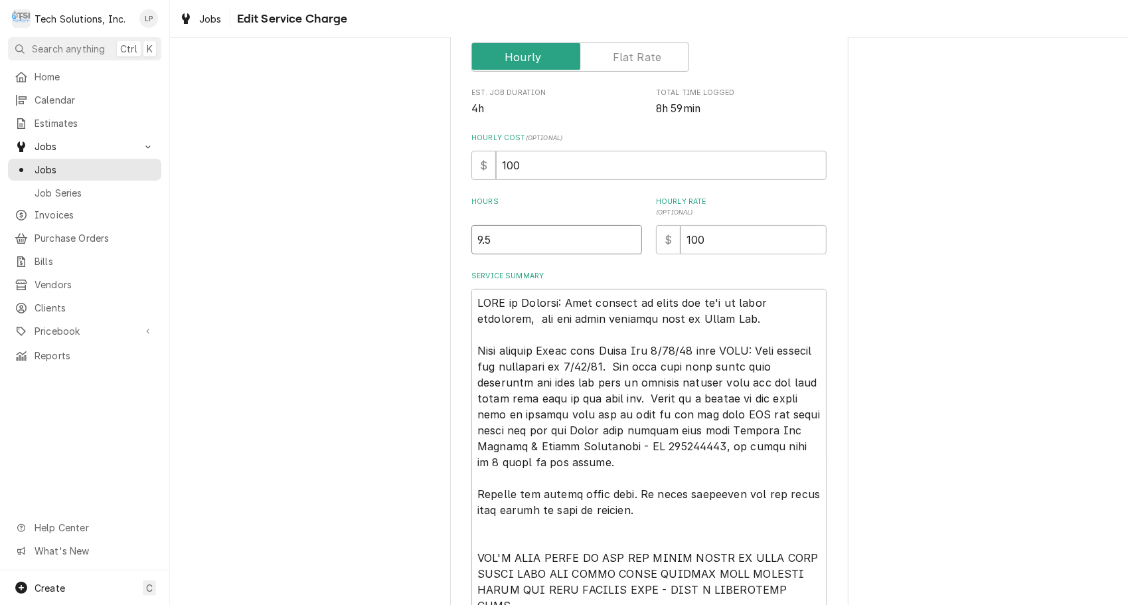
type input "9.5"
click at [624, 238] on input "9.5" at bounding box center [556, 239] width 171 height 29
type textarea "x"
type input "10"
click at [624, 238] on input "10" at bounding box center [556, 239] width 171 height 29
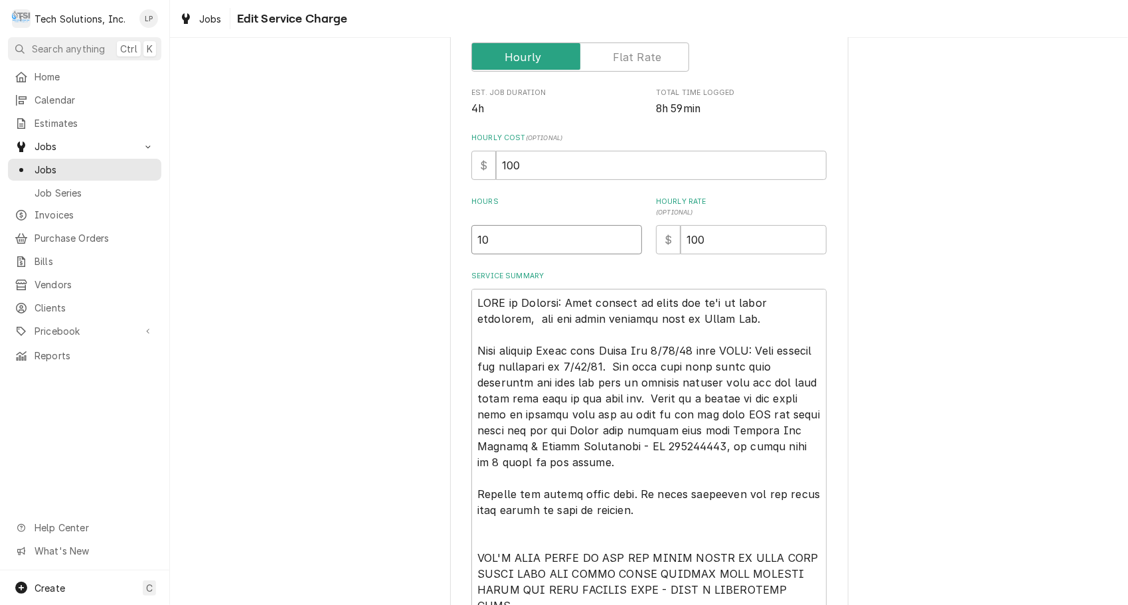
type textarea "x"
type input "10.5"
click at [624, 238] on input "10.5" at bounding box center [556, 239] width 171 height 29
type textarea "x"
type input "11"
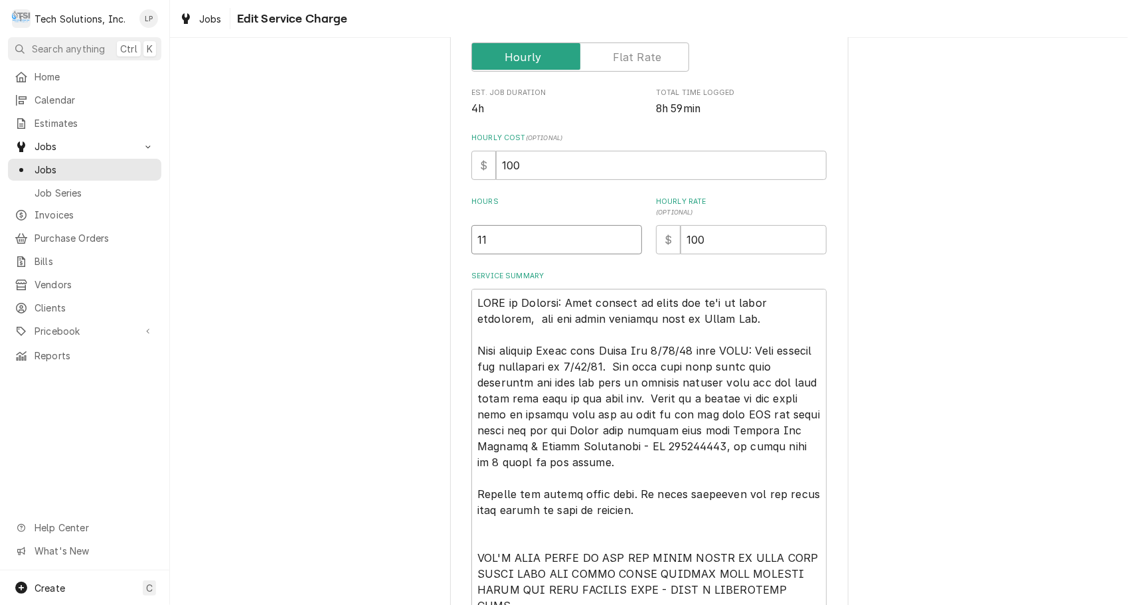
click at [624, 238] on input "11" at bounding box center [556, 239] width 171 height 29
type textarea "x"
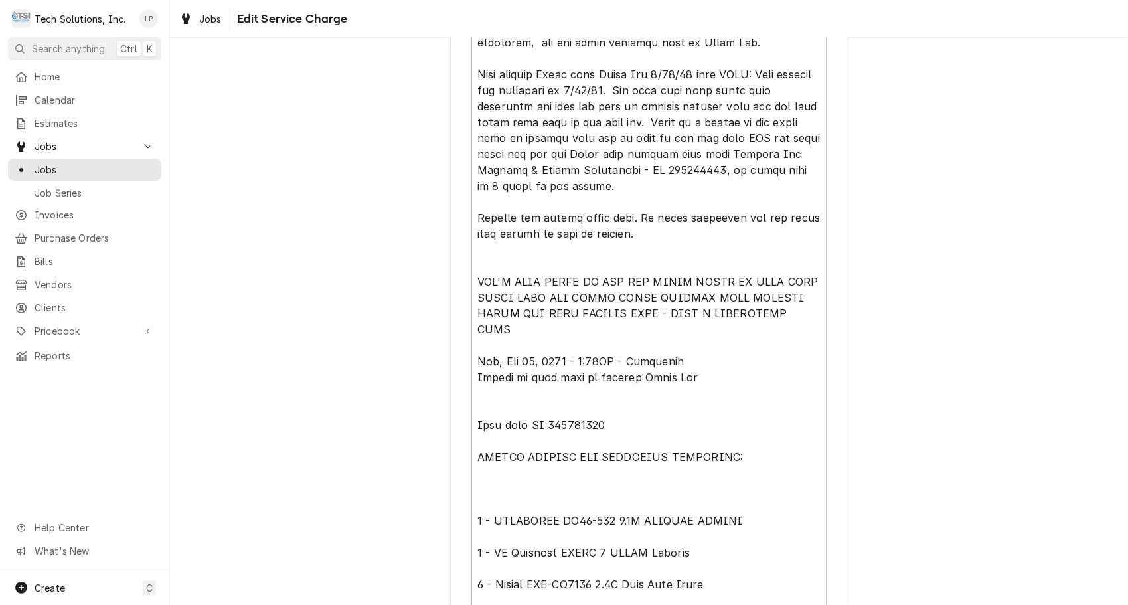
scroll to position [526, 0]
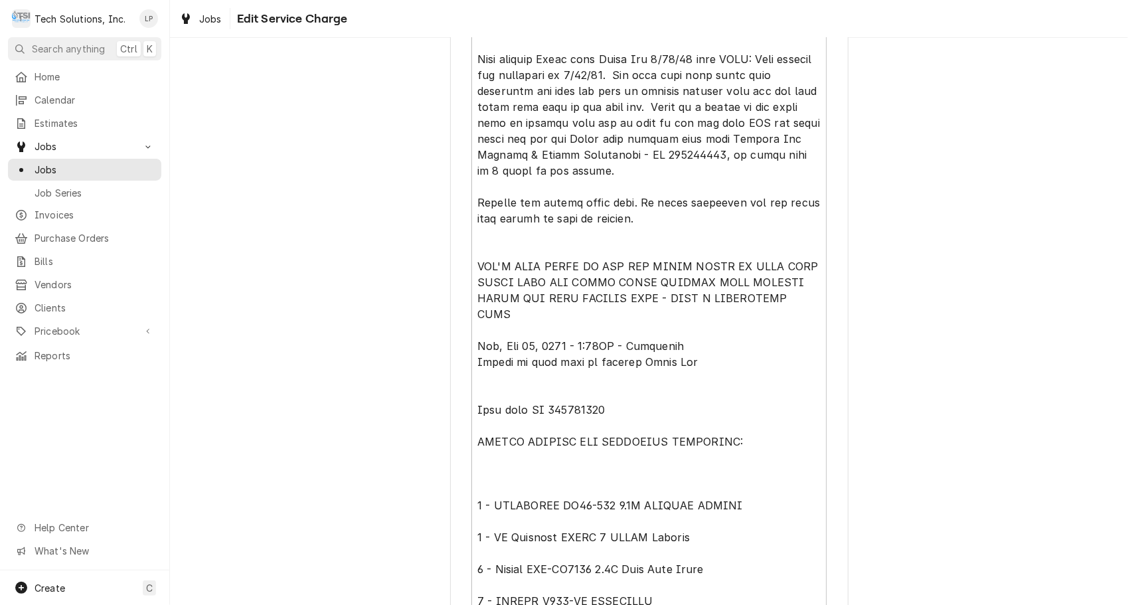
type input "11.5"
drag, startPoint x: 1117, startPoint y: 380, endPoint x: 1109, endPoint y: 459, distance: 80.0
click at [1109, 459] on div "Use the fields below to edit this service charge Short Description Install Beve…" at bounding box center [649, 136] width 958 height 1220
drag, startPoint x: 1109, startPoint y: 459, endPoint x: 1122, endPoint y: 511, distance: 53.3
click at [1122, 511] on div "Use the fields below to edit this service charge Short Description Install Beve…" at bounding box center [649, 321] width 958 height 567
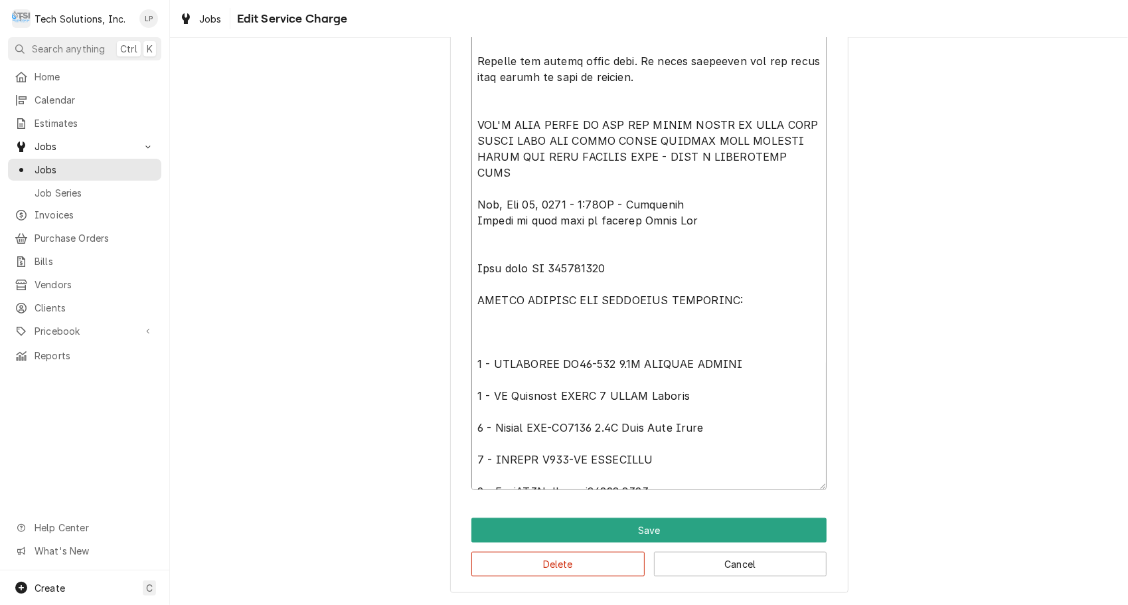
scroll to position [16, 0]
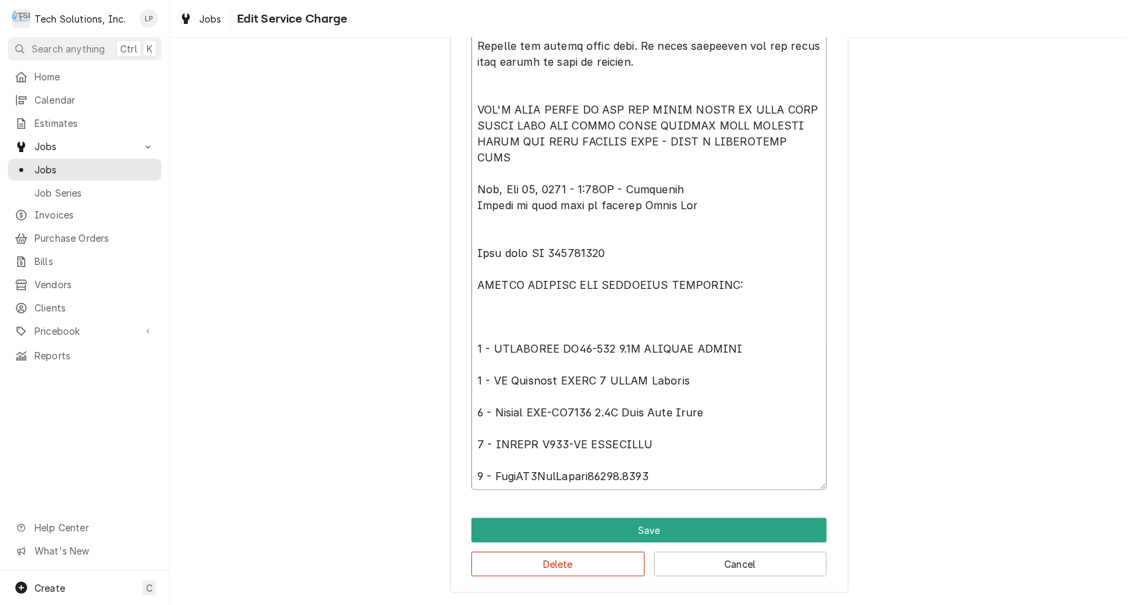
click at [690, 474] on textarea "Service Summary" at bounding box center [648, 173] width 355 height 634
type textarea "x"
type textarea "NOTE to Billing: Lisa waiting on model and sn's of units installed, and old uni…"
type textarea "x"
type textarea "NOTE to Billing: Lisa waiting on model and sn's of units installed, and old uni…"
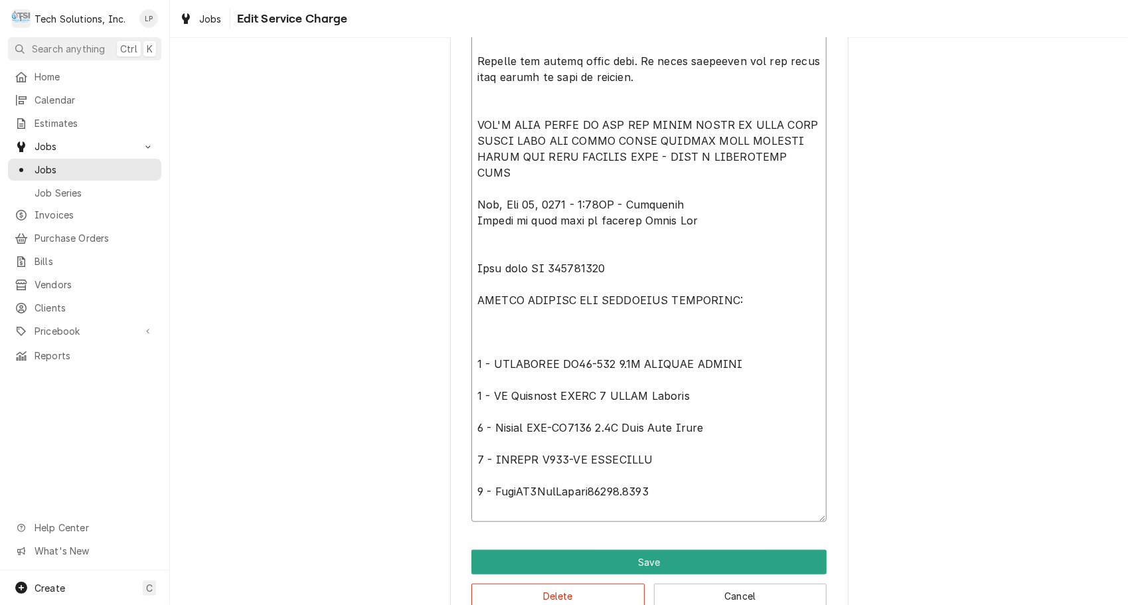
type textarea "x"
type textarea "NOTE to Billing: Lisa waiting on model and sn's of units installed, and old uni…"
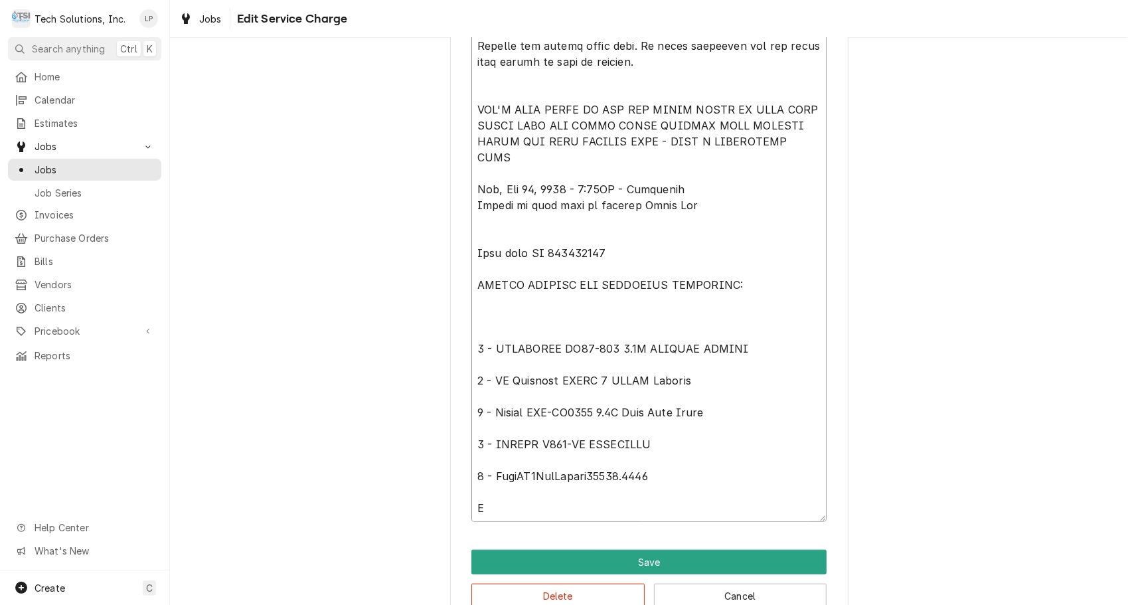
type textarea "x"
type textarea "NOTE to Billing: Lisa waiting on model and sn's of units installed, and old uni…"
type textarea "x"
type textarea "NOTE to Billing: Lisa waiting on model and sn's of units installed, and old uni…"
type textarea "x"
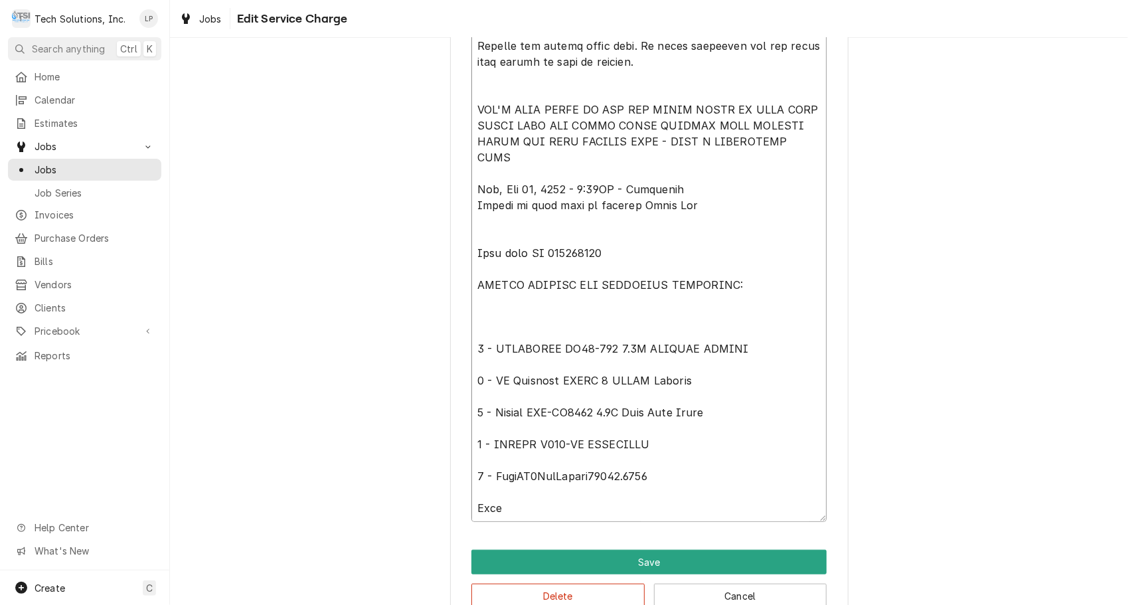
type textarea "NOTE to Billing: Lisa waiting on model and sn's of units installed, and old uni…"
type textarea "x"
type textarea "NOTE to Billing: Lisa waiting on model and sn's of units installed, and old uni…"
type textarea "x"
type textarea "NOTE to Billing: Lisa waiting on model and sn's of units installed, and old uni…"
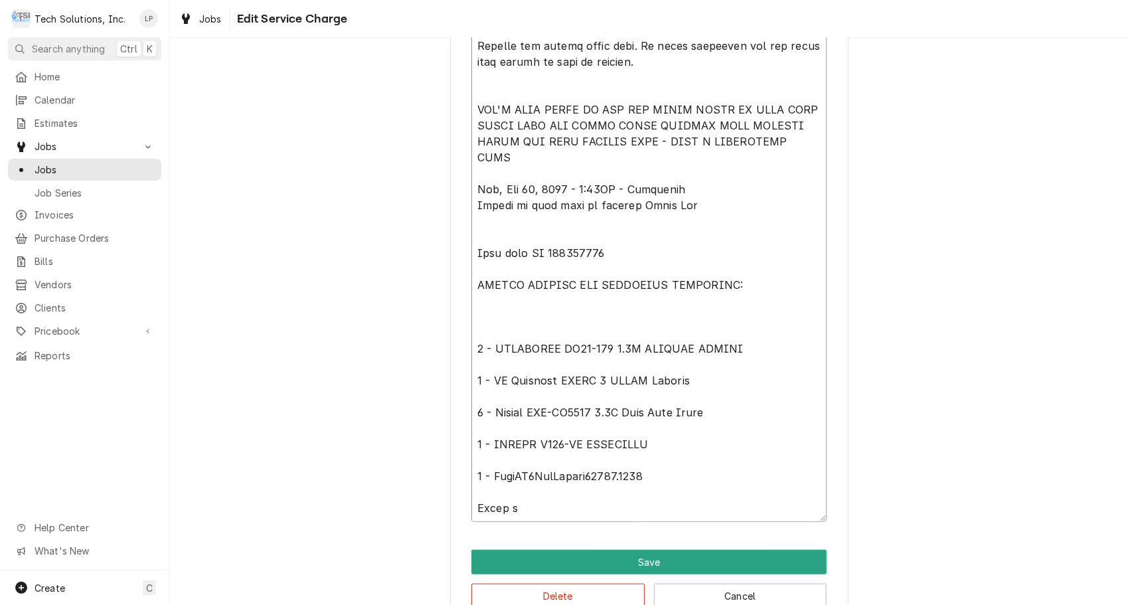
type textarea "x"
type textarea "NOTE to Billing: Lisa waiting on model and sn's of units installed, and old uni…"
type textarea "x"
type textarea "NOTE to Billing: Lisa waiting on model and sn's of units installed, and old uni…"
type textarea "x"
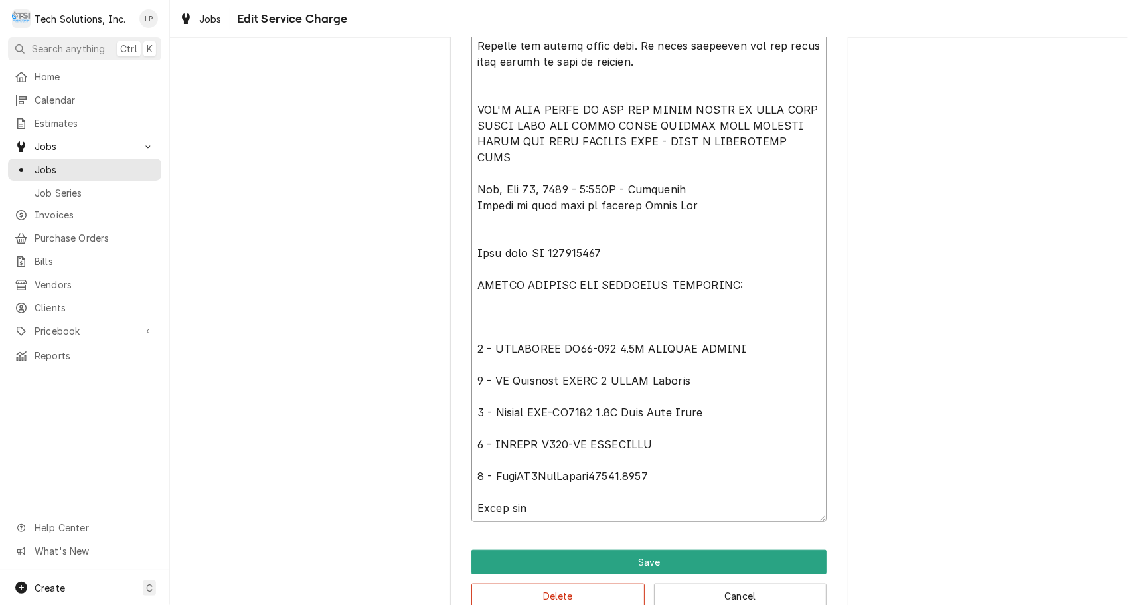
type textarea "NOTE to Billing: Lisa waiting on model and sn's of units installed, and old uni…"
type textarea "x"
type textarea "NOTE to Billing: Lisa waiting on model and sn's of units installed, and old uni…"
type textarea "x"
type textarea "NOTE to Billing: Lisa waiting on model and sn's of units installed, and old uni…"
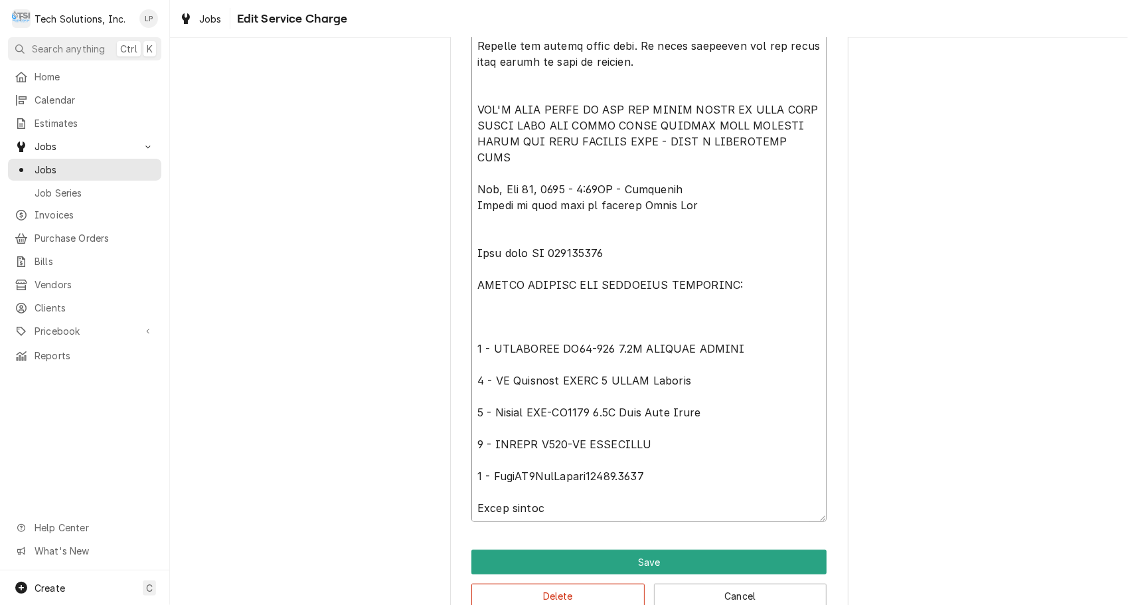
type textarea "x"
type textarea "NOTE to Billing: Lisa waiting on model and sn's of units installed, and old uni…"
type textarea "x"
type textarea "NOTE to Billing: Lisa waiting on model and sn's of units installed, and old uni…"
type textarea "x"
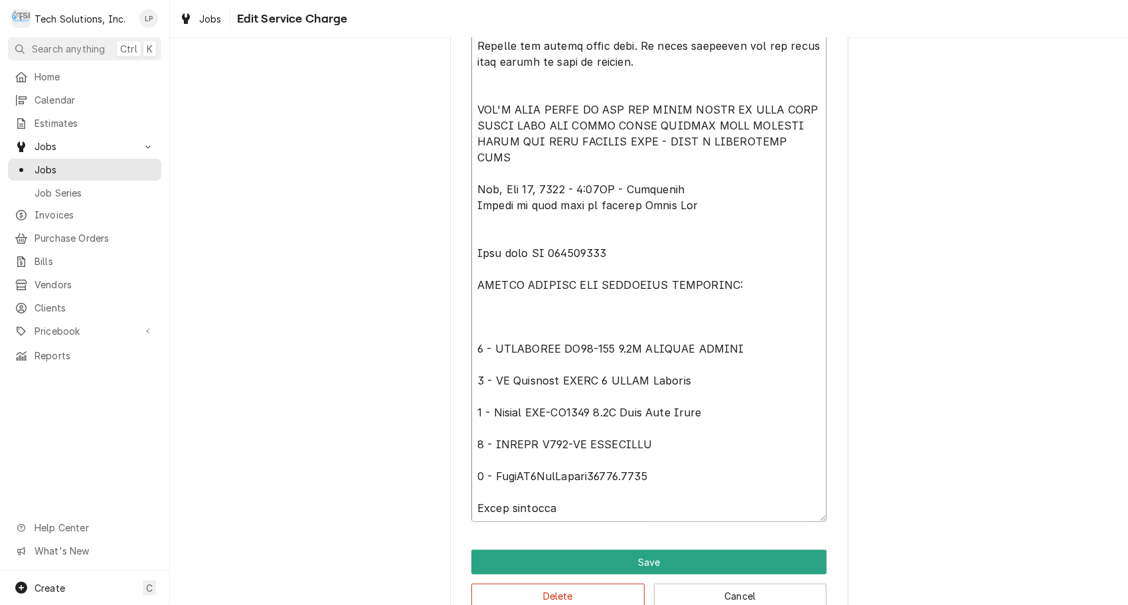
type textarea "NOTE to Billing: Lisa waiting on model and sn's of units installed, and old uni…"
type textarea "x"
type textarea "NOTE to Billing: Lisa waiting on model and sn's of units installed, and old uni…"
type textarea "x"
type textarea "NOTE to Billing: Lisa waiting on model and sn's of units installed, and old uni…"
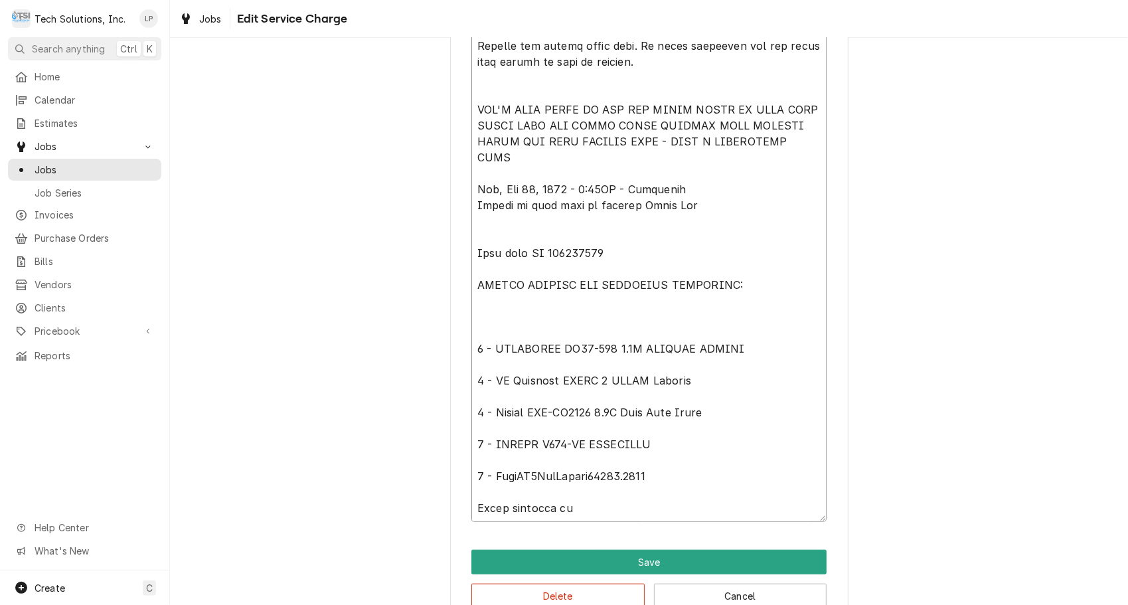
type textarea "x"
type textarea "NOTE to Billing: Lisa waiting on model and sn's of units installed, and old uni…"
type textarea "x"
type textarea "NOTE to Billing: Lisa waiting on model and sn's of units installed, and old uni…"
type textarea "x"
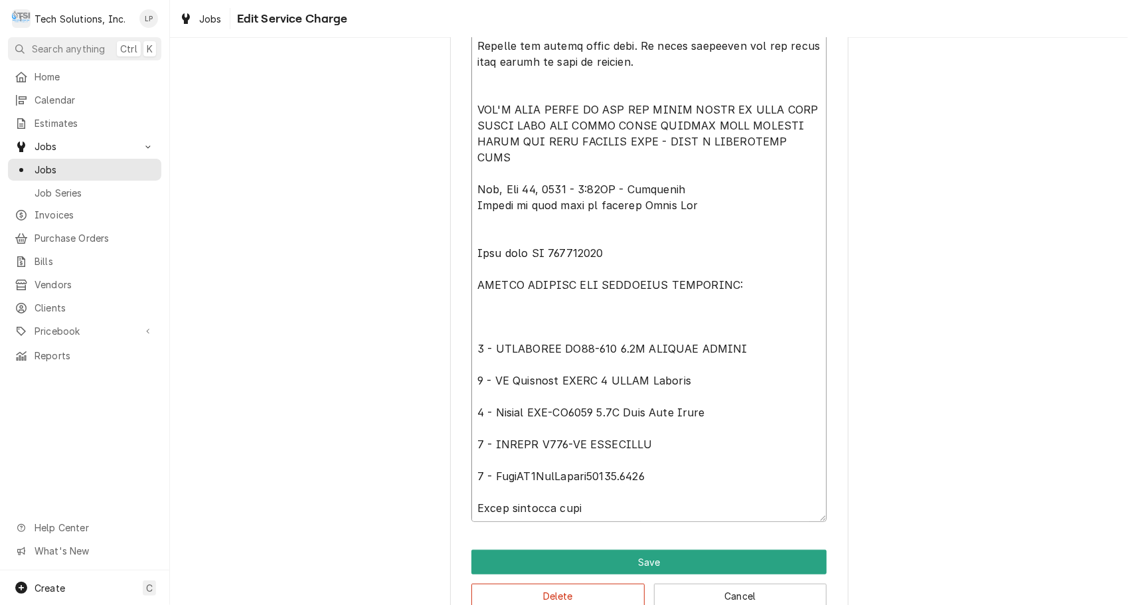
type textarea "NOTE to Billing: Lisa waiting on model and sn's of units installed, and old uni…"
type textarea "x"
type textarea "NOTE to Billing: Lisa waiting on model and sn's of units installed, and old uni…"
type textarea "x"
type textarea "NOTE to Billing: Lisa waiting on model and sn's of units installed, and old uni…"
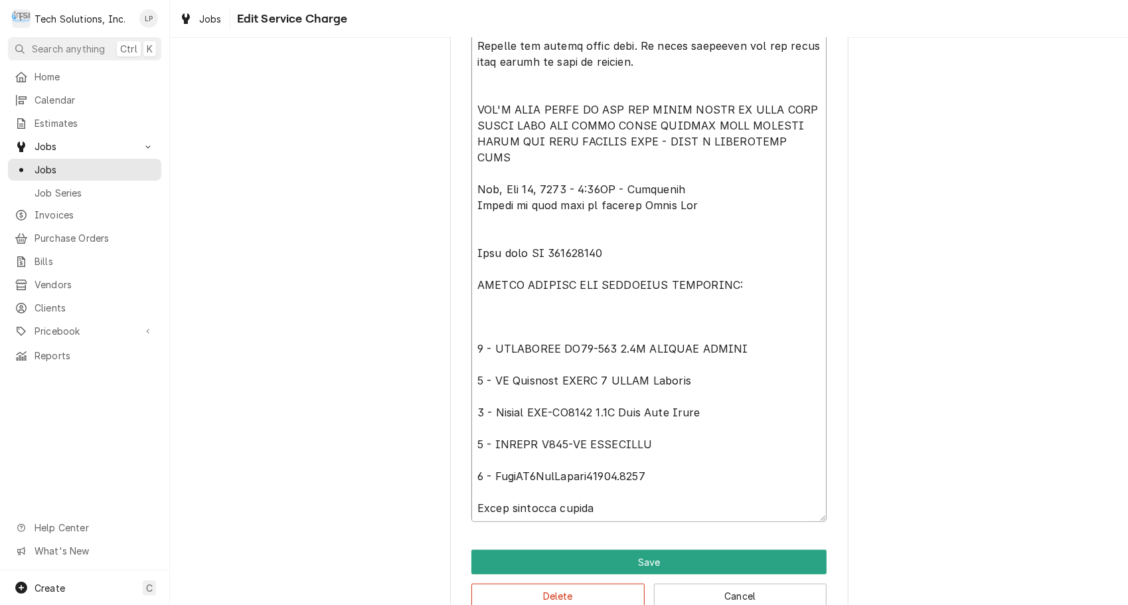
type textarea "x"
type textarea "NOTE to Billing: Lisa waiting on model and sn's of units installed, and old uni…"
type textarea "x"
type textarea "NOTE to Billing: Lisa waiting on model and sn's of units installed, and old uni…"
type textarea "x"
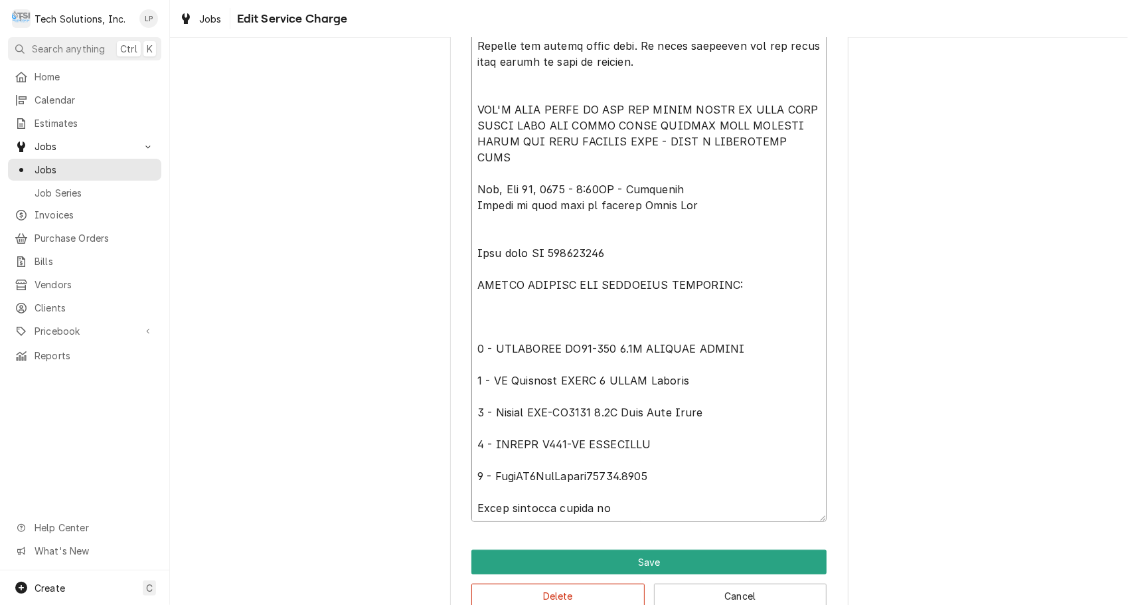
type textarea "NOTE to Billing: Lisa waiting on model and sn's of units installed, and old uni…"
type textarea "x"
type textarea "NOTE to Billing: Lisa waiting on model and sn's of units installed, and old uni…"
type textarea "x"
type textarea "NOTE to Billing: Lisa waiting on model and sn's of units installed, and old uni…"
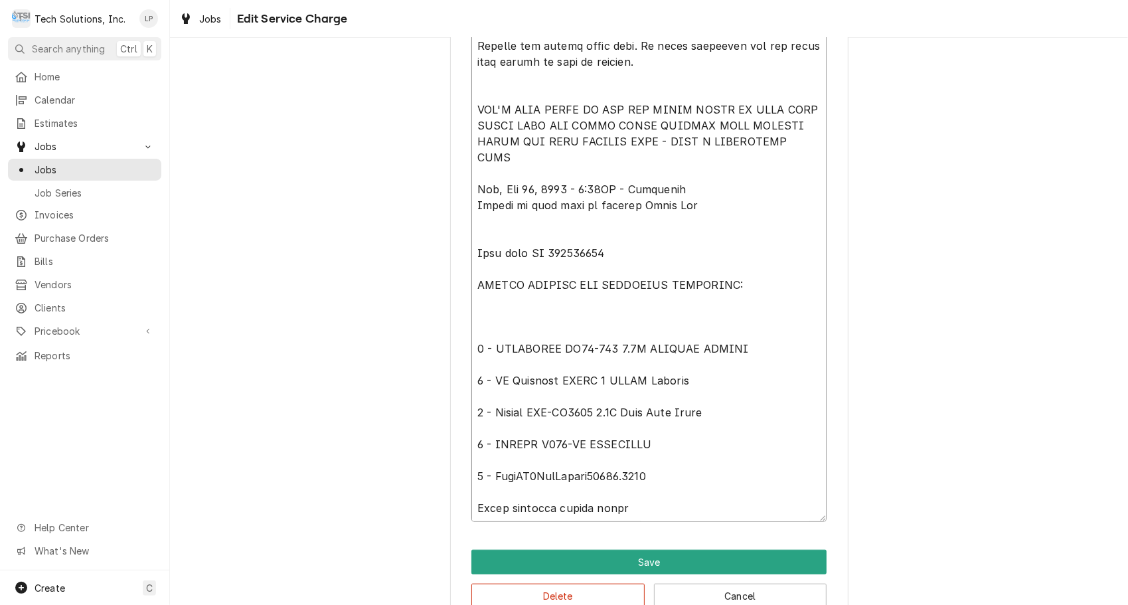
type textarea "x"
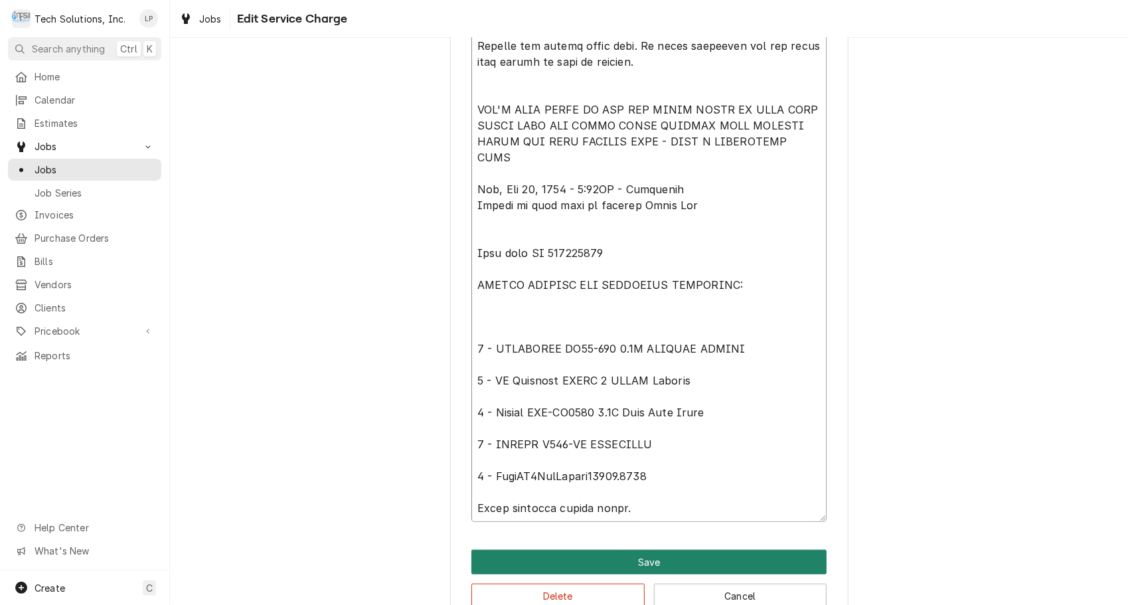
type textarea "NOTE to Billing: Lisa waiting on model and sn's of units installed, and old uni…"
click at [640, 562] on button "Save" at bounding box center [648, 562] width 355 height 25
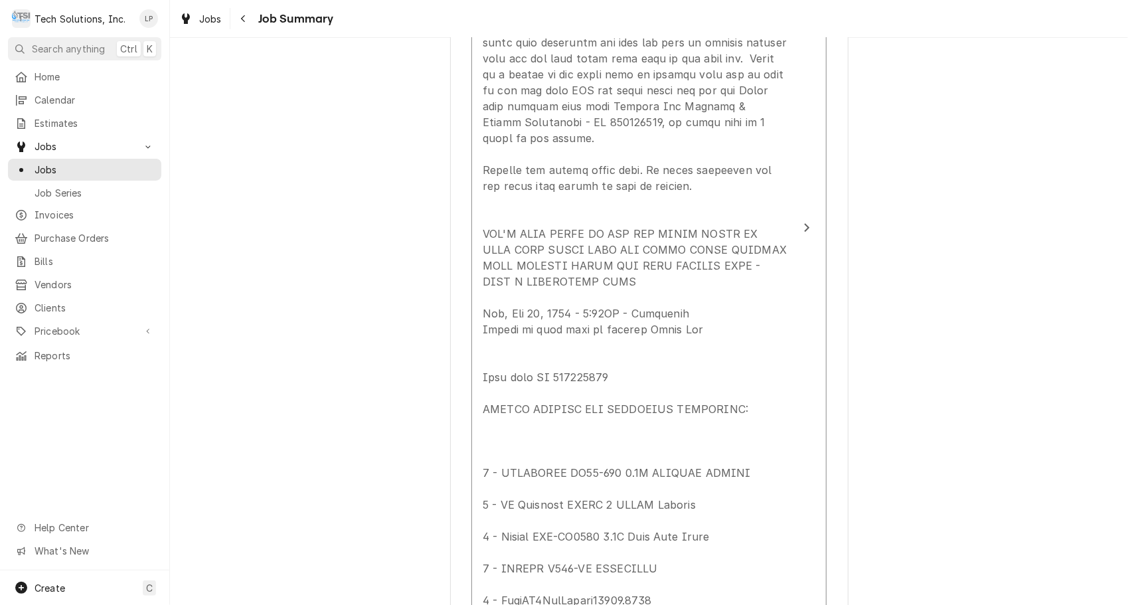
scroll to position [476, 0]
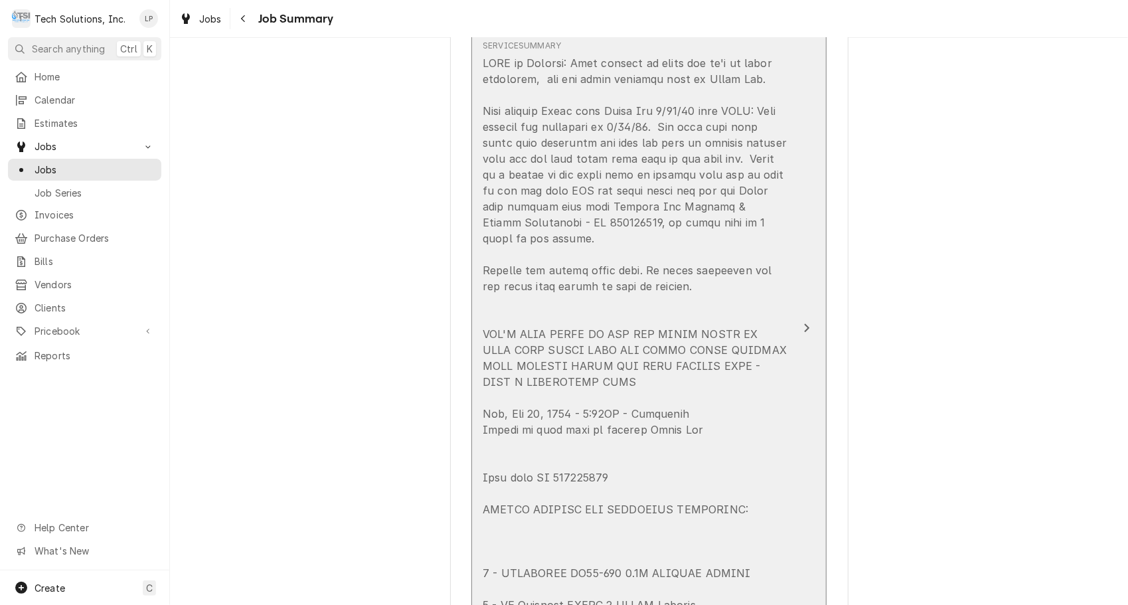
click at [798, 320] on div "Update Line Item" at bounding box center [806, 328] width 17 height 16
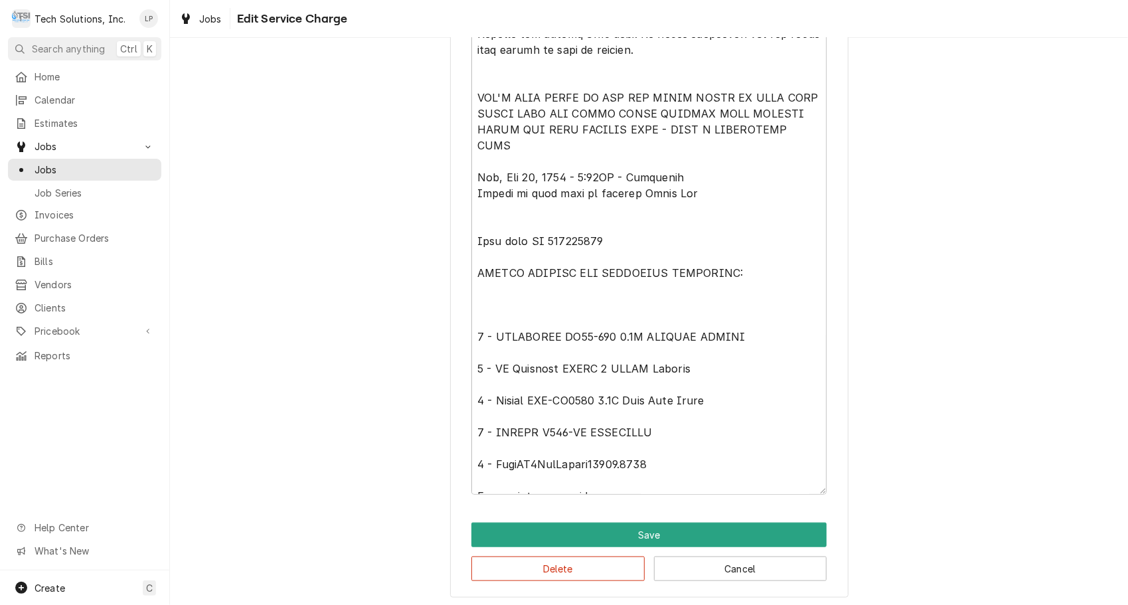
scroll to position [699, 0]
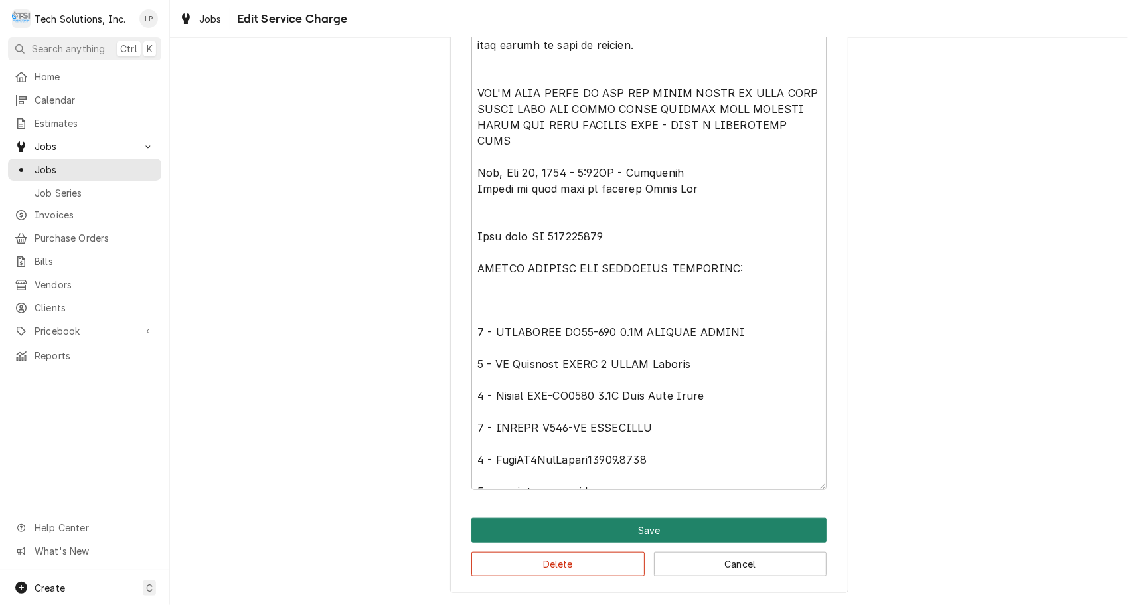
click at [651, 532] on button "Save" at bounding box center [648, 530] width 355 height 25
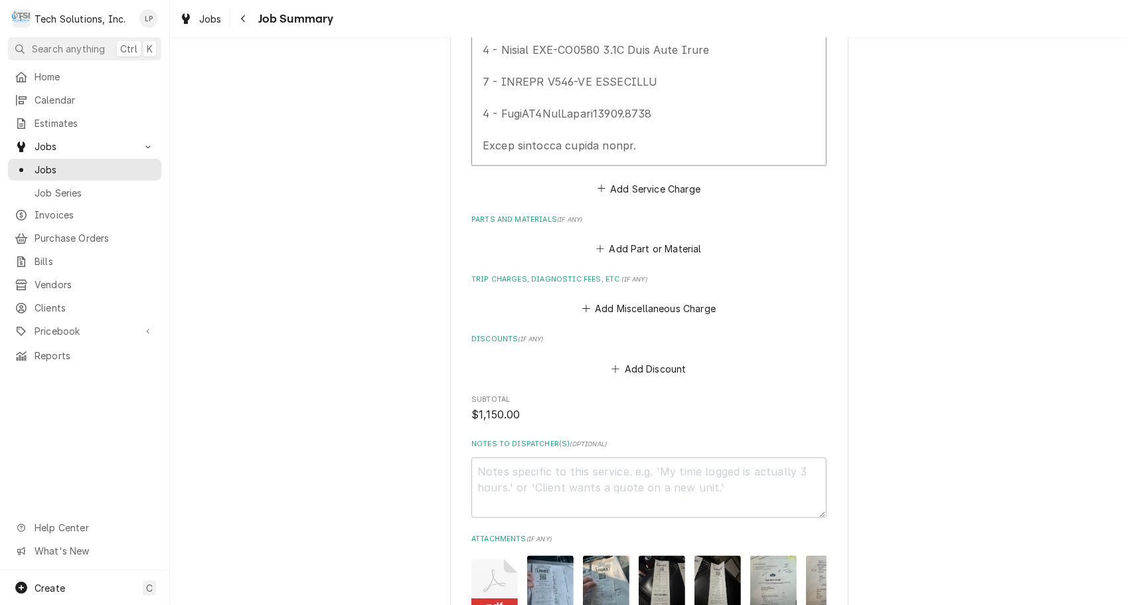
scroll to position [1247, 0]
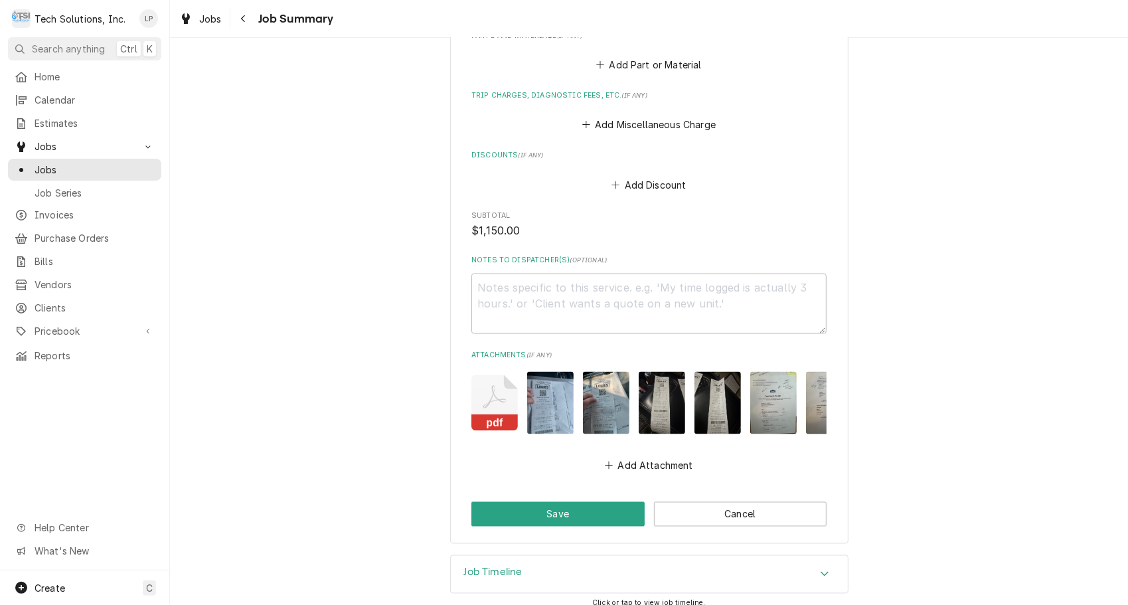
click at [570, 502] on button "Save" at bounding box center [557, 514] width 173 height 25
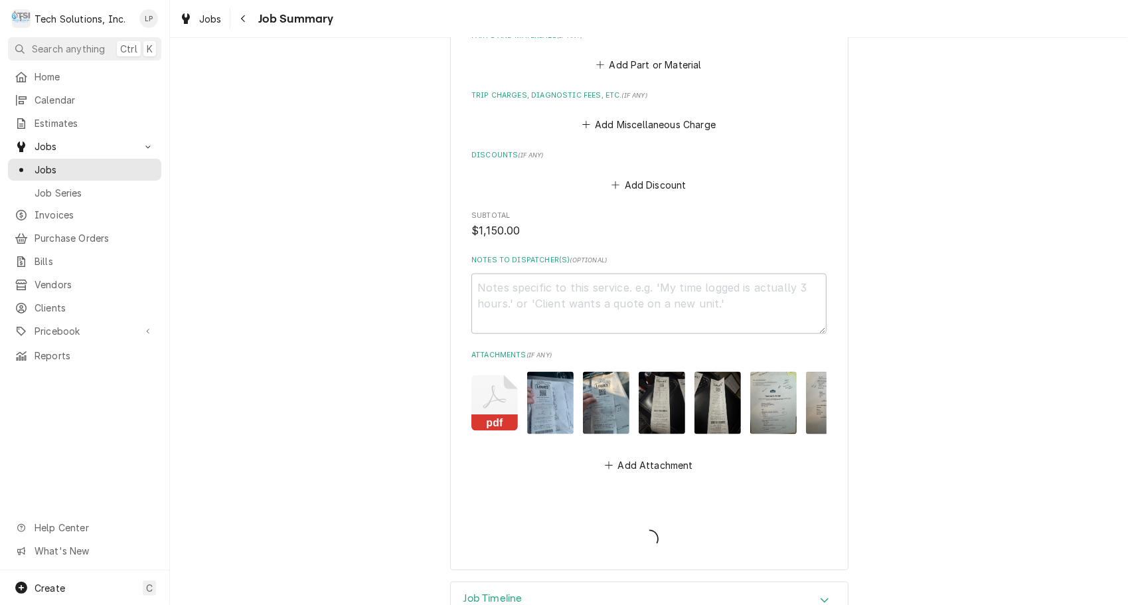
type textarea "x"
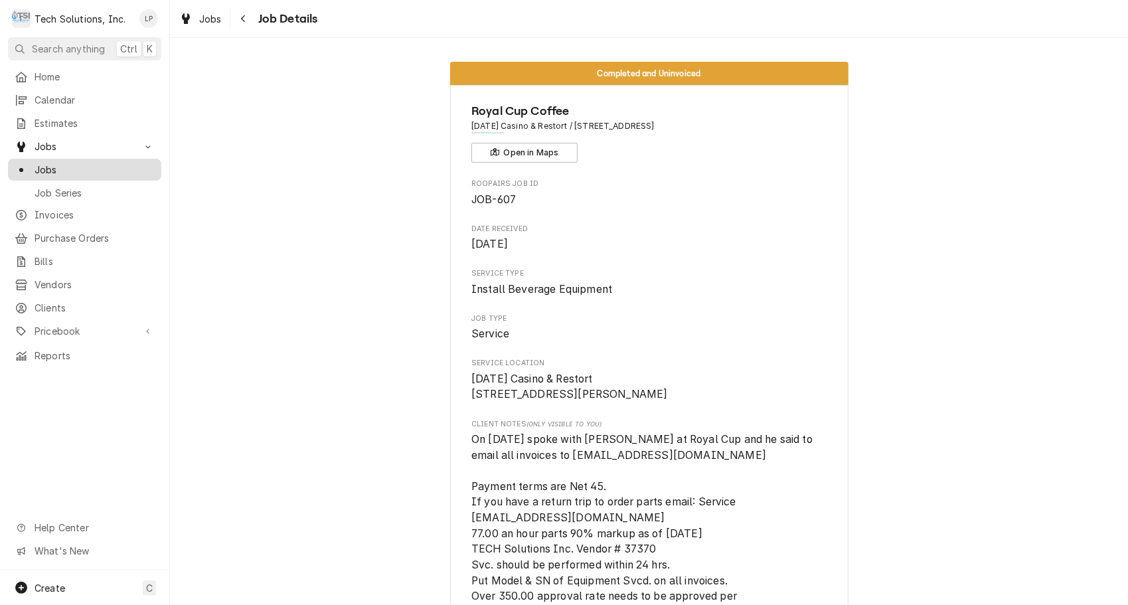
click at [48, 164] on span "Jobs" at bounding box center [95, 170] width 120 height 14
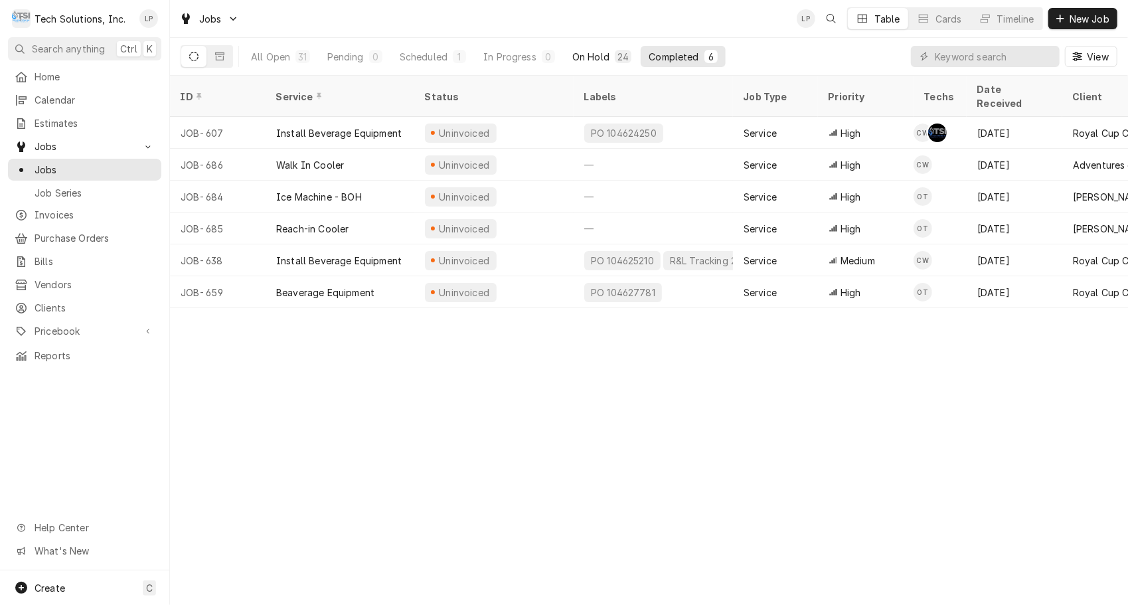
click at [587, 55] on div "On Hold" at bounding box center [590, 57] width 37 height 14
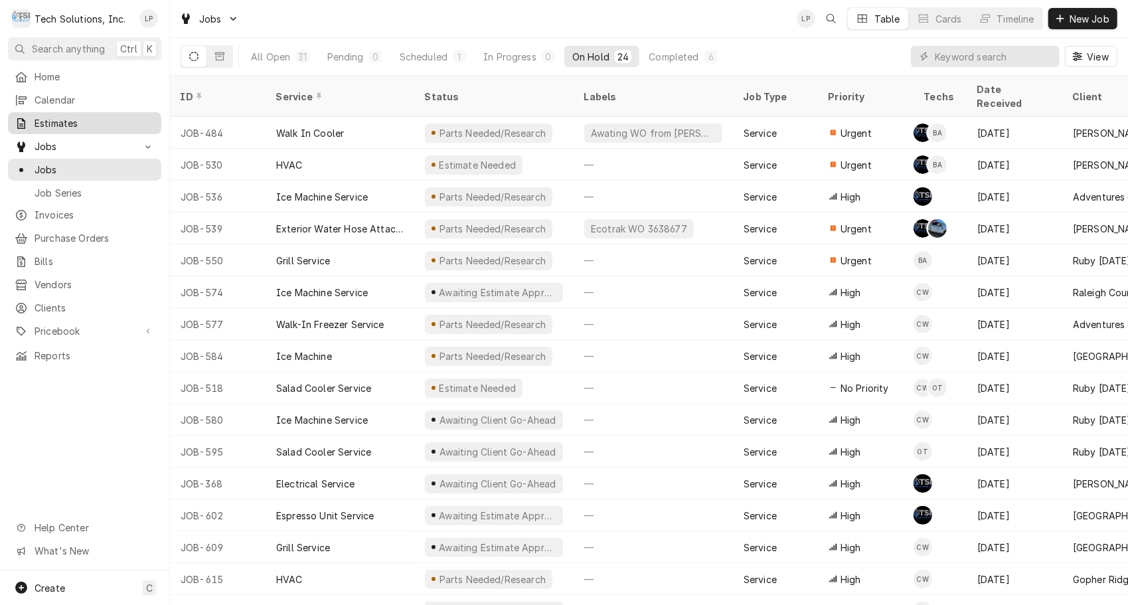
click at [68, 120] on span "Estimates" at bounding box center [95, 123] width 120 height 14
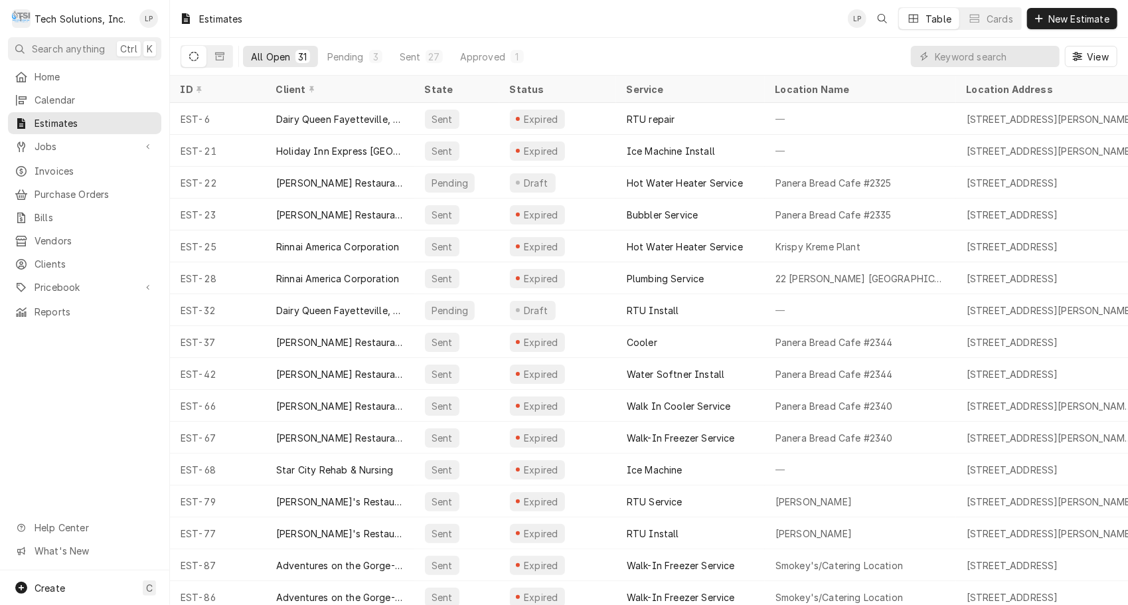
click at [348, 64] on button "Pending 3" at bounding box center [354, 56] width 71 height 21
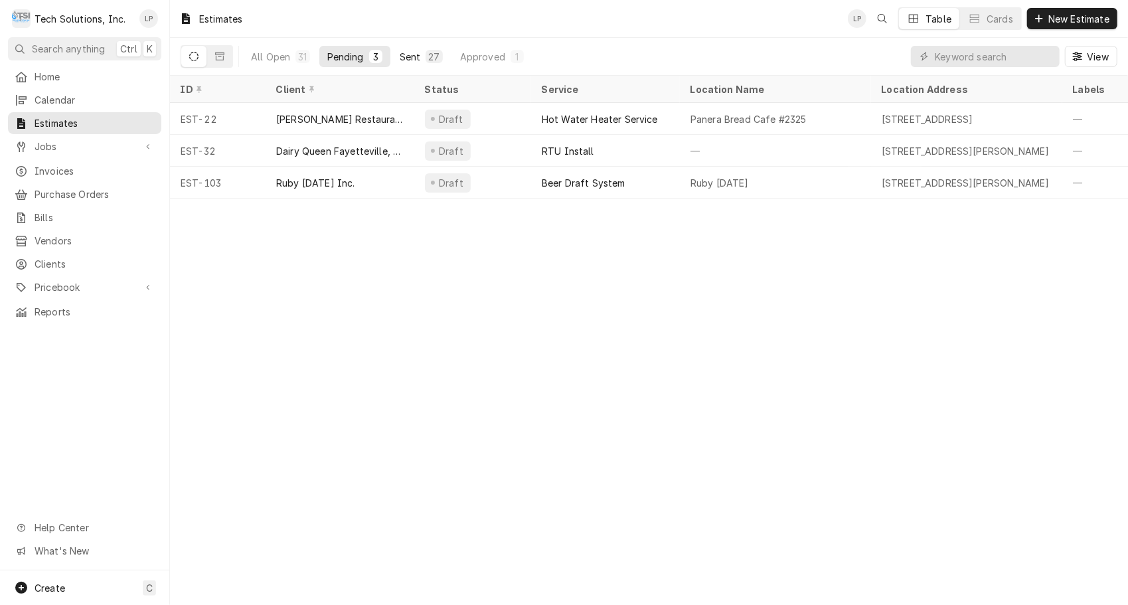
click at [412, 54] on div "Sent" at bounding box center [410, 57] width 21 height 14
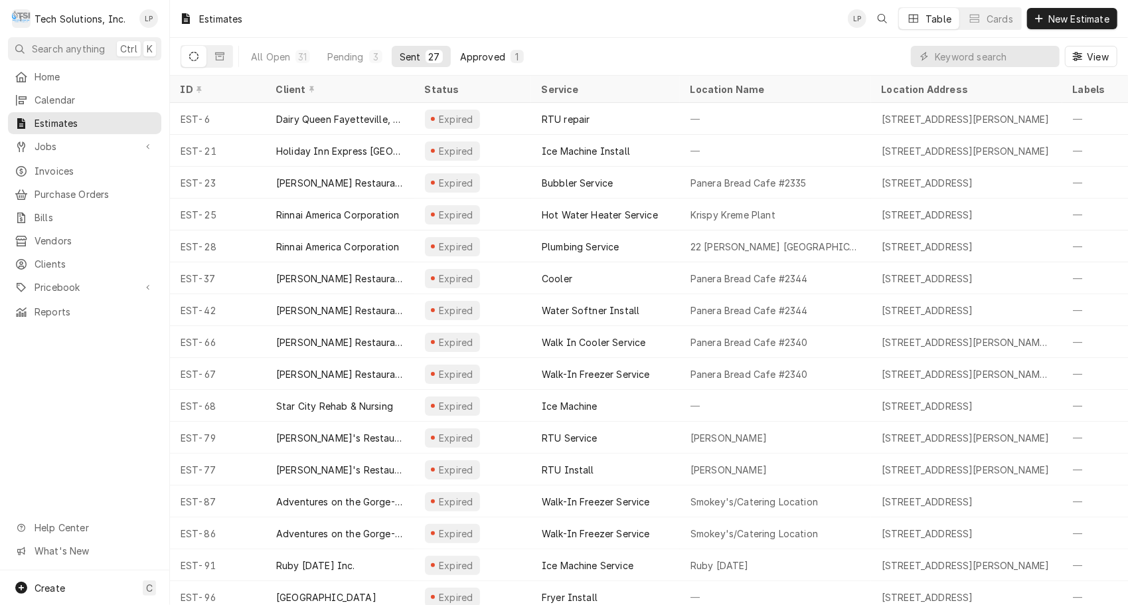
click at [482, 62] on div "Approved" at bounding box center [482, 57] width 45 height 14
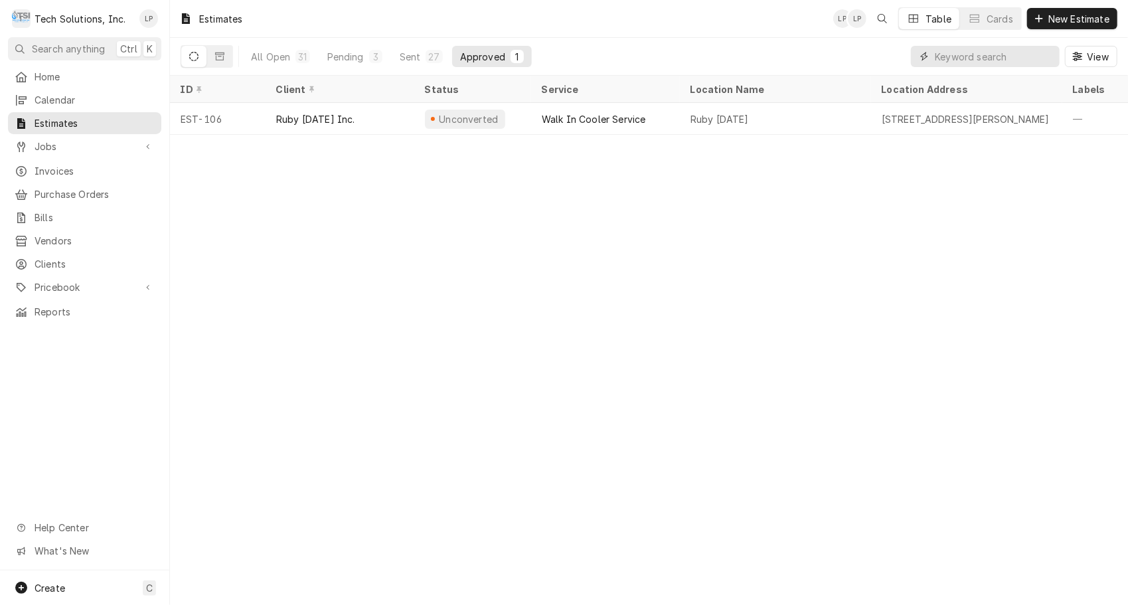
click at [949, 56] on input "Dynamic Content Wrapper" at bounding box center [994, 56] width 118 height 21
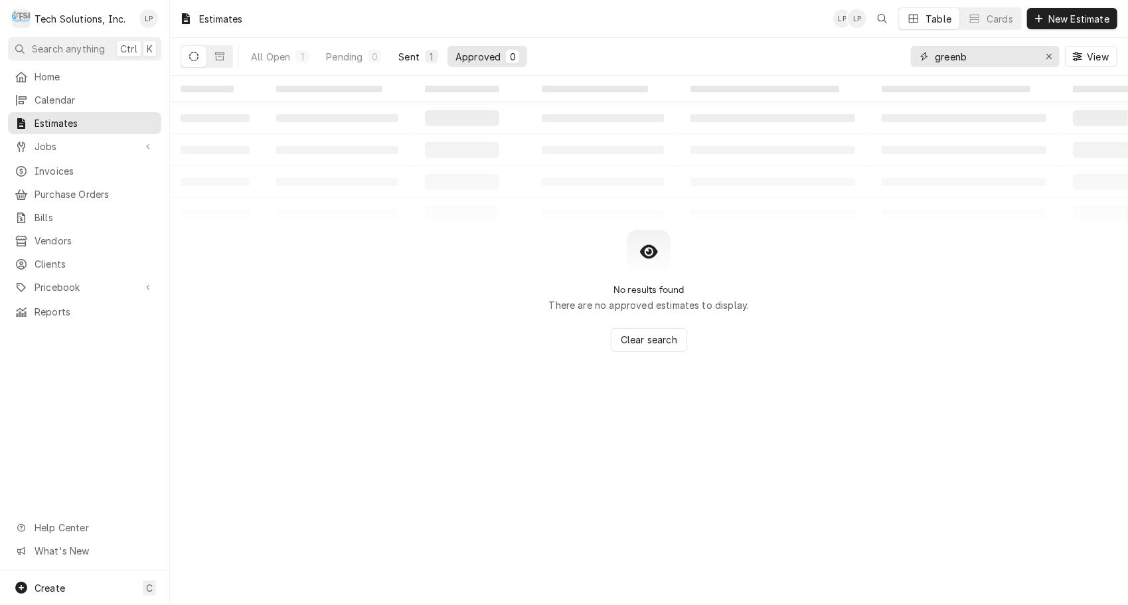
type input "greenb"
click at [409, 56] on div "Sent" at bounding box center [408, 57] width 21 height 14
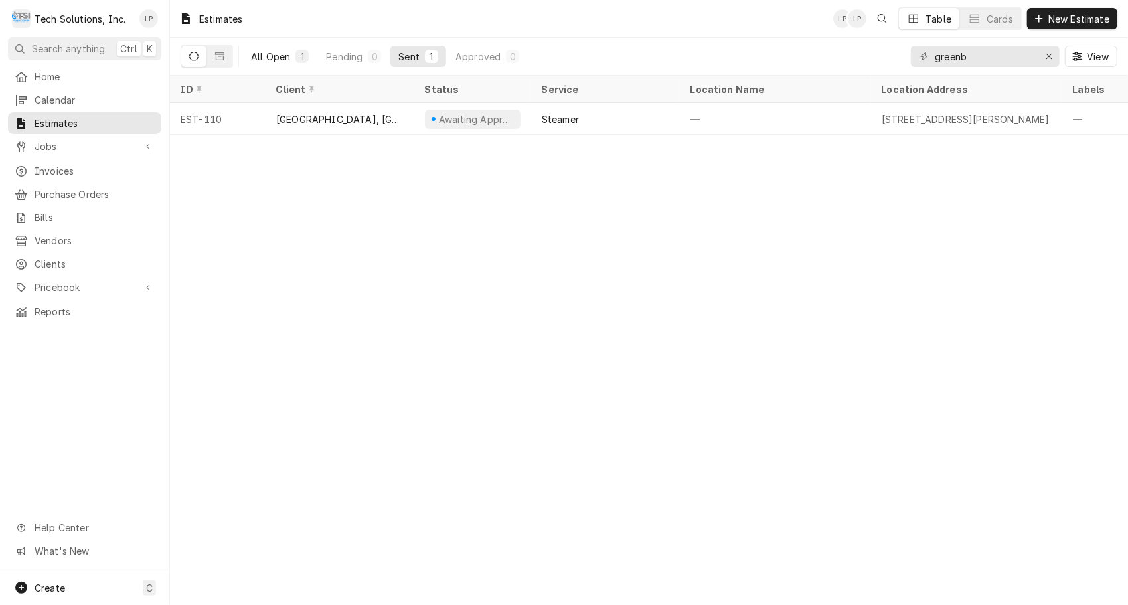
click at [271, 56] on div "All Open" at bounding box center [270, 57] width 39 height 14
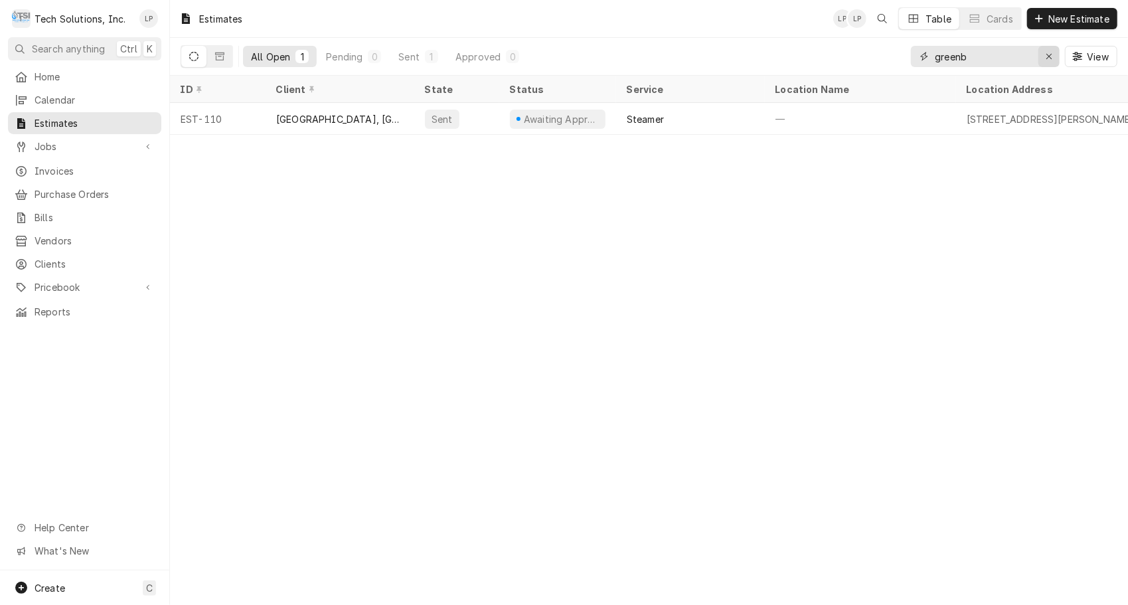
click at [1049, 56] on icon "Erase input" at bounding box center [1048, 56] width 5 height 5
